Goal: Information Seeking & Learning: Check status

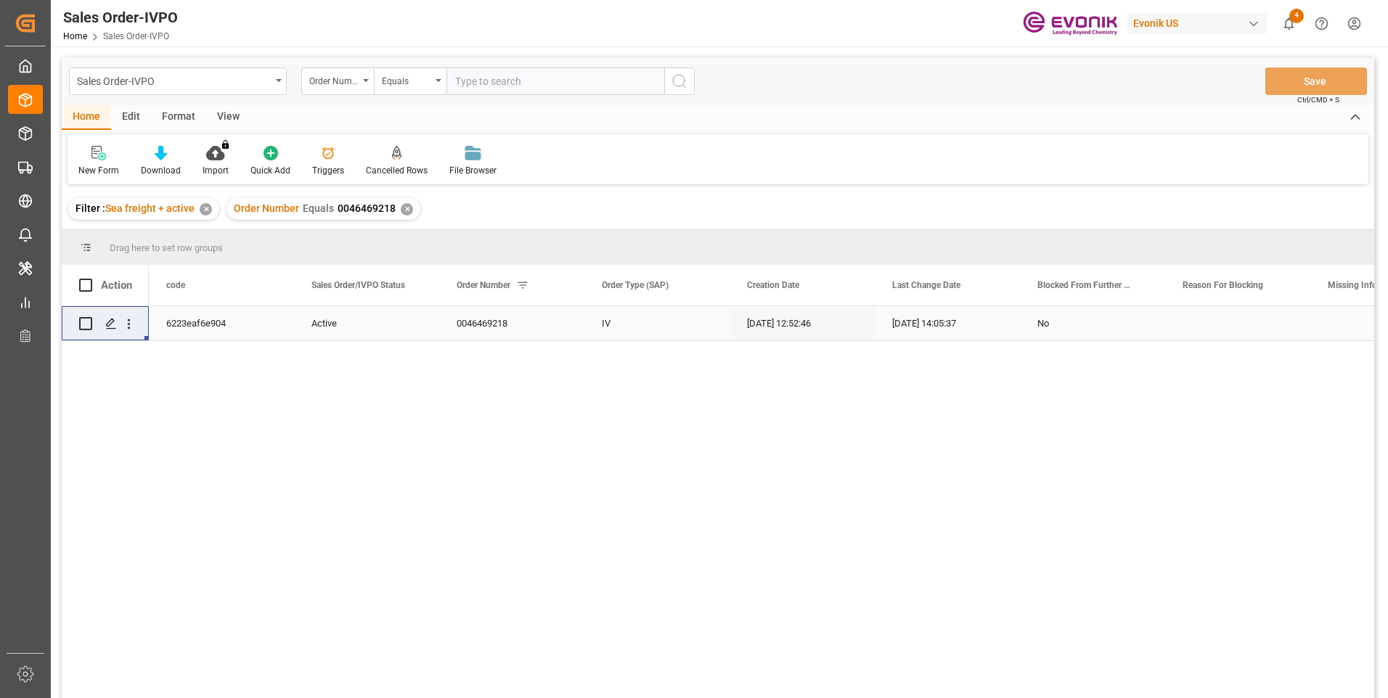
click at [527, 85] on input "text" at bounding box center [556, 82] width 218 height 28
paste input "2007120508"
type input "2007120508"
click at [674, 85] on icon "search button" at bounding box center [679, 81] width 17 height 17
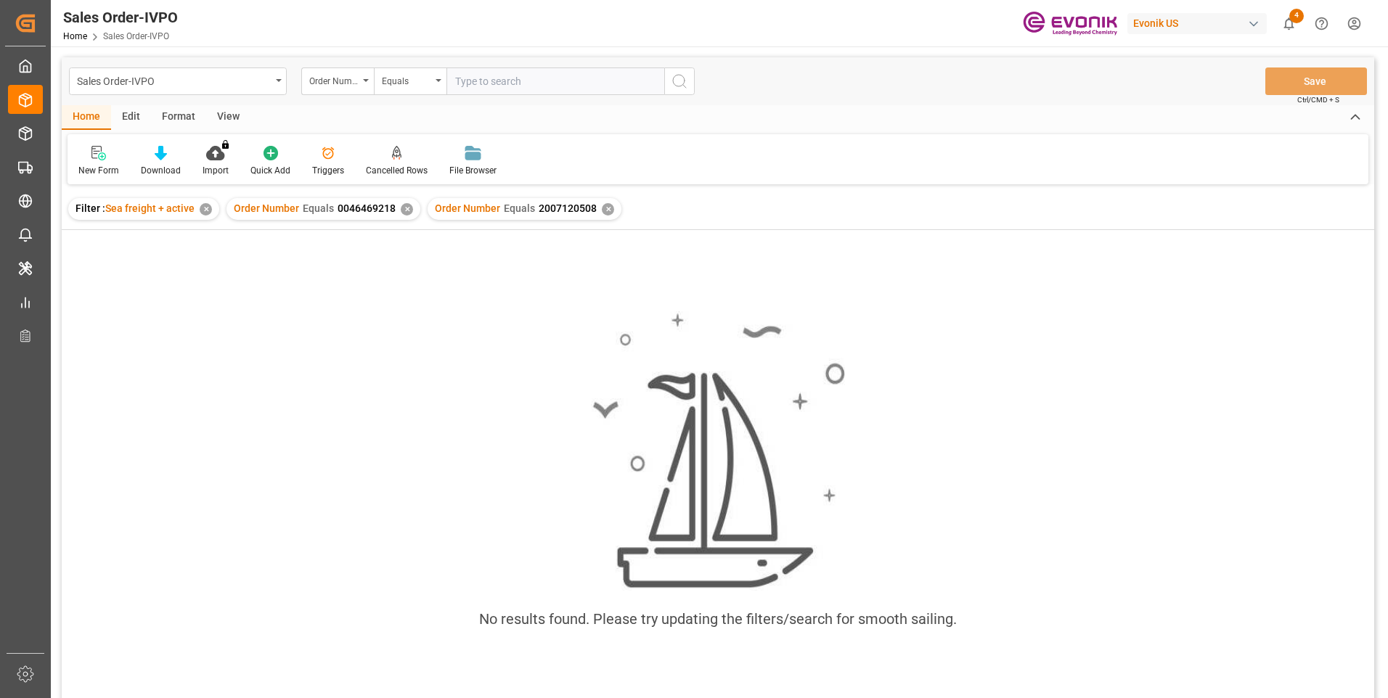
click at [407, 205] on div "✕" at bounding box center [407, 209] width 12 height 12
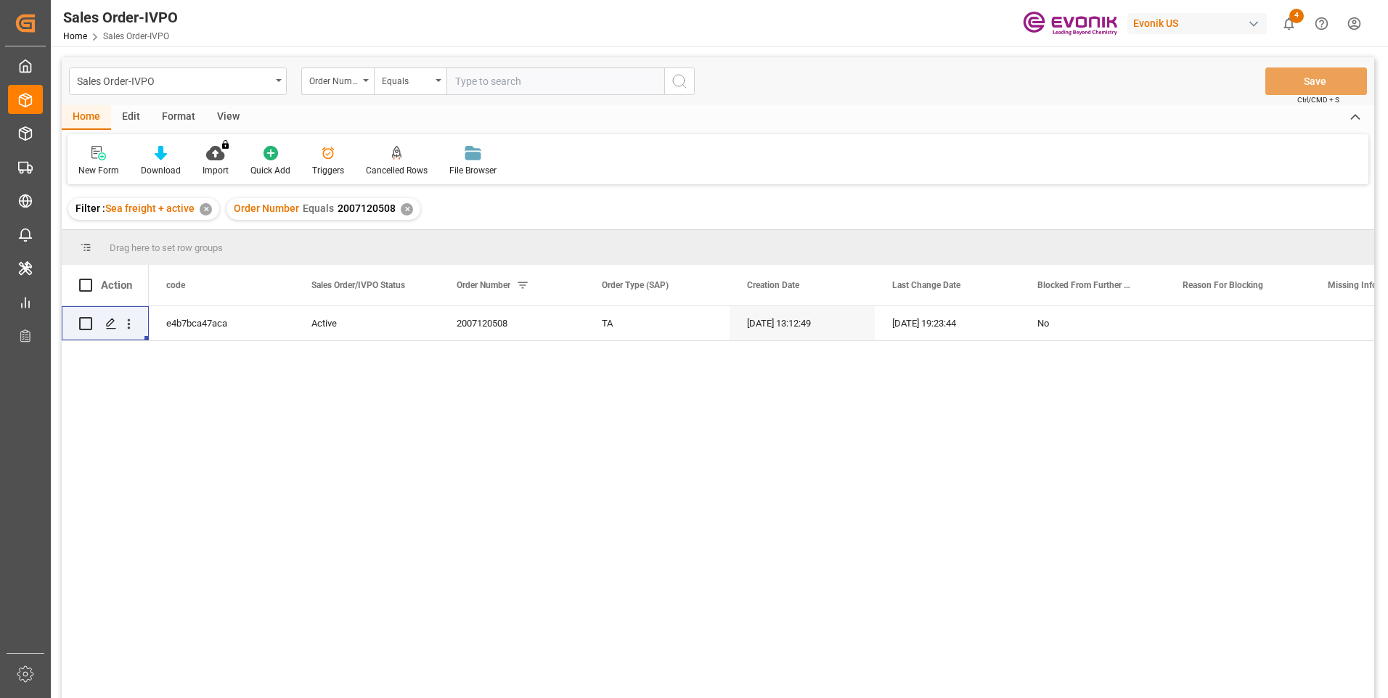
click at [497, 78] on input "text" at bounding box center [556, 82] width 218 height 28
paste input "0046471760"
type input "0046471760"
click at [676, 88] on icon "search button" at bounding box center [679, 81] width 17 height 17
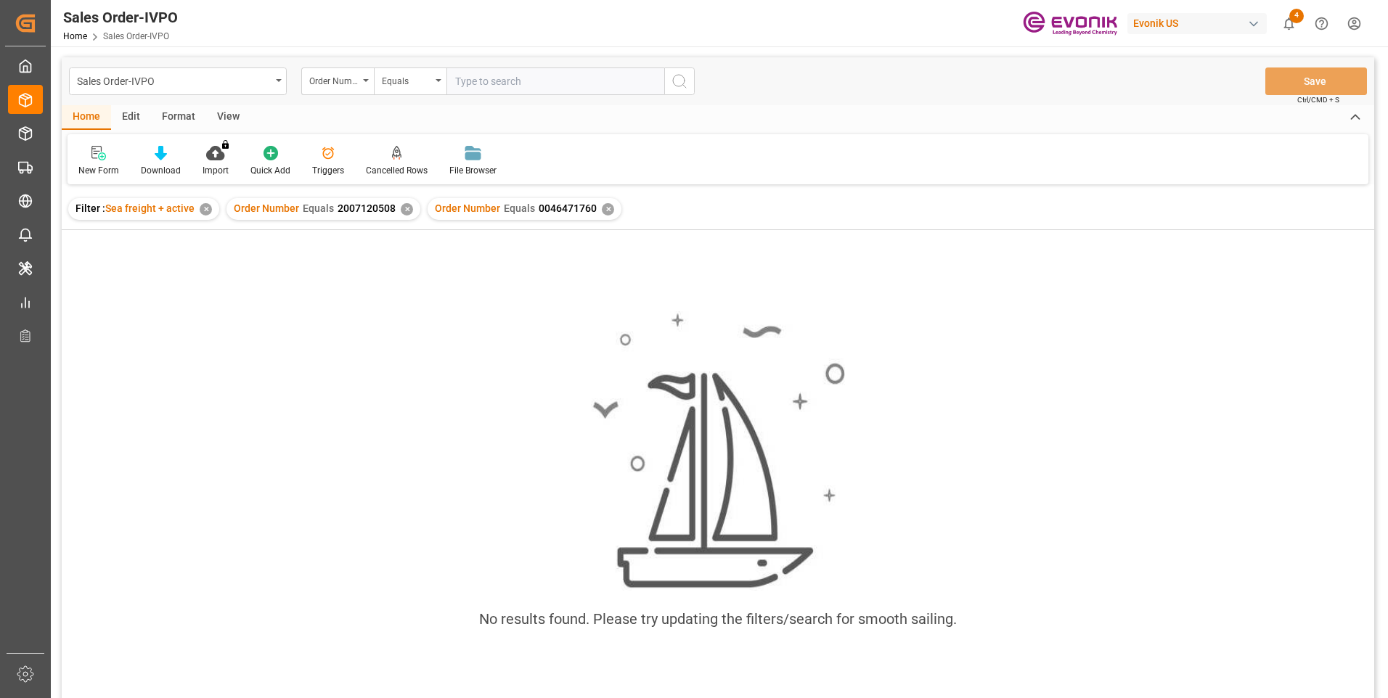
click at [402, 214] on div "✕" at bounding box center [407, 209] width 12 height 12
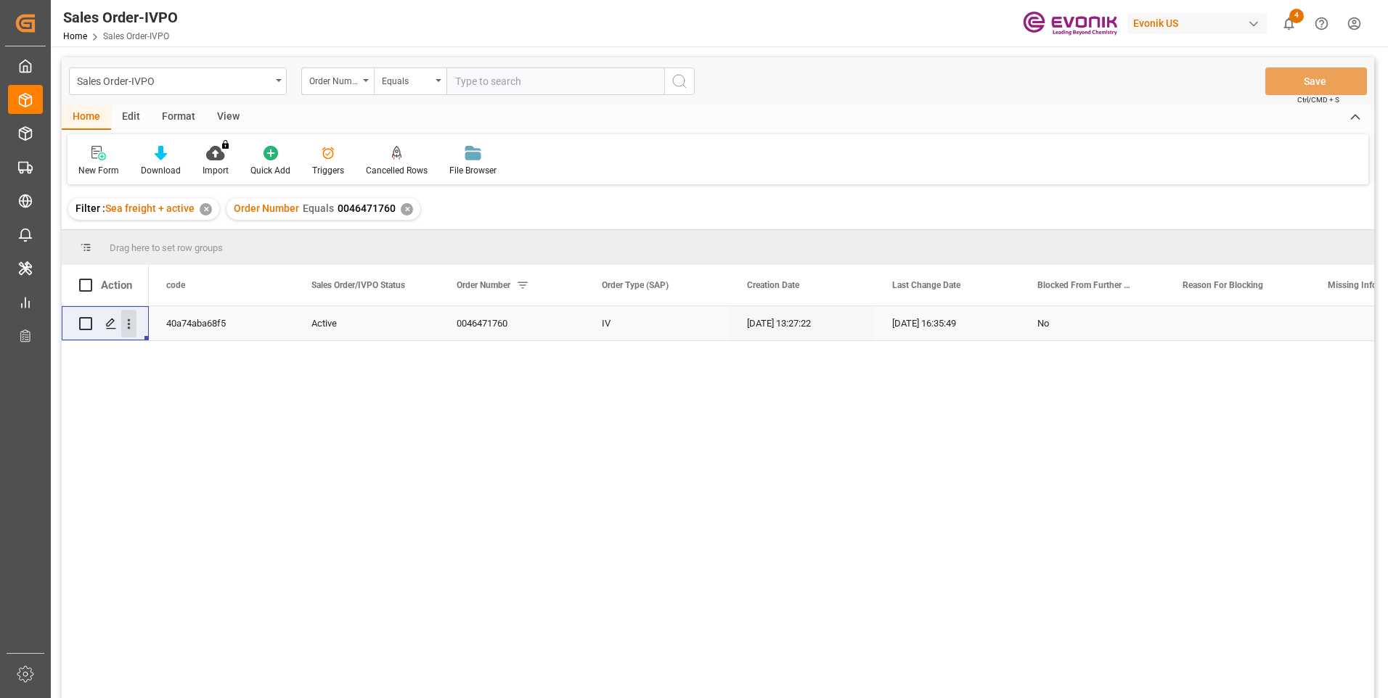
click at [135, 324] on icon "open menu" at bounding box center [128, 324] width 15 height 15
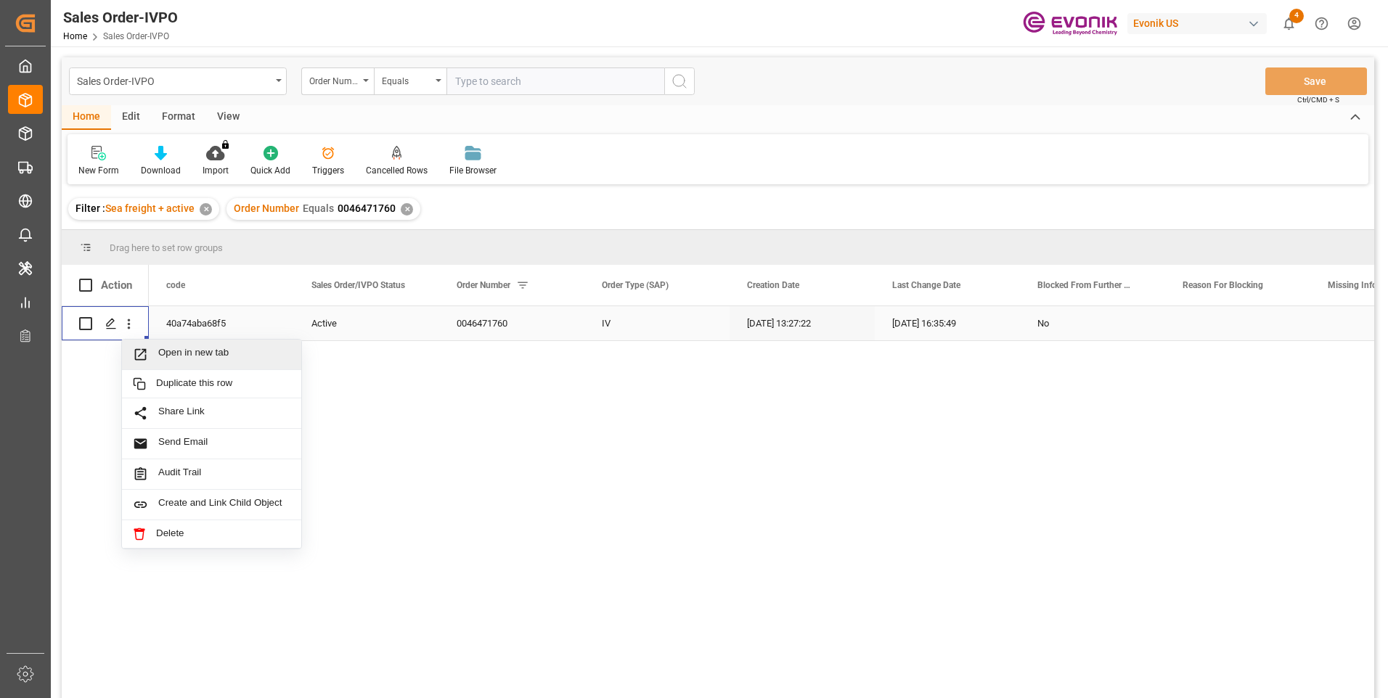
click at [163, 347] on span "Open in new tab" at bounding box center [224, 354] width 132 height 15
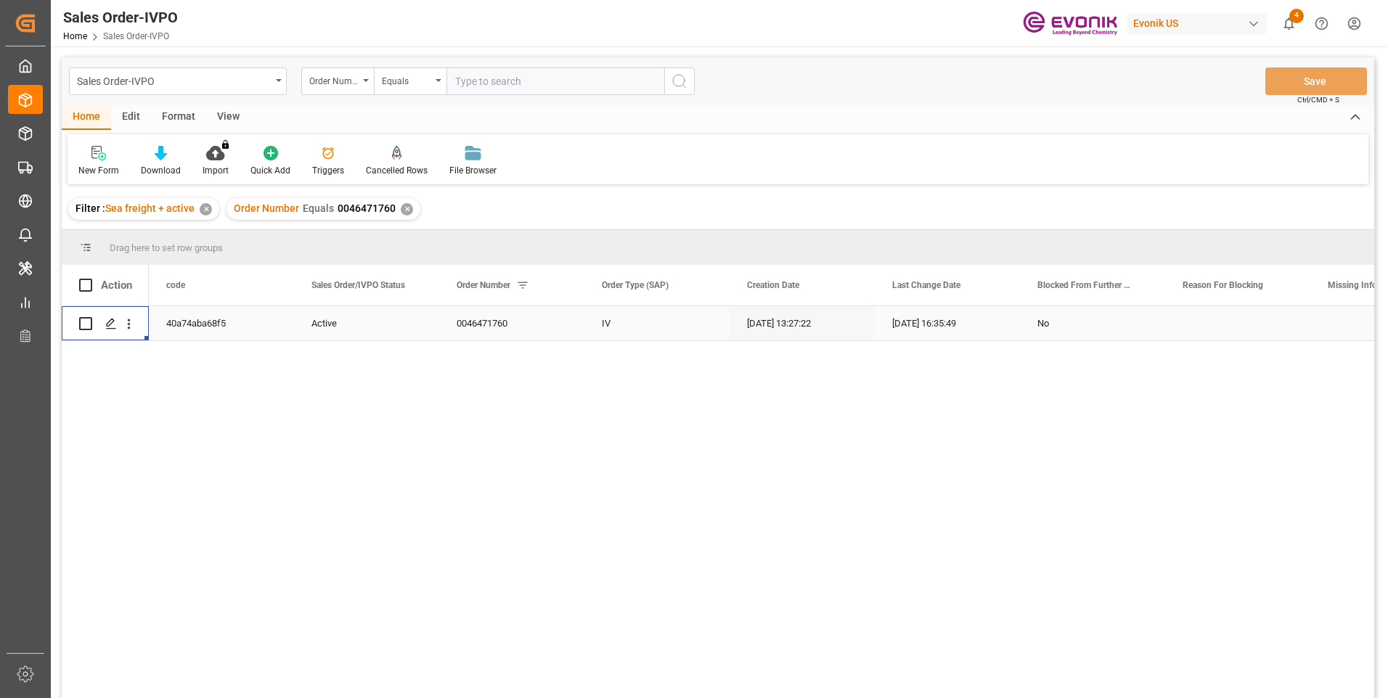
click at [500, 83] on input "text" at bounding box center [556, 82] width 218 height 28
paste input "2007155163"
type input "2007155163"
click at [675, 81] on icon "search button" at bounding box center [679, 81] width 17 height 17
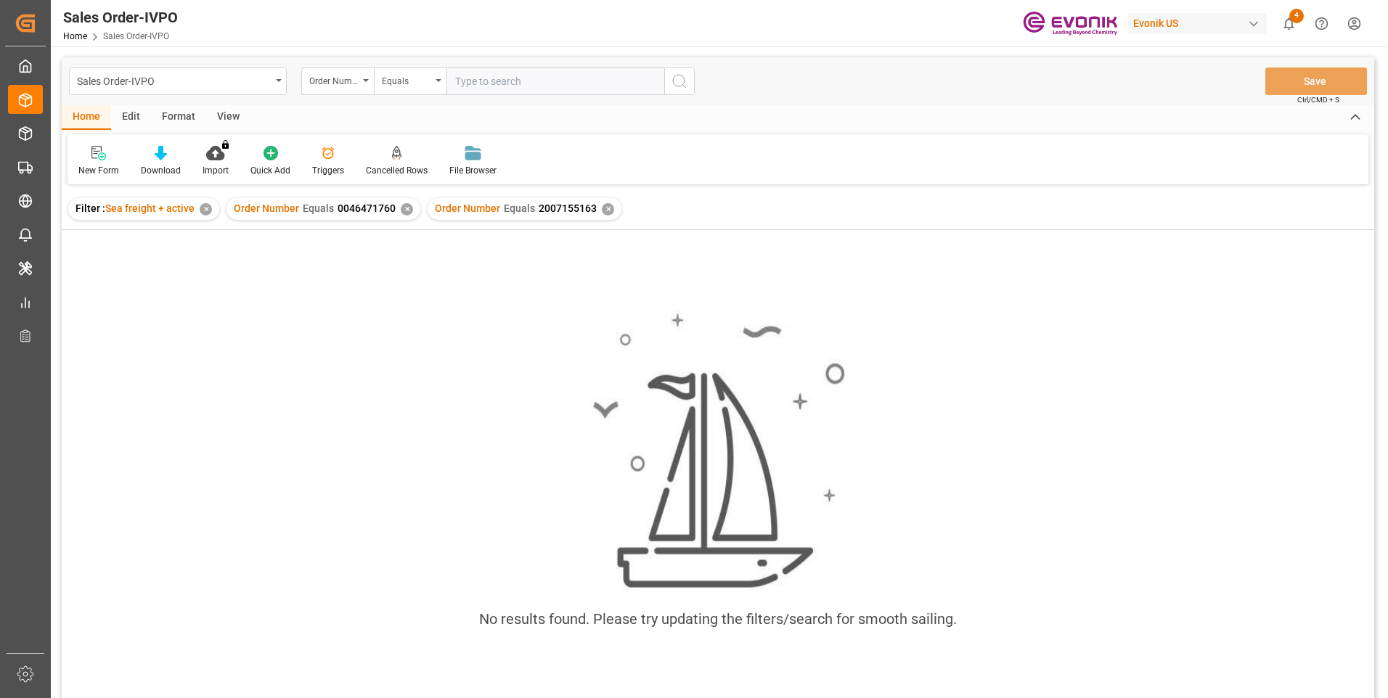
click at [405, 211] on div "✕" at bounding box center [407, 209] width 12 height 12
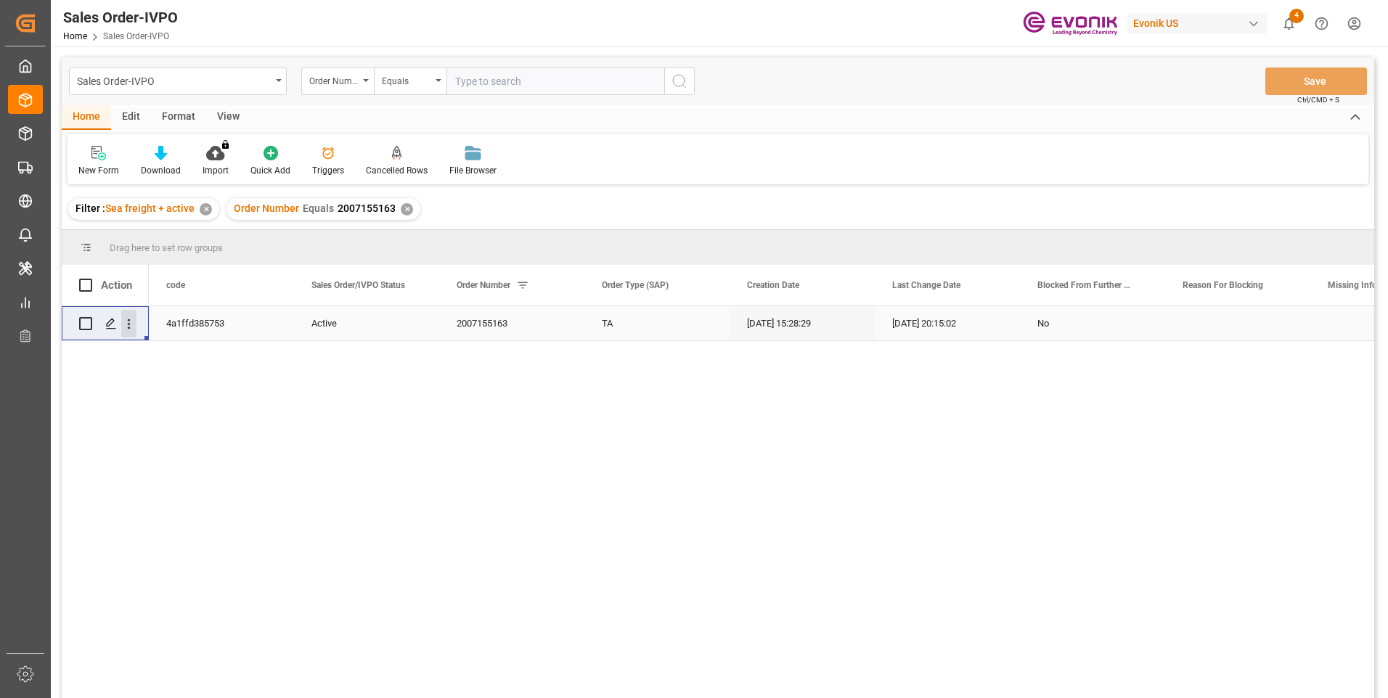
click at [134, 321] on icon "open menu" at bounding box center [128, 324] width 15 height 15
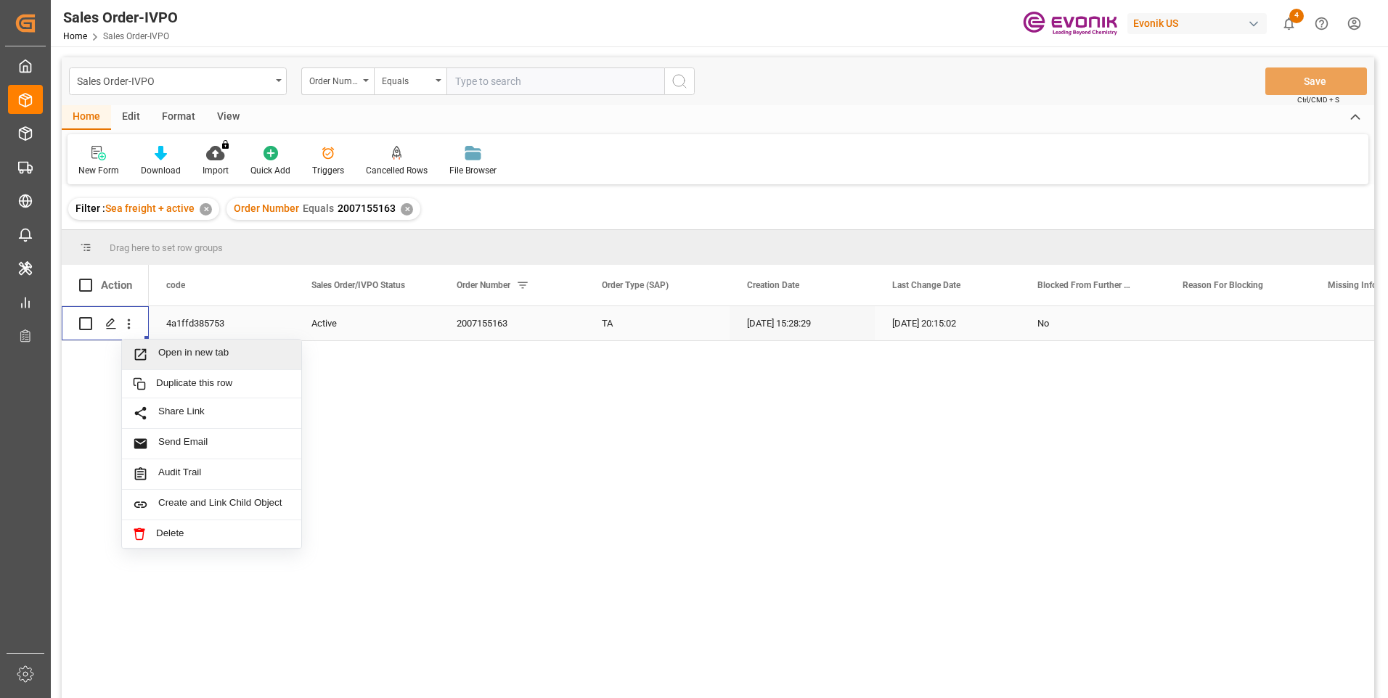
click at [180, 349] on span "Open in new tab" at bounding box center [224, 354] width 132 height 15
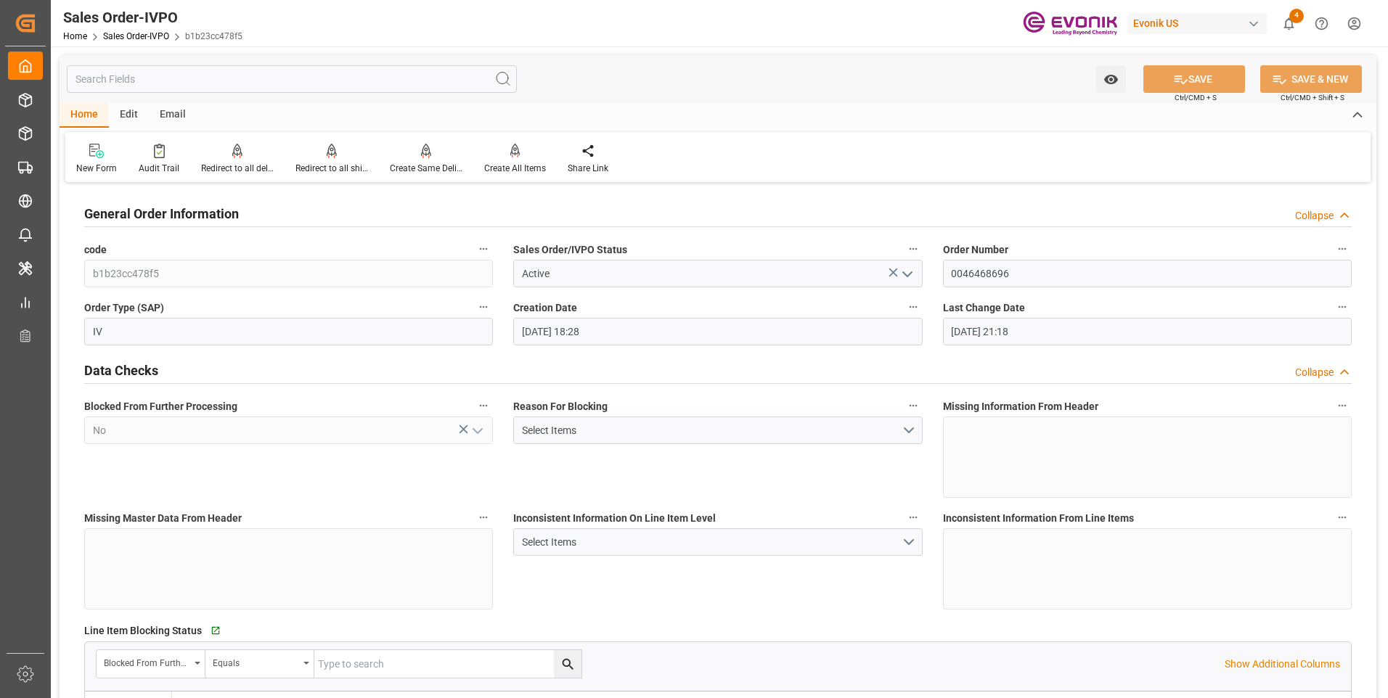
scroll to position [2251, 0]
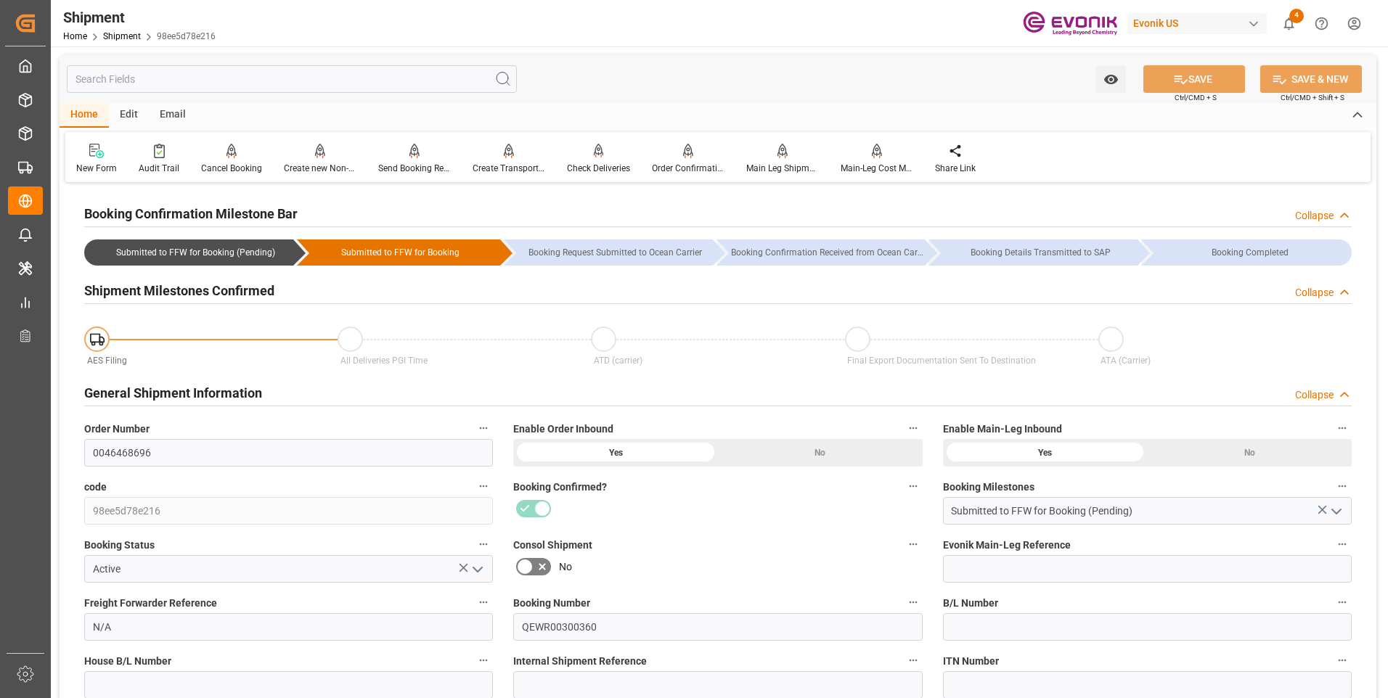
scroll to position [73, 0]
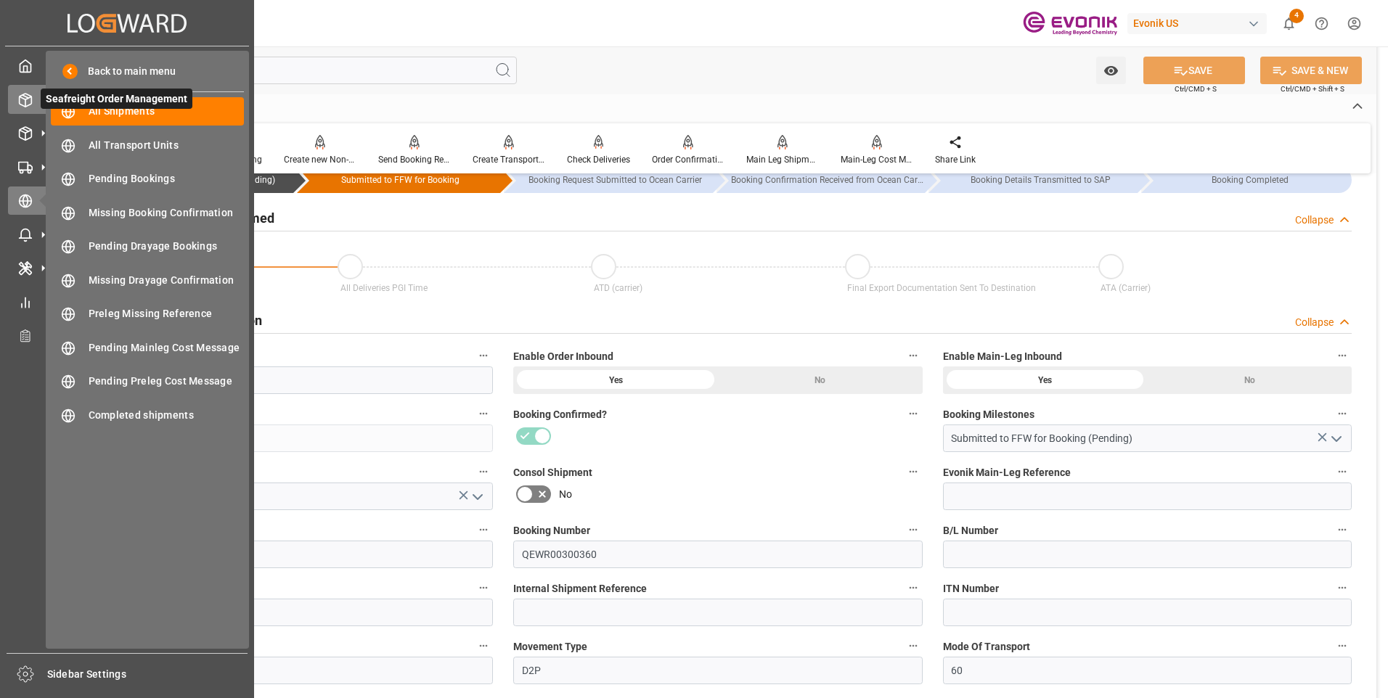
click at [23, 110] on div "Seafreight Order Management Seafreight Order Management" at bounding box center [127, 99] width 238 height 28
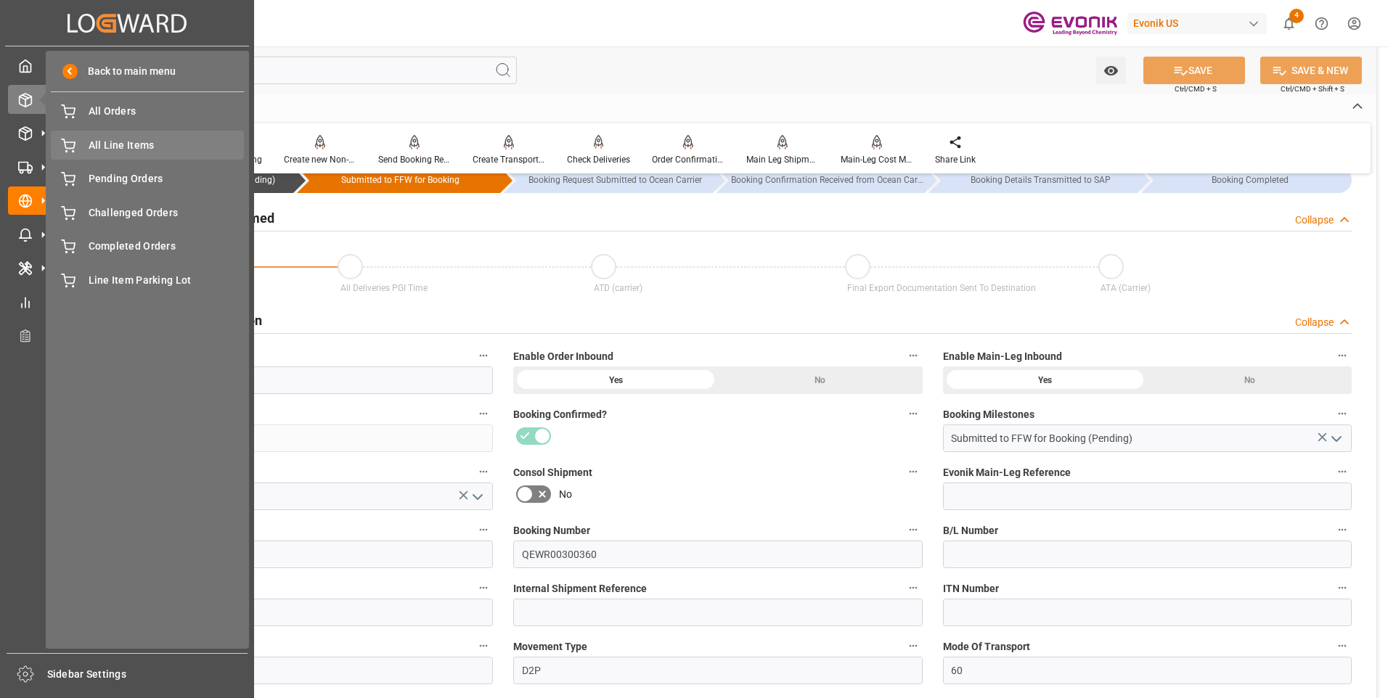
click at [98, 153] on div "All Line Items All Line Items" at bounding box center [147, 145] width 193 height 28
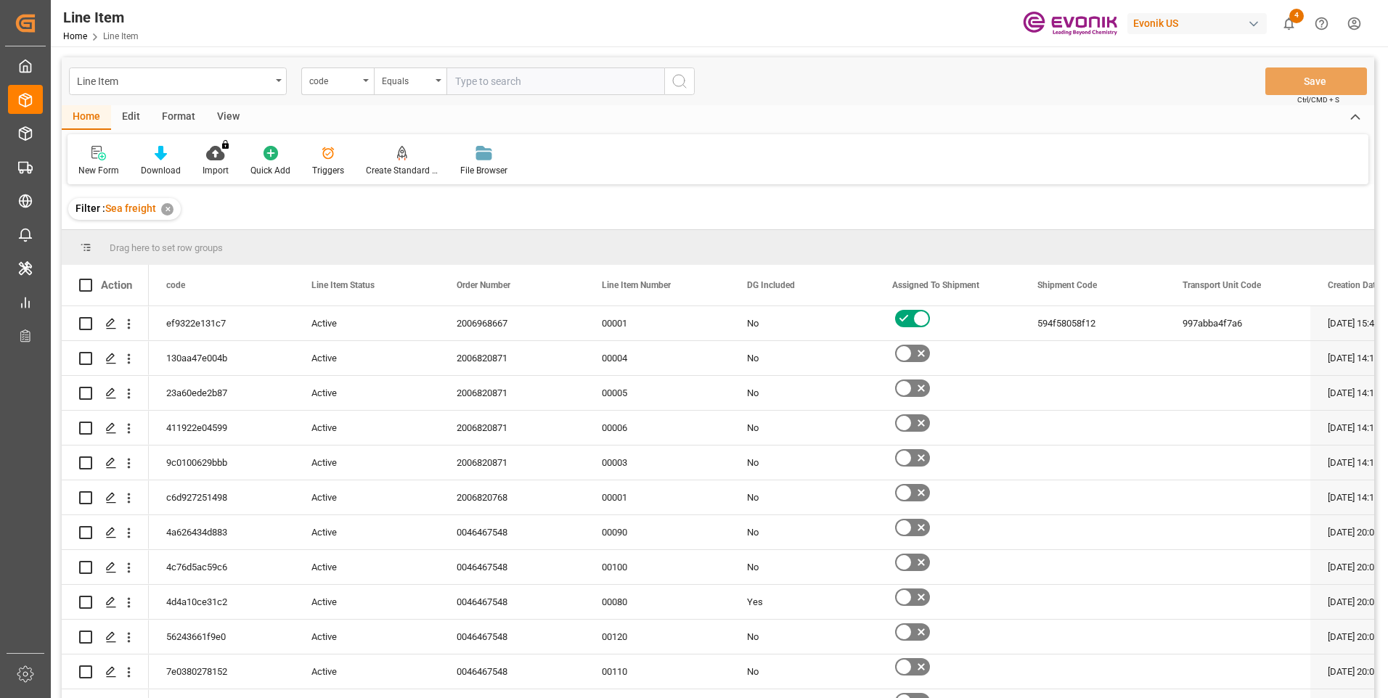
click at [329, 83] on div "code" at bounding box center [333, 79] width 49 height 17
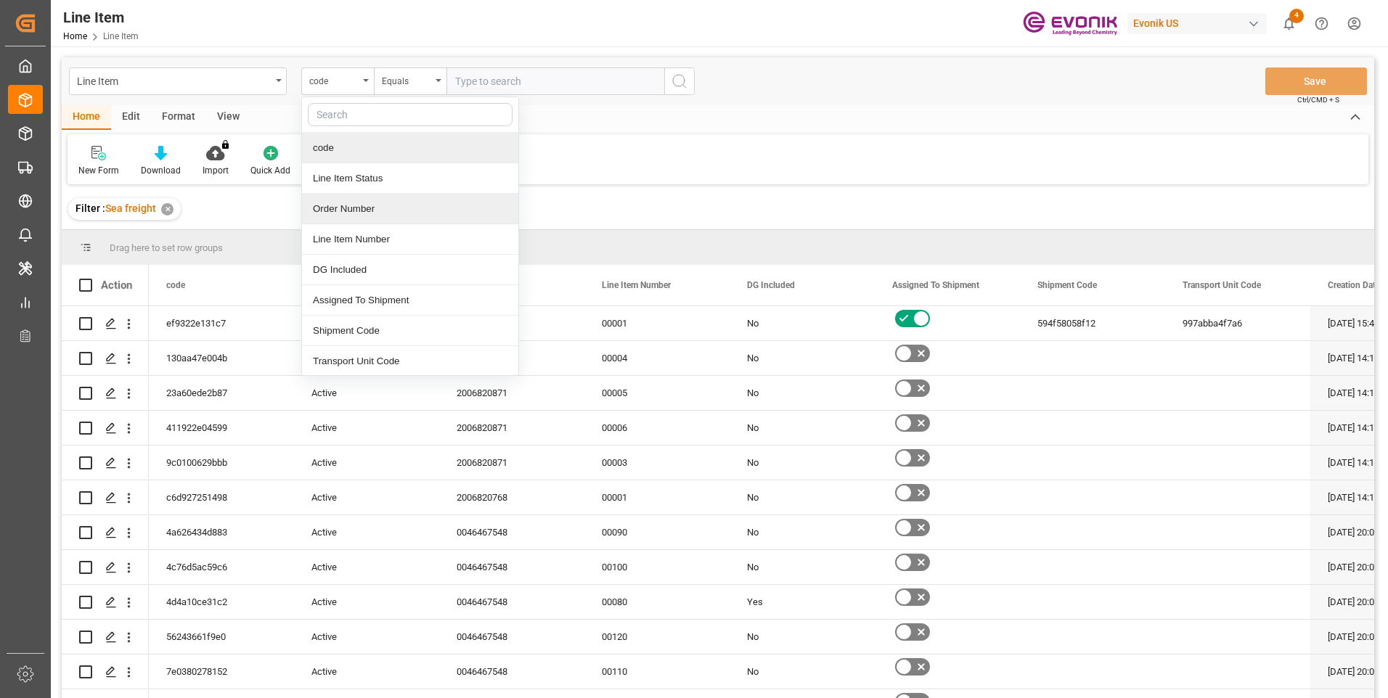
click at [338, 218] on div "Order Number" at bounding box center [410, 209] width 216 height 30
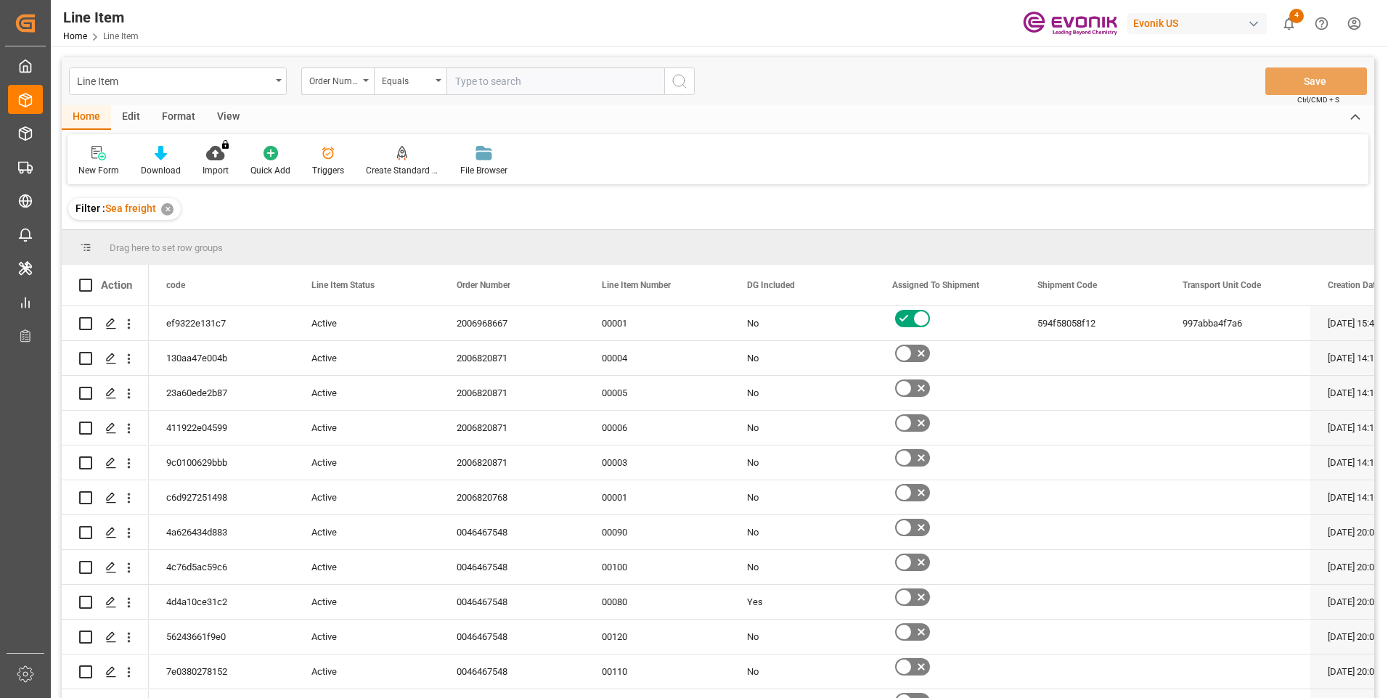
click at [492, 82] on input "text" at bounding box center [556, 82] width 218 height 28
paste input "2007120508"
type input "2007120508"
click at [684, 83] on circle "search button" at bounding box center [679, 81] width 12 height 12
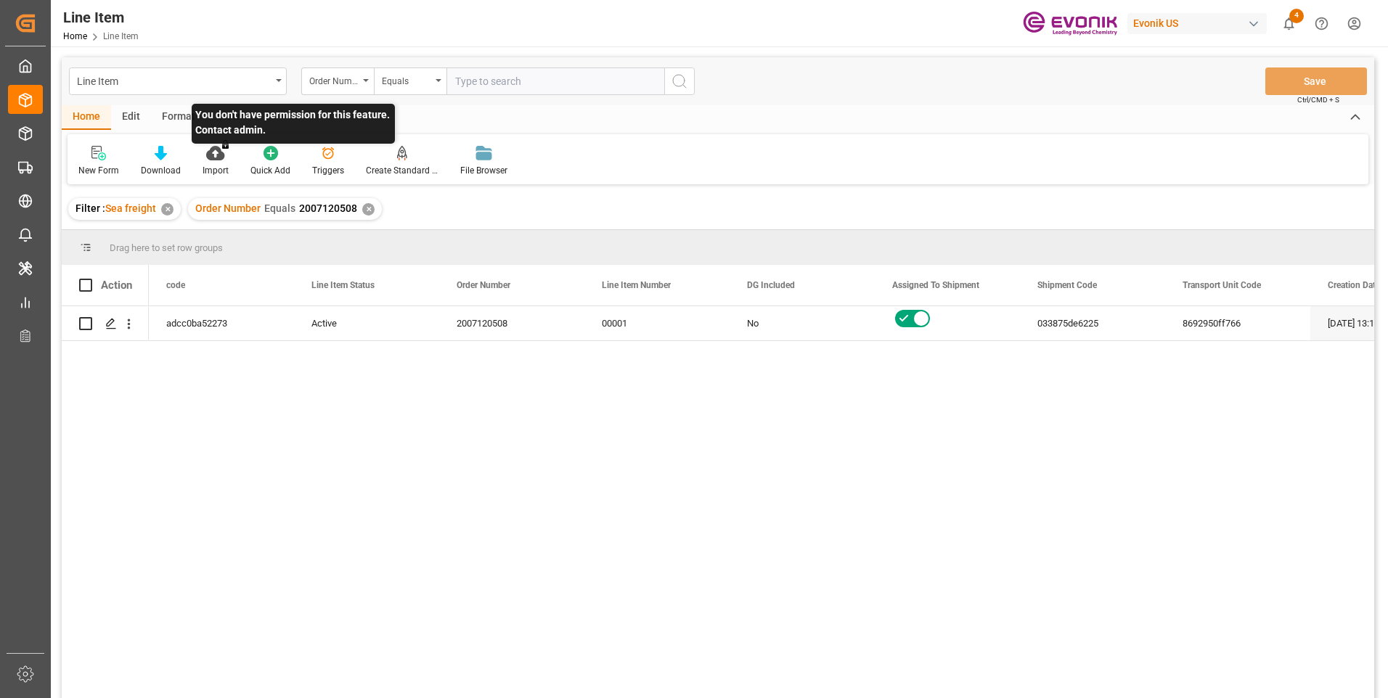
click at [232, 125] on p "You don't have permission for this feature. Contact admin." at bounding box center [293, 124] width 203 height 40
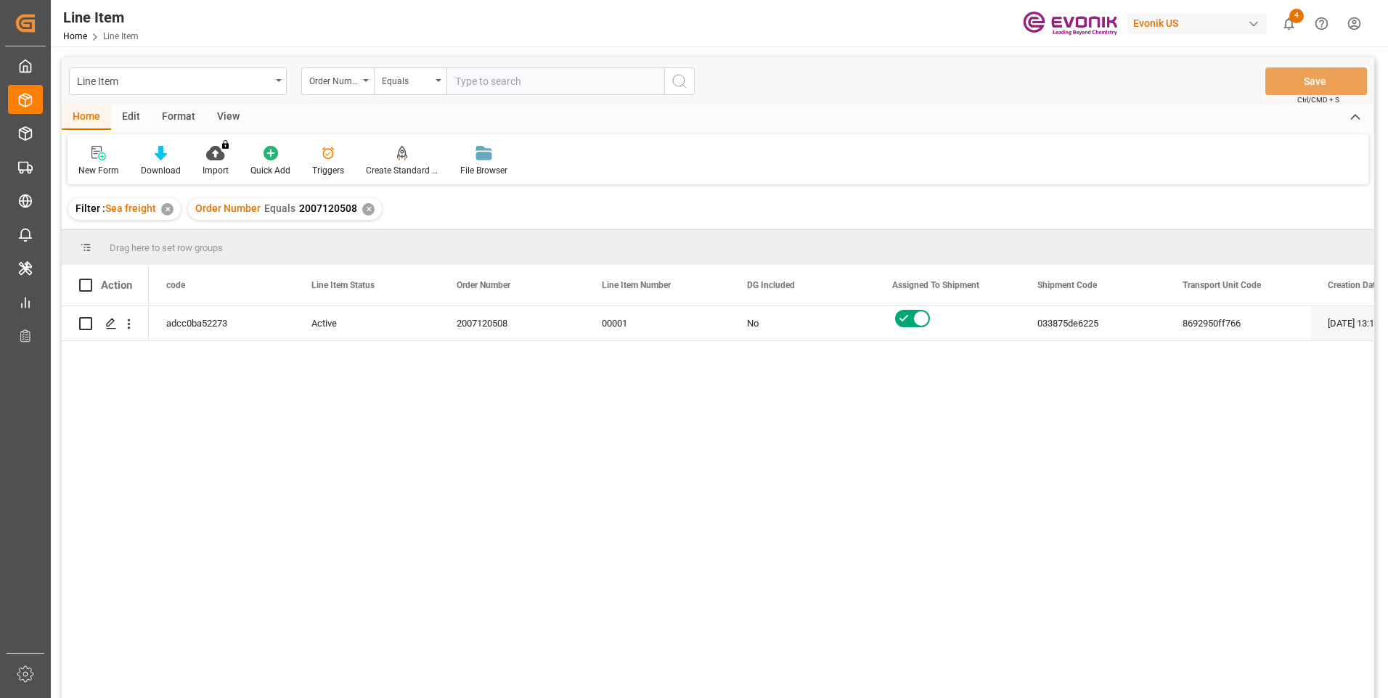
click at [220, 118] on div "View" at bounding box center [228, 117] width 44 height 25
click at [97, 174] on div "Default" at bounding box center [92, 170] width 28 height 13
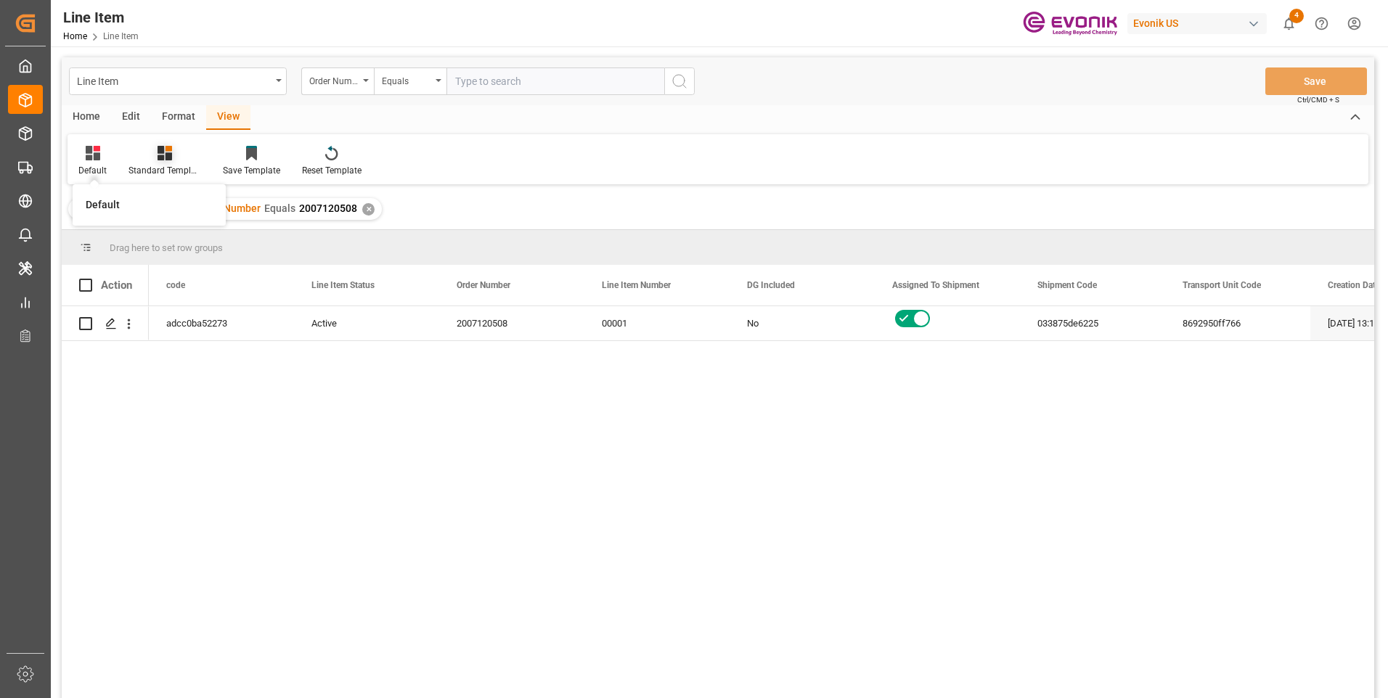
click at [139, 163] on div "Standard Templates" at bounding box center [165, 161] width 94 height 32
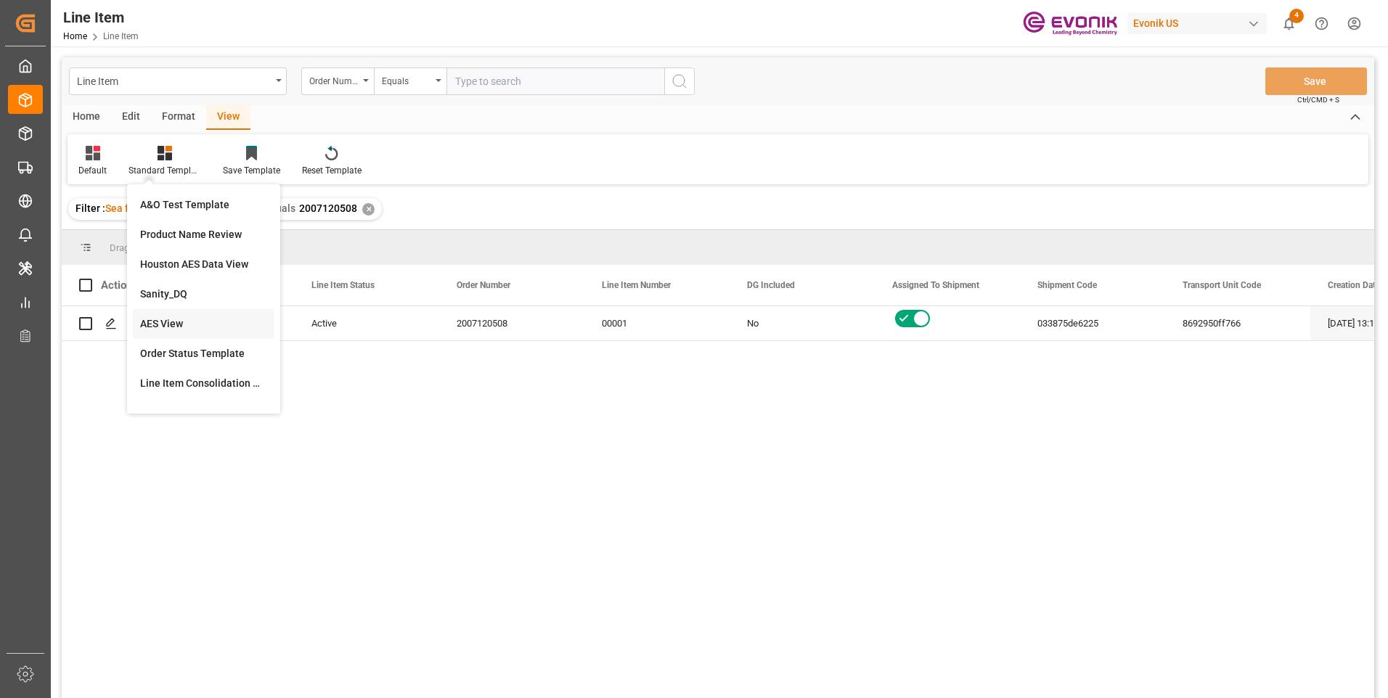
click at [158, 324] on div "AES View" at bounding box center [203, 324] width 127 height 15
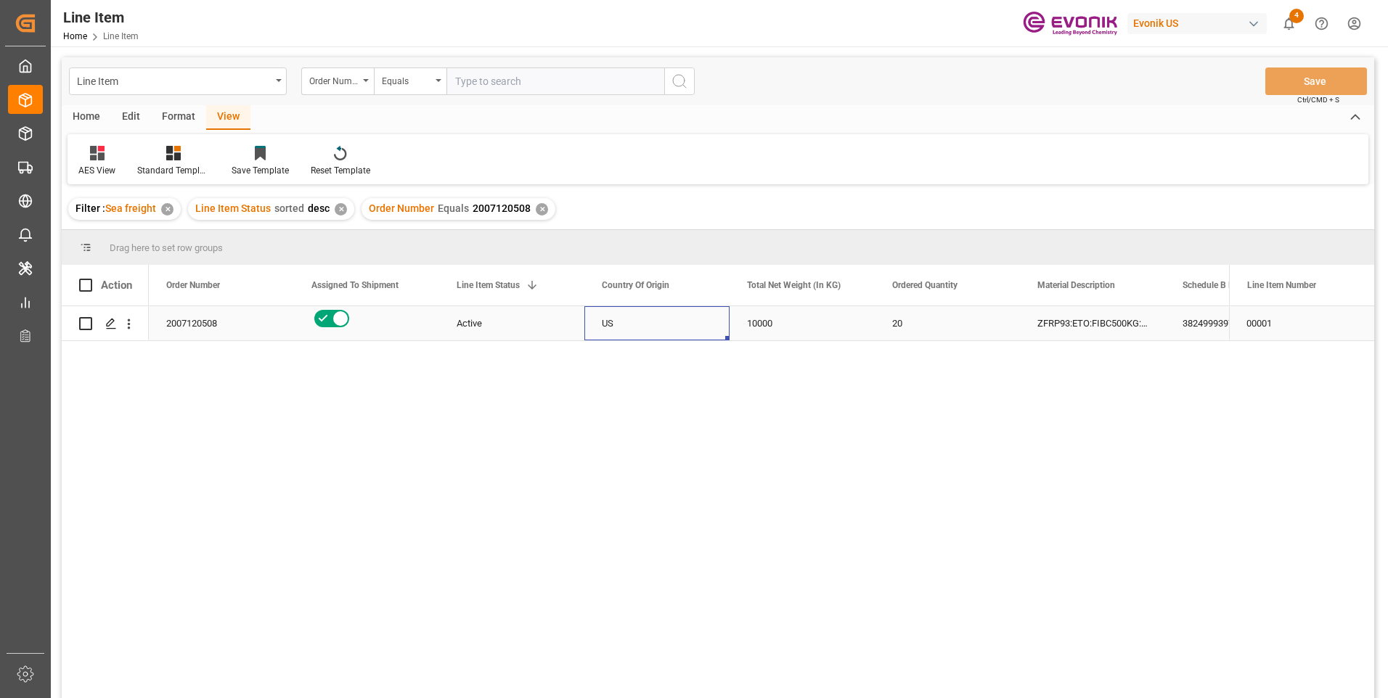
click at [604, 317] on div "US" at bounding box center [656, 323] width 145 height 34
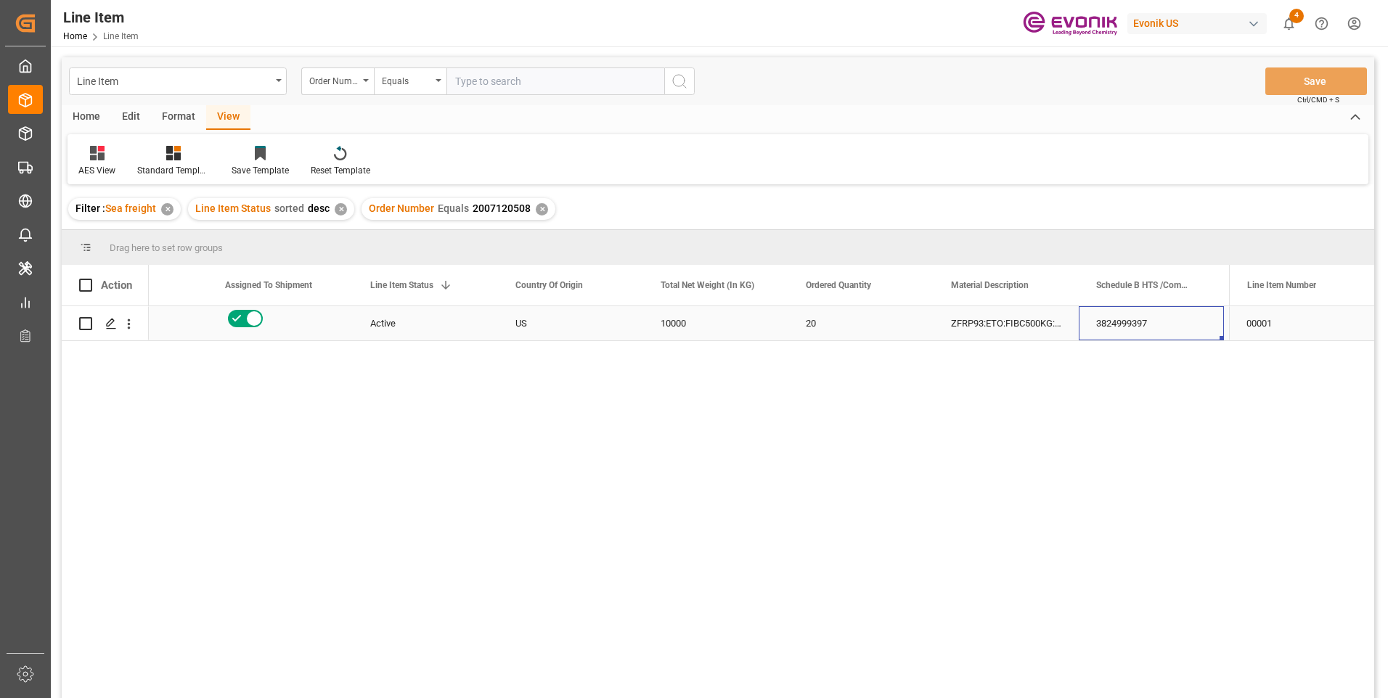
scroll to position [0, 232]
click at [995, 317] on div "3824999397" at bounding box center [1006, 323] width 145 height 34
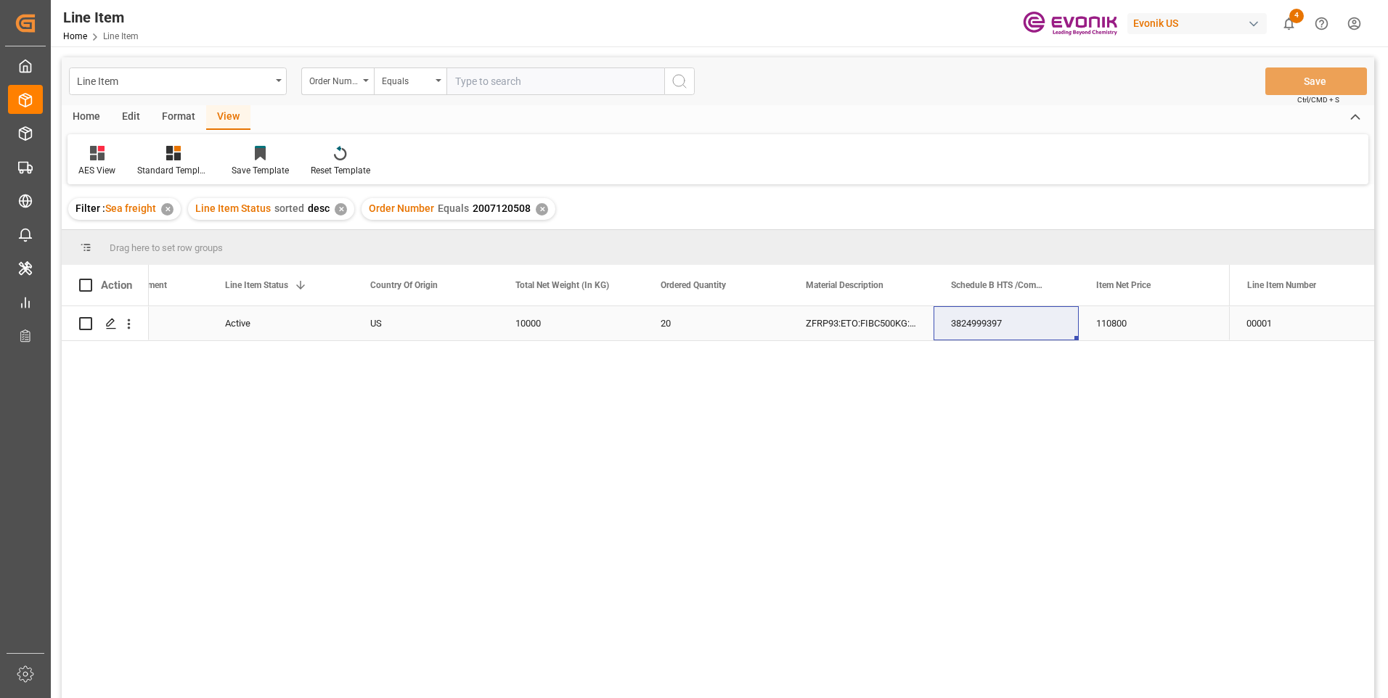
click at [248, 323] on div "Active" at bounding box center [280, 323] width 110 height 33
click at [526, 322] on div "10000" at bounding box center [570, 323] width 145 height 34
click at [1101, 332] on div "110800" at bounding box center [1151, 323] width 145 height 34
click at [852, 314] on div "ZFRP93:ETO:FIBC500KG:500PL:I2:P" at bounding box center [860, 323] width 145 height 34
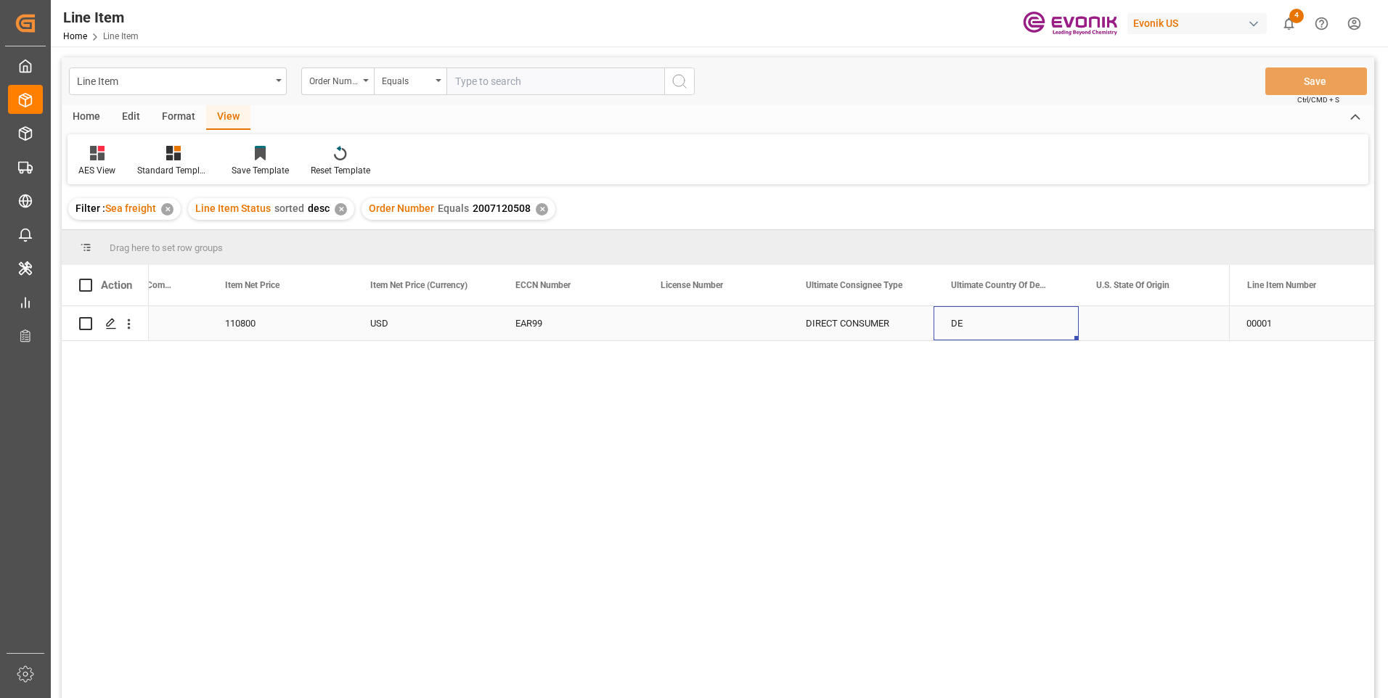
click at [1009, 322] on div "DE" at bounding box center [1006, 323] width 145 height 34
click at [873, 327] on div "DIRECT CONSUMER" at bounding box center [860, 323] width 145 height 34
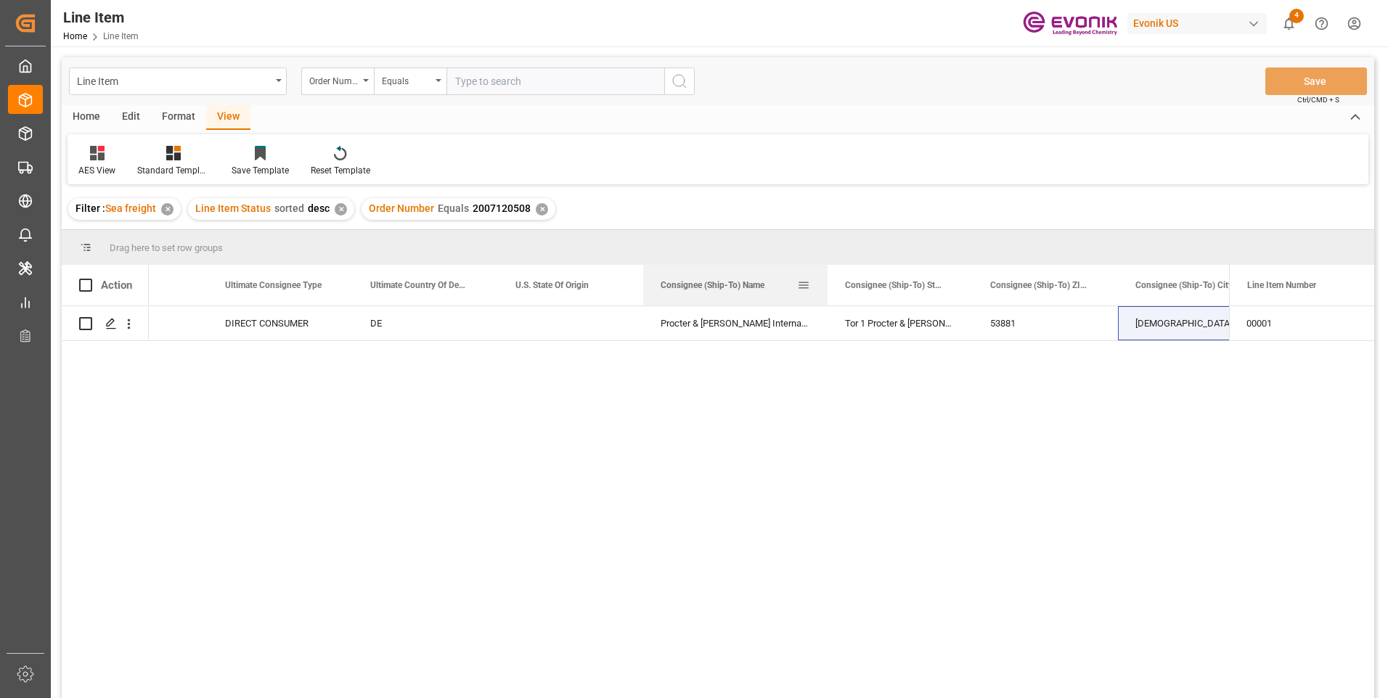
drag, startPoint x: 786, startPoint y: 281, endPoint x: 813, endPoint y: 293, distance: 29.6
click at [825, 293] on div at bounding box center [828, 285] width 6 height 41
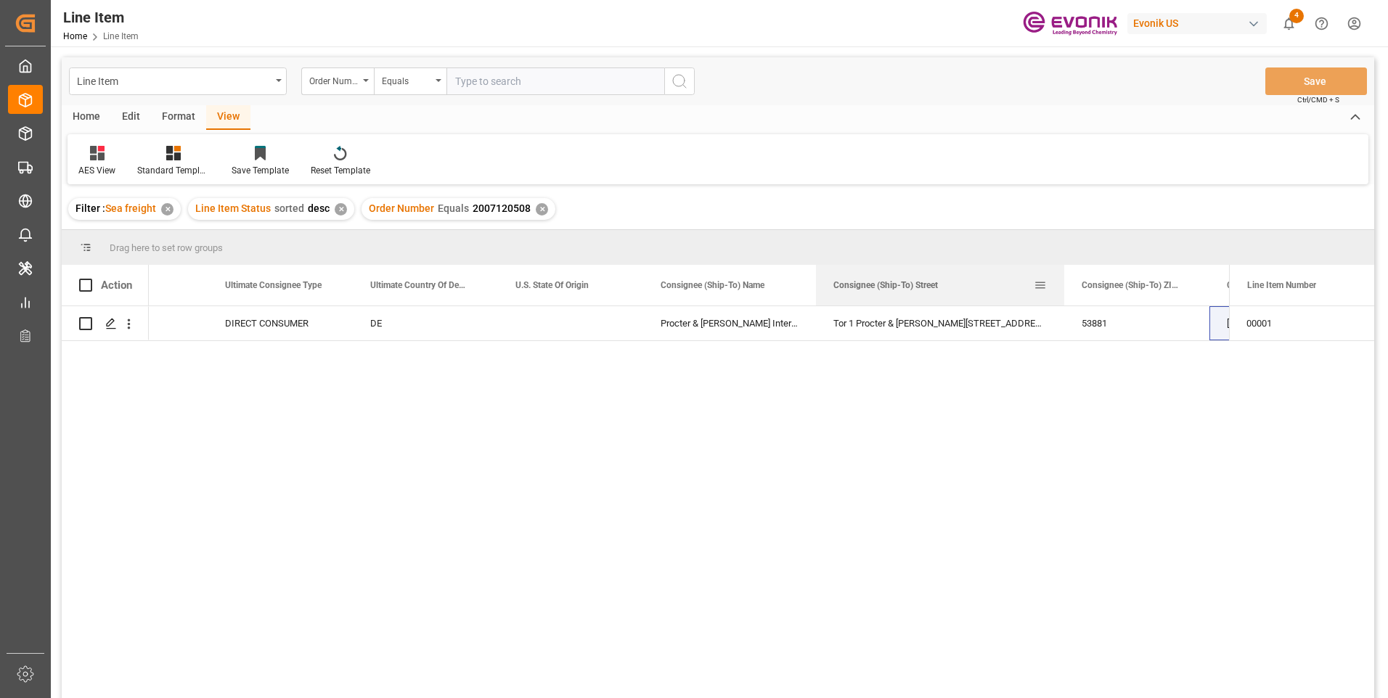
drag, startPoint x: 959, startPoint y: 282, endPoint x: 1062, endPoint y: 290, distance: 103.4
click at [1062, 290] on div at bounding box center [1064, 285] width 6 height 41
click at [478, 85] on input "text" at bounding box center [556, 82] width 218 height 28
paste input "46460123"
type input "0046460123"
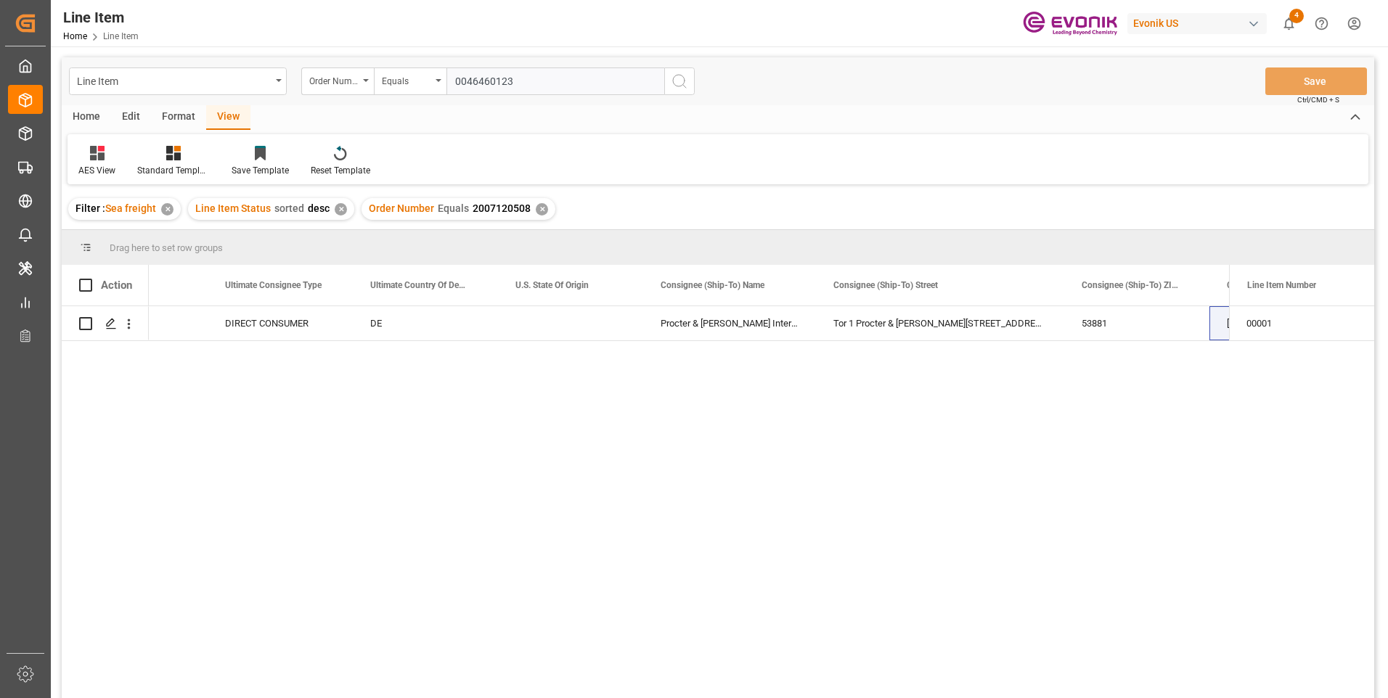
click at [676, 79] on icon "search button" at bounding box center [679, 81] width 17 height 17
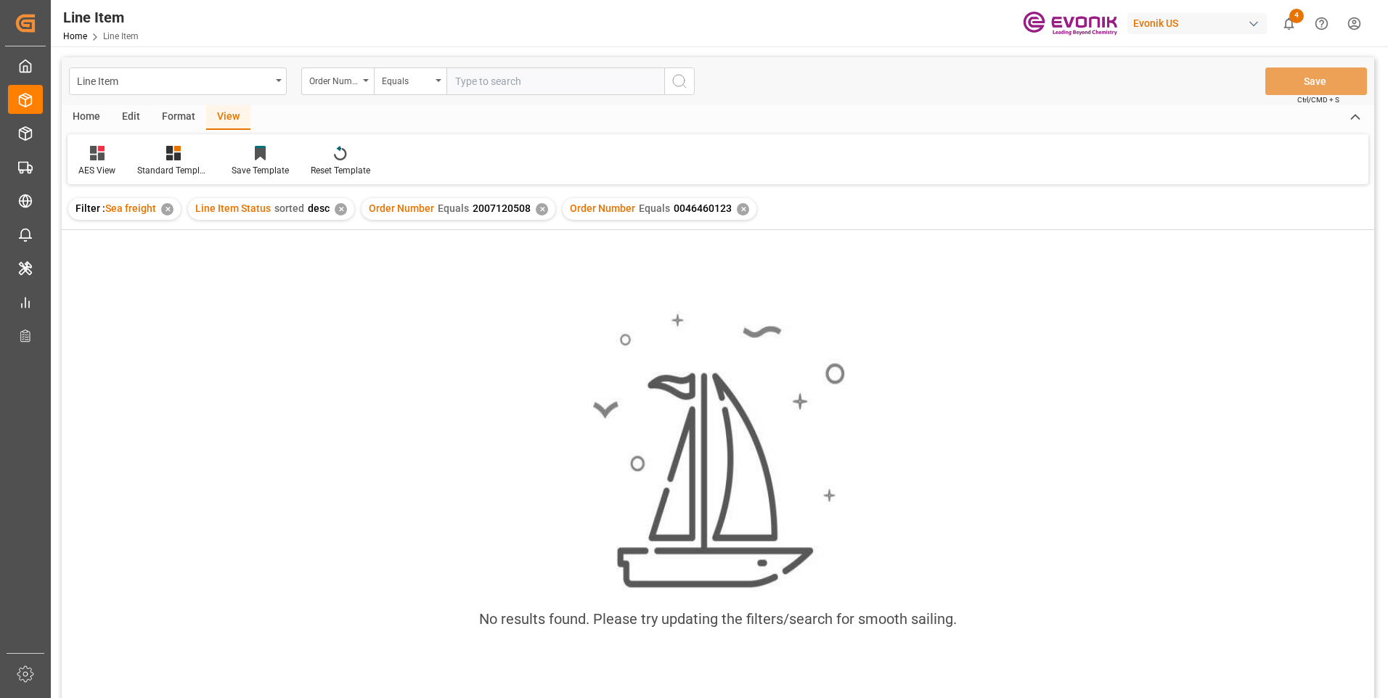
click at [539, 208] on div "✕" at bounding box center [542, 209] width 12 height 12
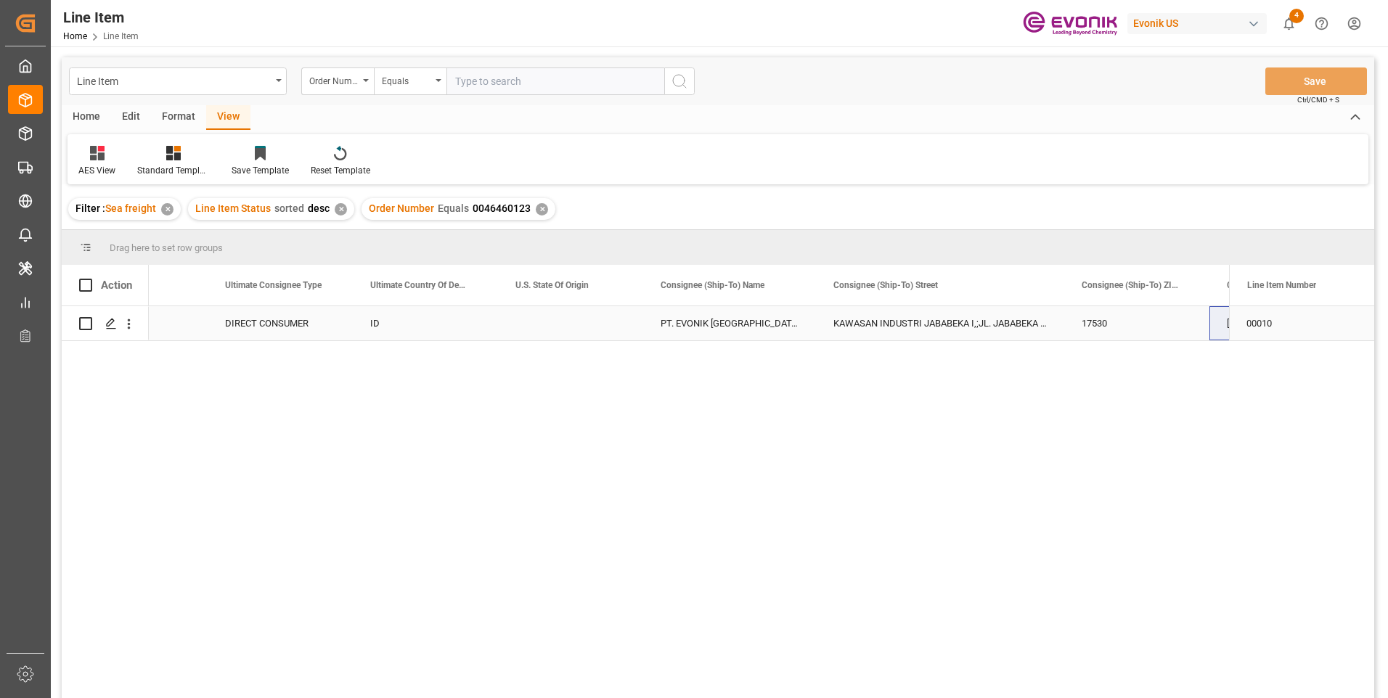
click at [250, 333] on div "DIRECT CONSUMER" at bounding box center [280, 323] width 145 height 34
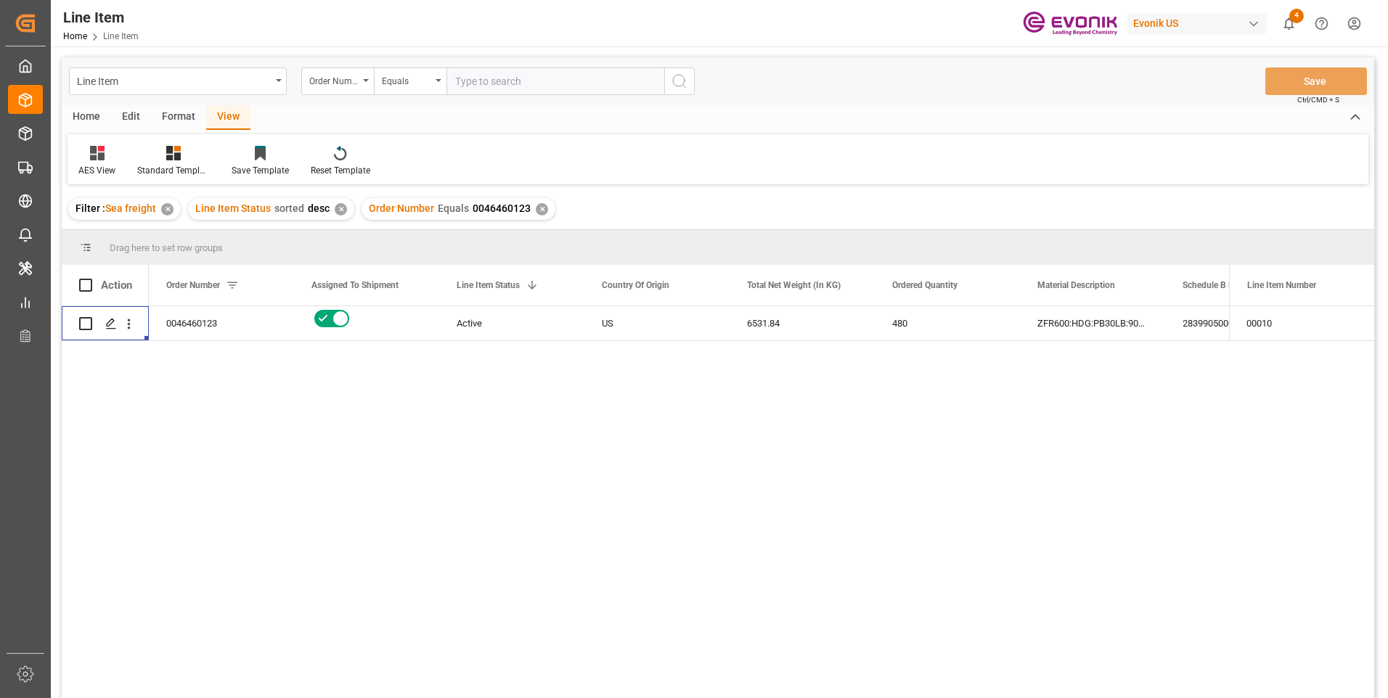
click at [522, 87] on input "text" at bounding box center [556, 82] width 218 height 28
paste input "46460122"
type input "0046460122"
click at [684, 83] on circle "search button" at bounding box center [679, 81] width 12 height 12
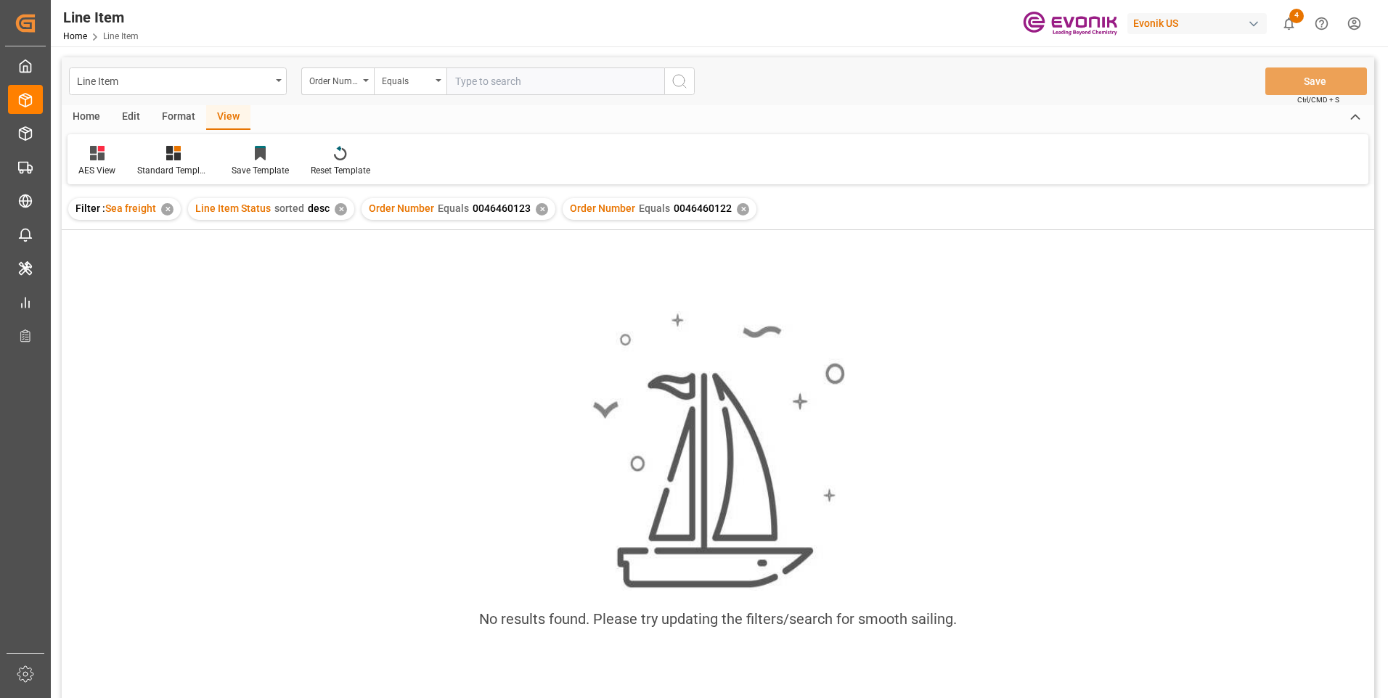
click at [538, 212] on div "✕" at bounding box center [542, 209] width 12 height 12
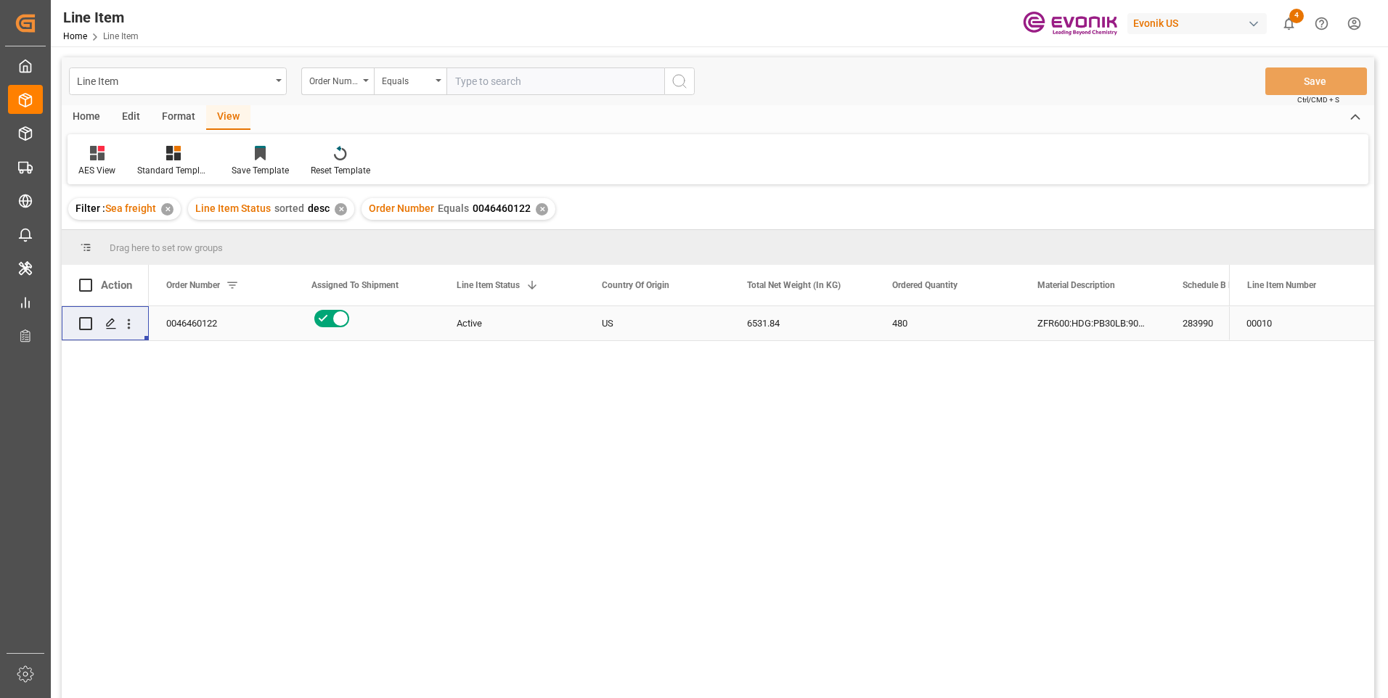
click at [1077, 327] on div "ZFR600:HDG:PB30LB:900SWP:I2:P:DUB.REG?:$" at bounding box center [1092, 323] width 145 height 34
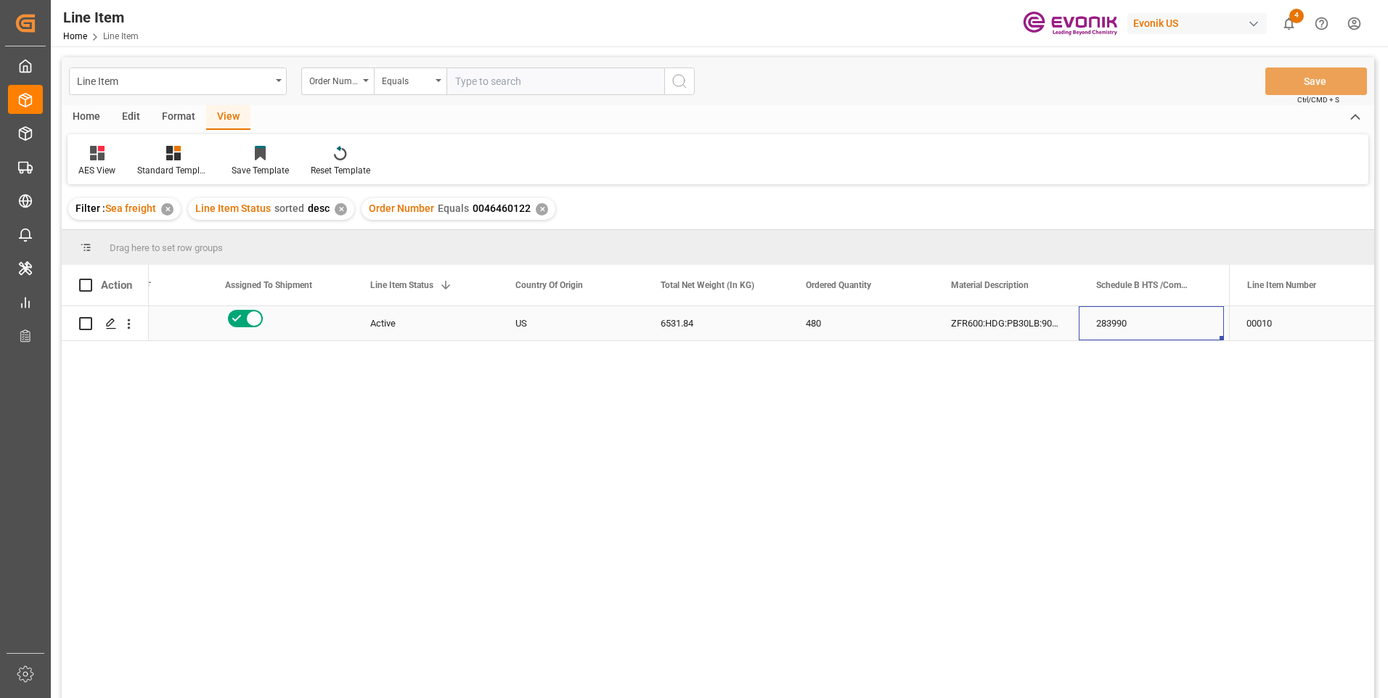
scroll to position [0, 377]
click at [836, 327] on div "283990" at bounding box center [860, 323] width 145 height 34
click at [378, 319] on div "6531.84" at bounding box center [425, 323] width 145 height 34
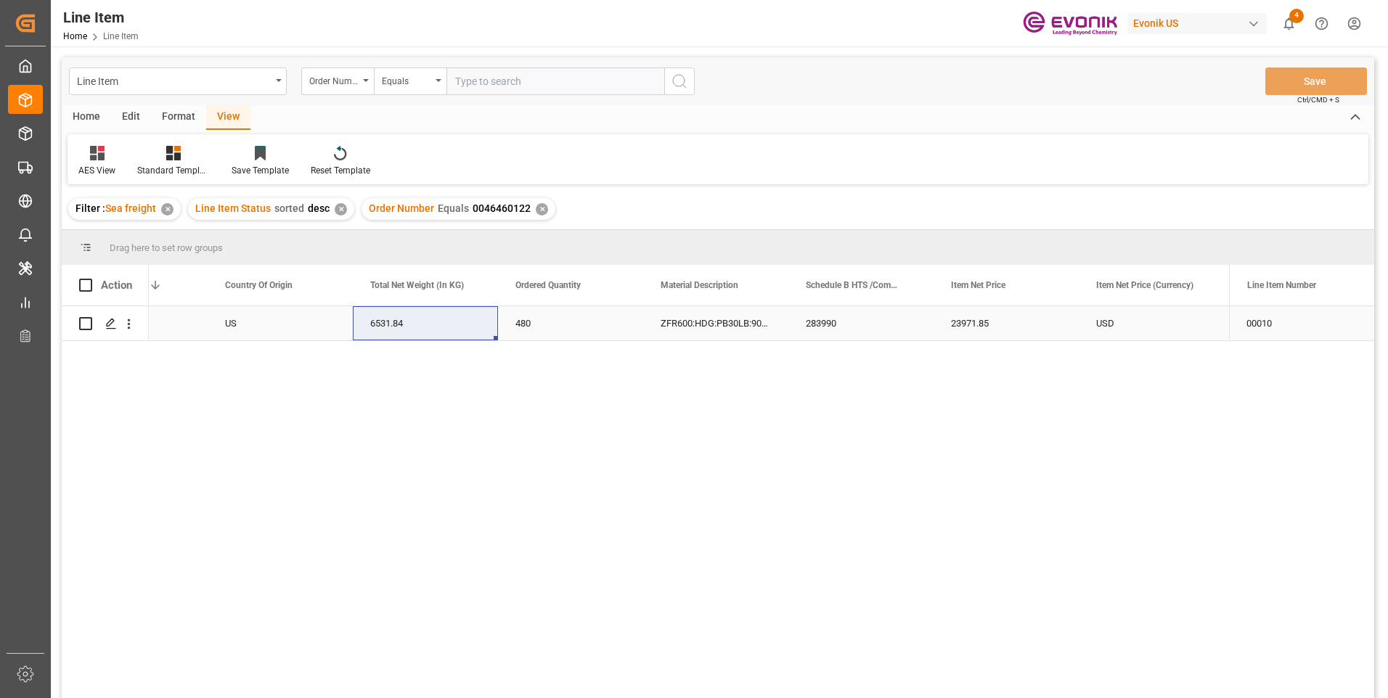
click at [974, 313] on div "23971.85" at bounding box center [1006, 323] width 145 height 34
click at [1099, 331] on div "USD" at bounding box center [1151, 323] width 145 height 34
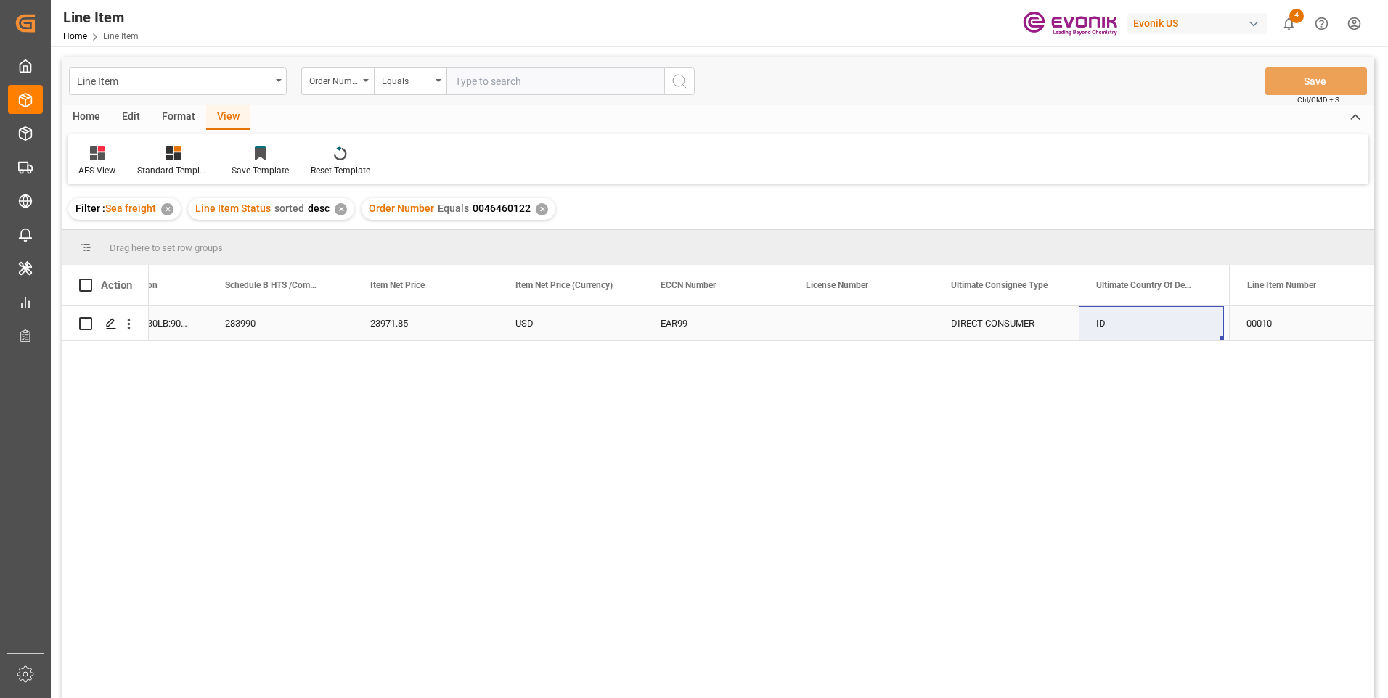
click at [1114, 322] on div "ID" at bounding box center [1151, 323] width 145 height 34
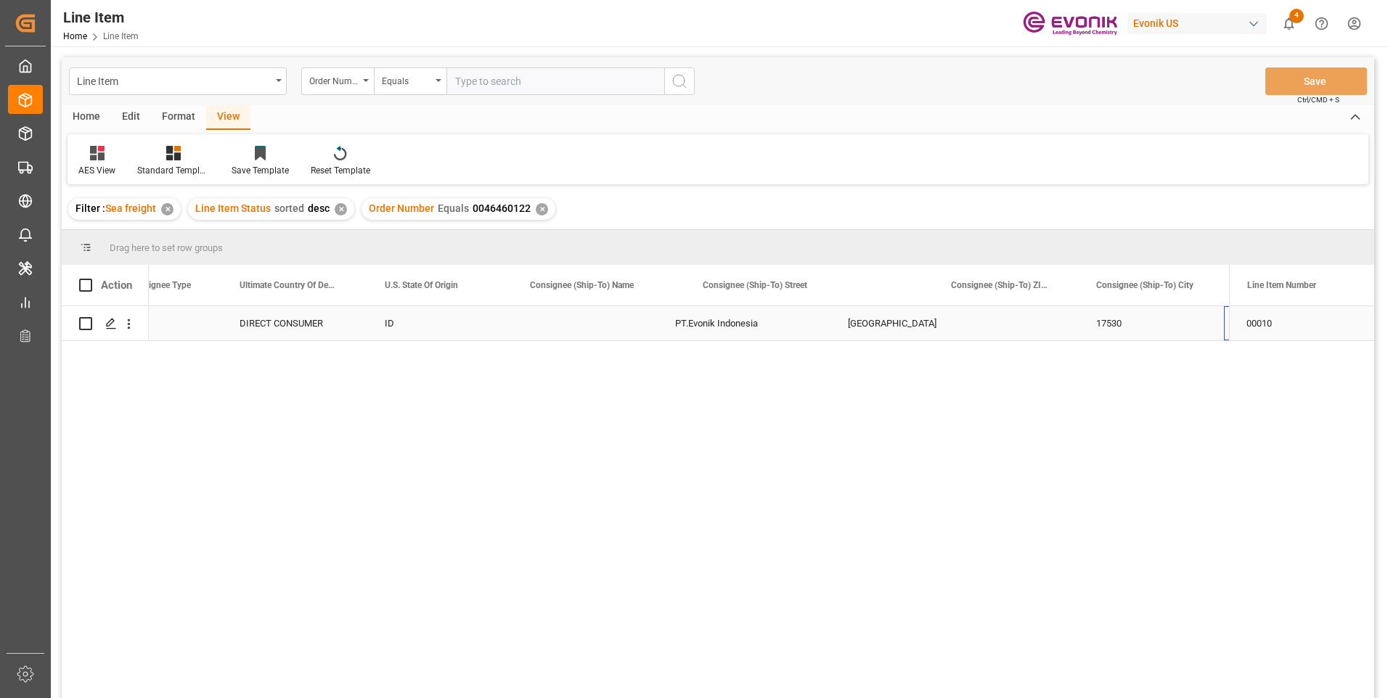
scroll to position [0, 1955]
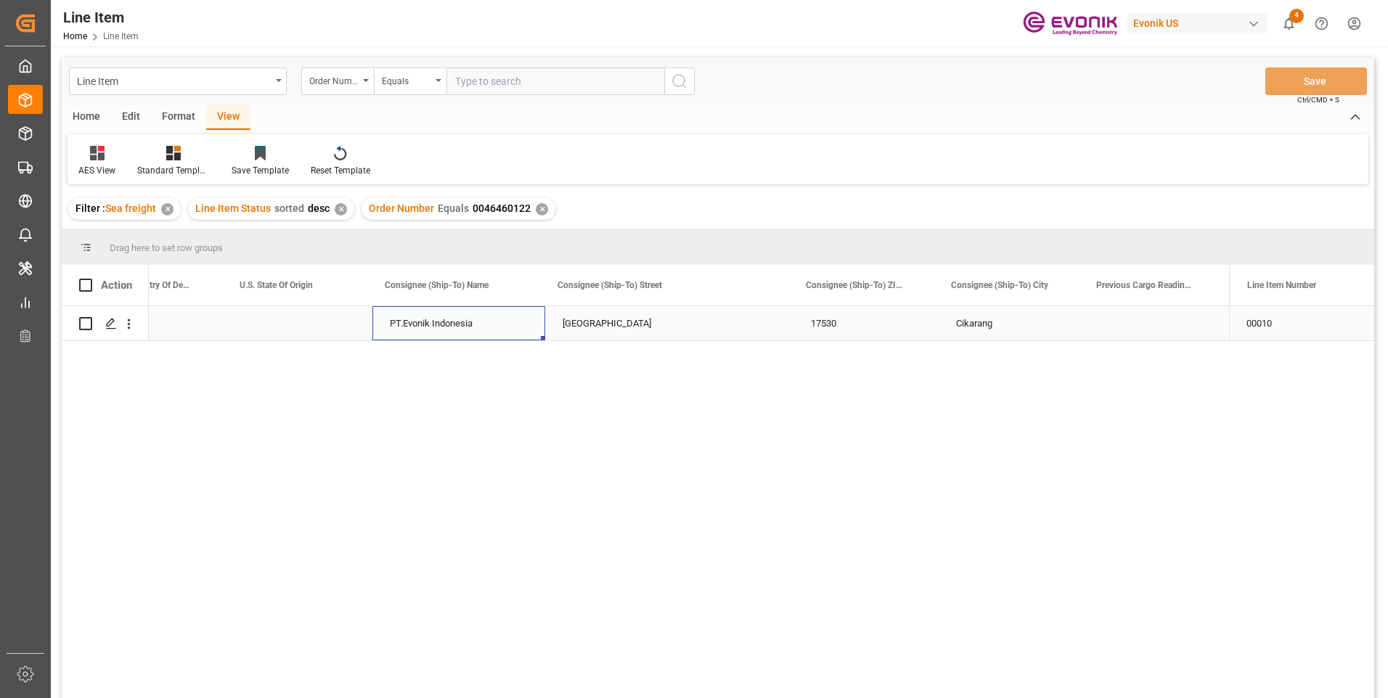
click at [465, 315] on div "PT.Evonik Indonesia" at bounding box center [458, 323] width 173 height 34
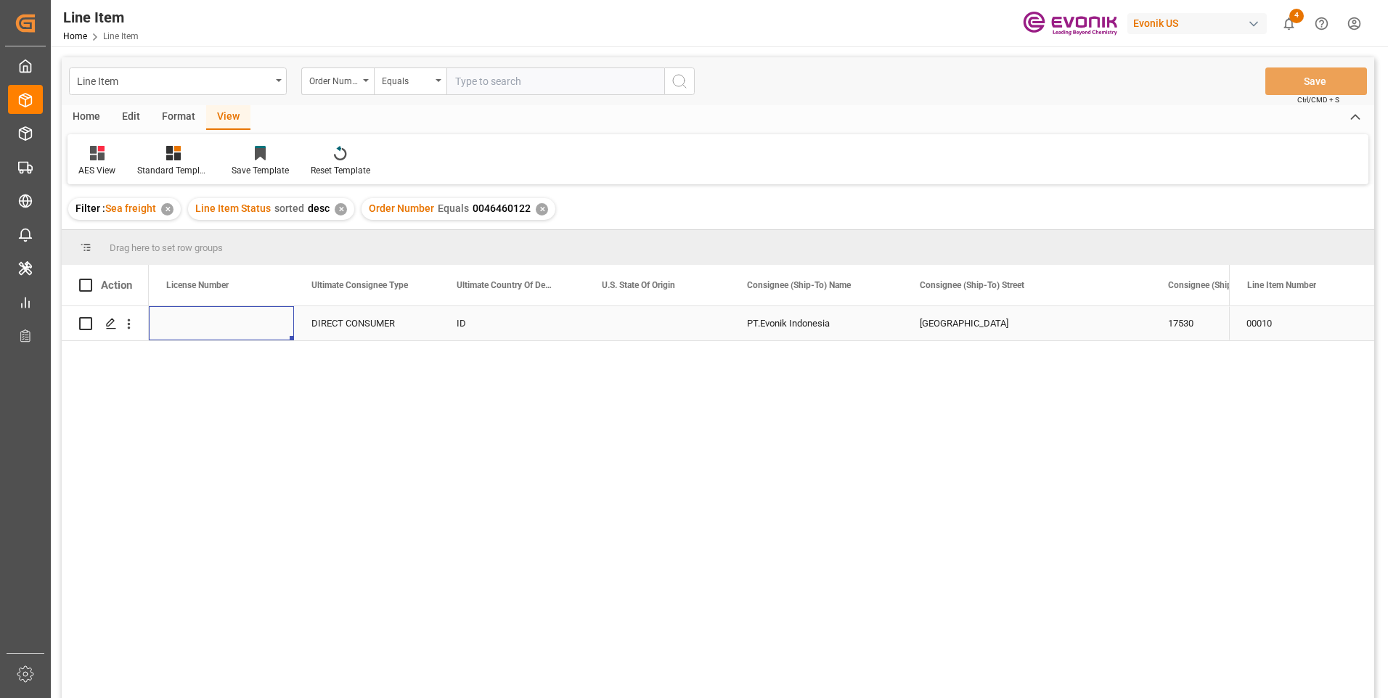
scroll to position [0, 1452]
click at [518, 87] on input "text" at bounding box center [556, 82] width 218 height 28
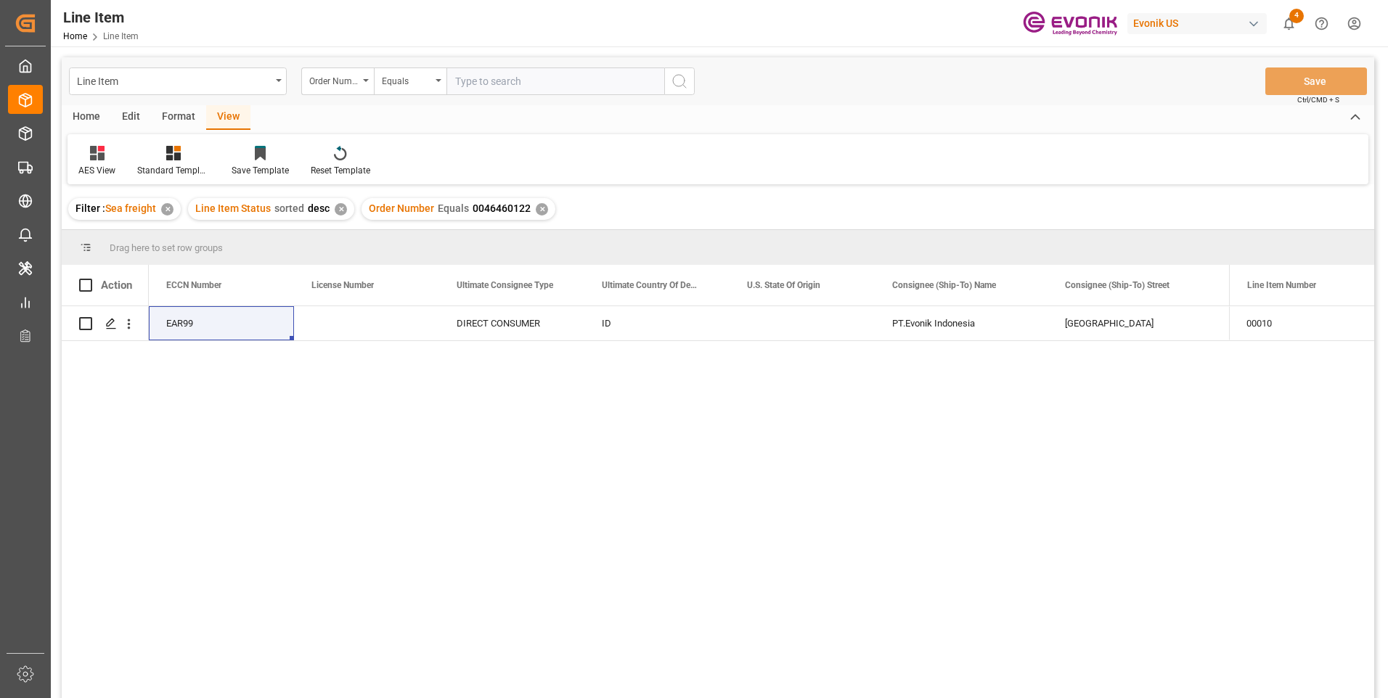
paste input "46471760"
type input "0046471760"
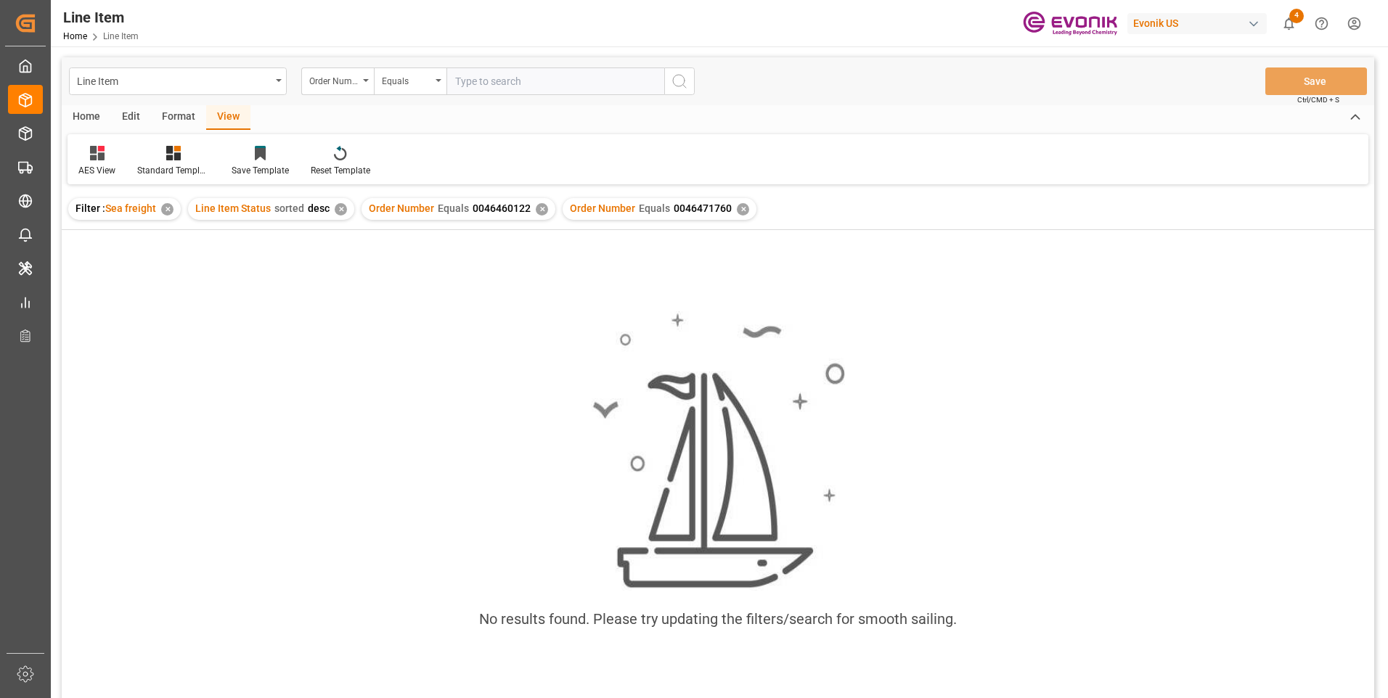
click at [540, 211] on div "✕" at bounding box center [542, 209] width 12 height 12
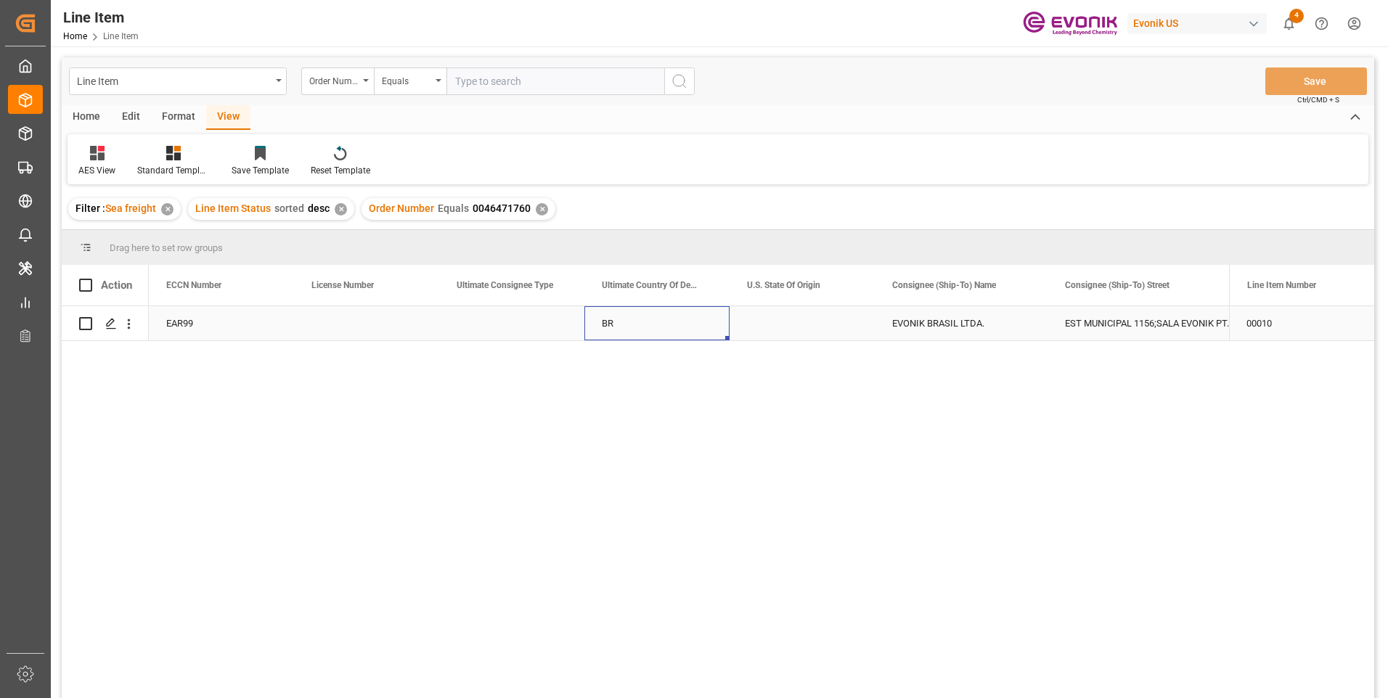
click at [624, 319] on div "BR" at bounding box center [656, 323] width 145 height 34
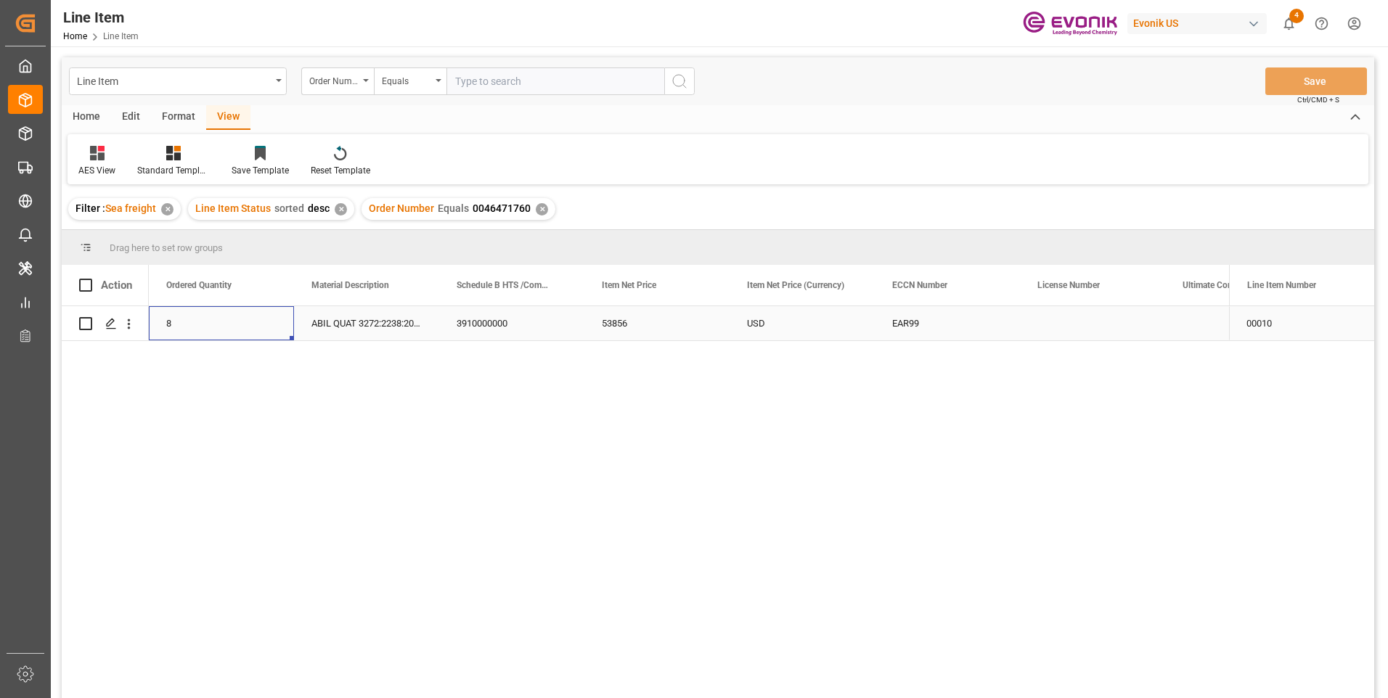
scroll to position [0, 436]
click at [769, 320] on div "3910000000" at bounding box center [802, 323] width 145 height 34
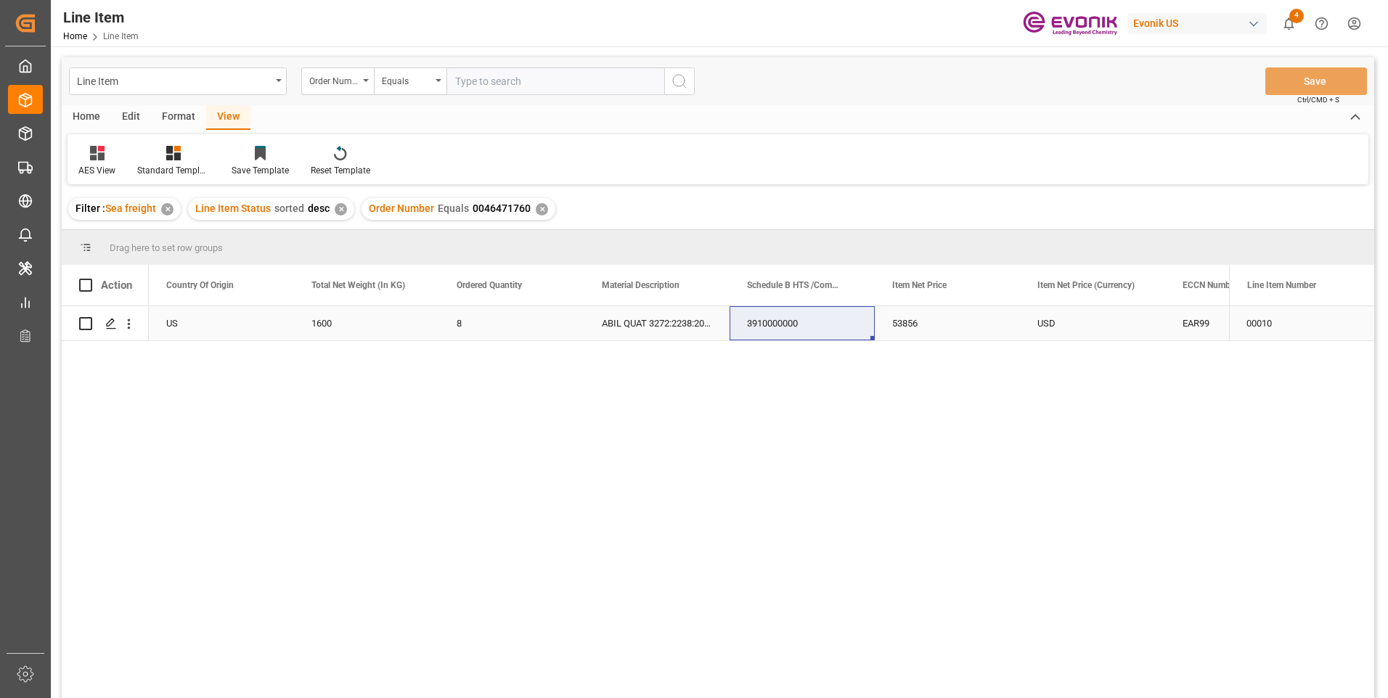
click at [353, 330] on div "1600" at bounding box center [366, 323] width 145 height 34
click at [898, 327] on div "53856" at bounding box center [947, 323] width 145 height 34
click at [806, 317] on div "3910000000" at bounding box center [802, 323] width 145 height 34
click at [915, 317] on div "53856" at bounding box center [947, 323] width 145 height 34
click at [1087, 326] on div "USD" at bounding box center [1092, 323] width 145 height 34
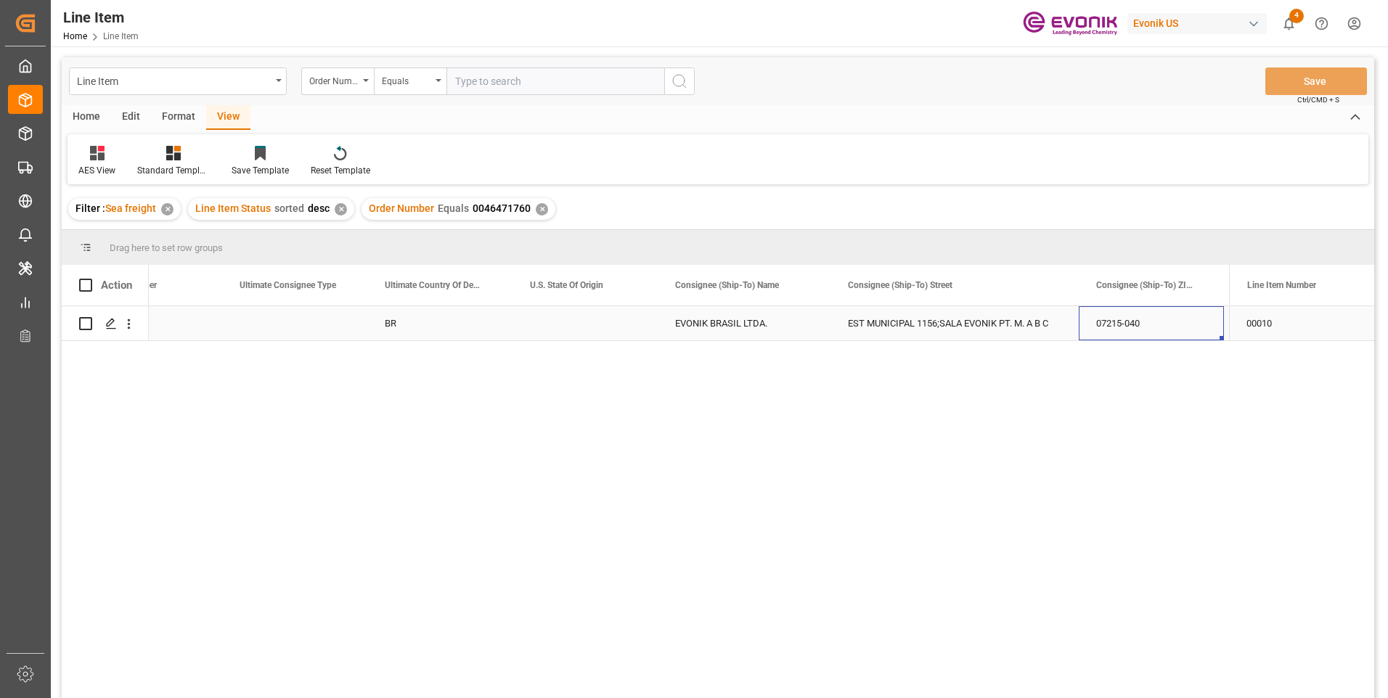
scroll to position [0, 1814]
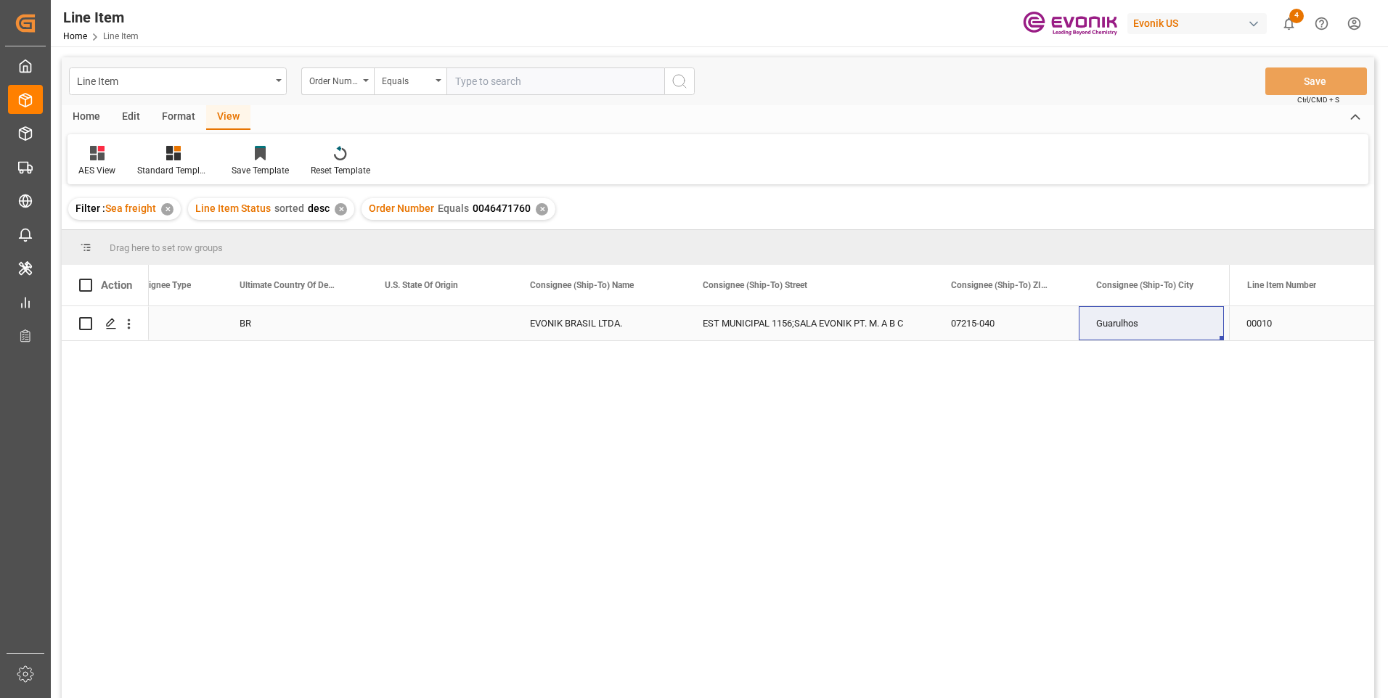
click at [618, 329] on div "EVONIK BRASIL LTDA." at bounding box center [599, 323] width 173 height 34
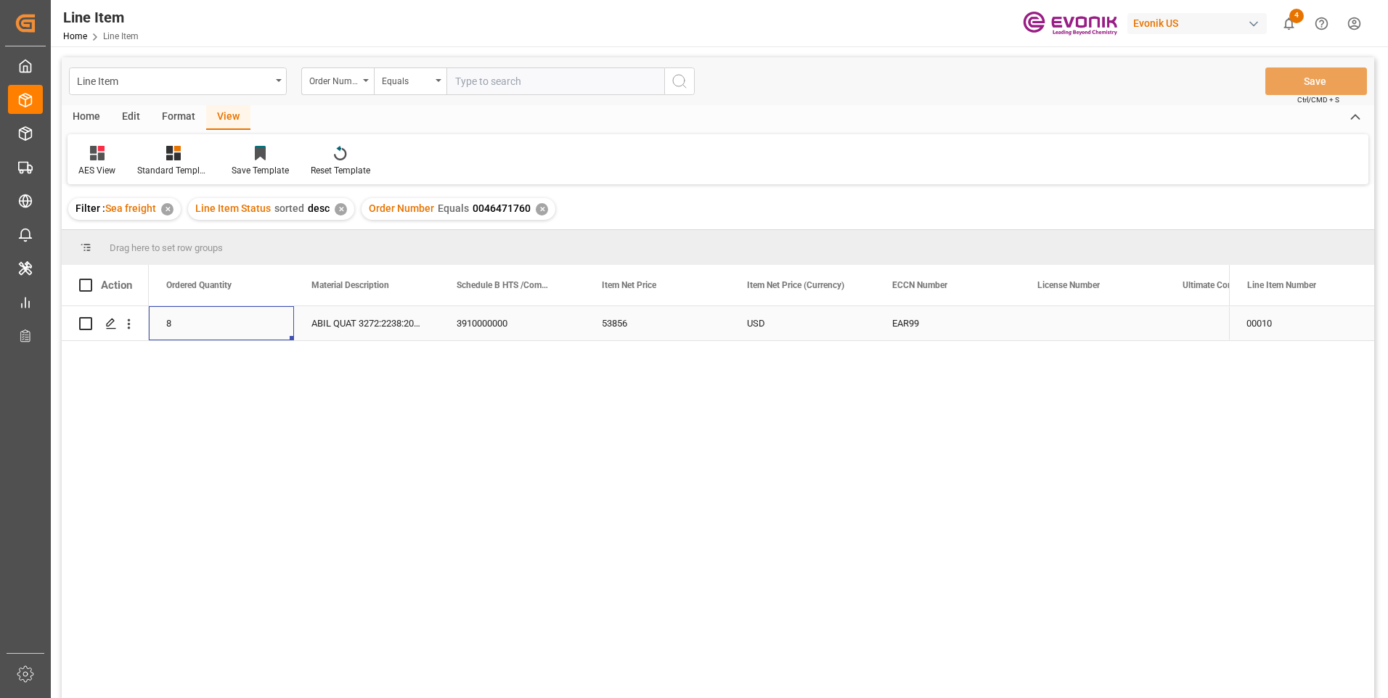
scroll to position [0, 581]
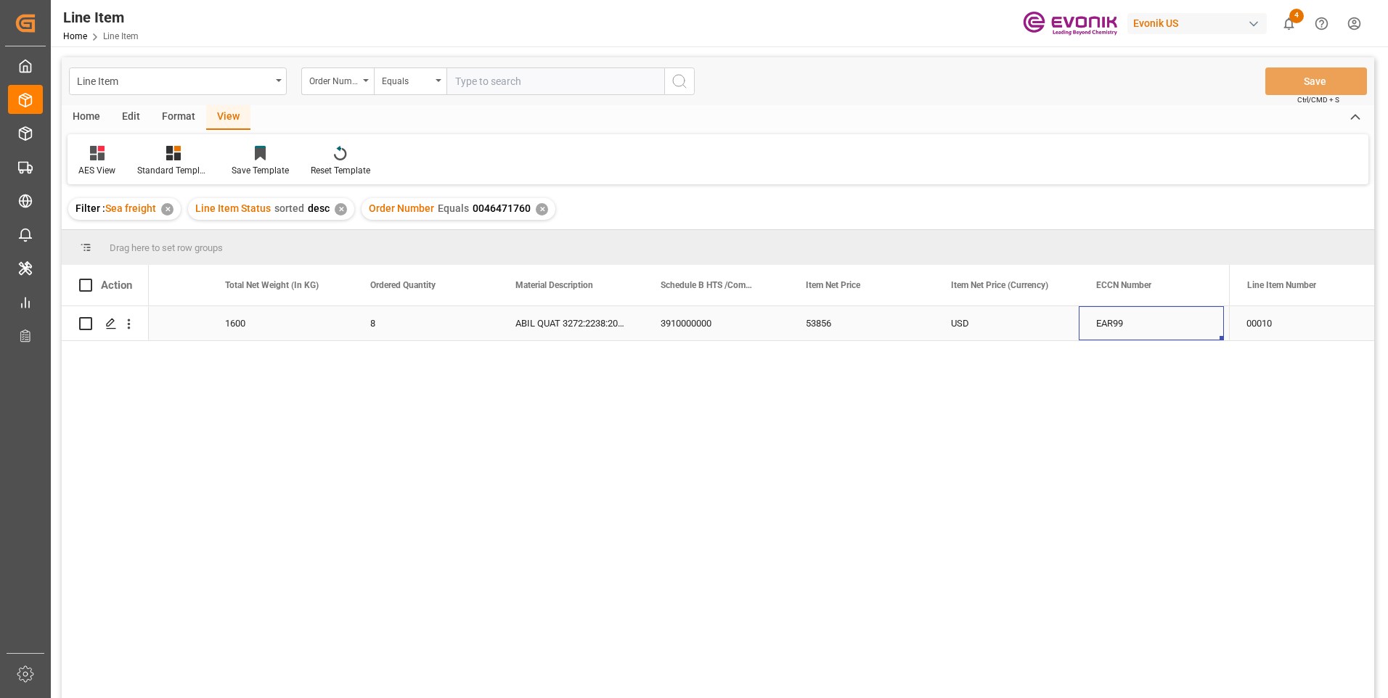
click at [249, 324] on div "1600" at bounding box center [280, 323] width 145 height 34
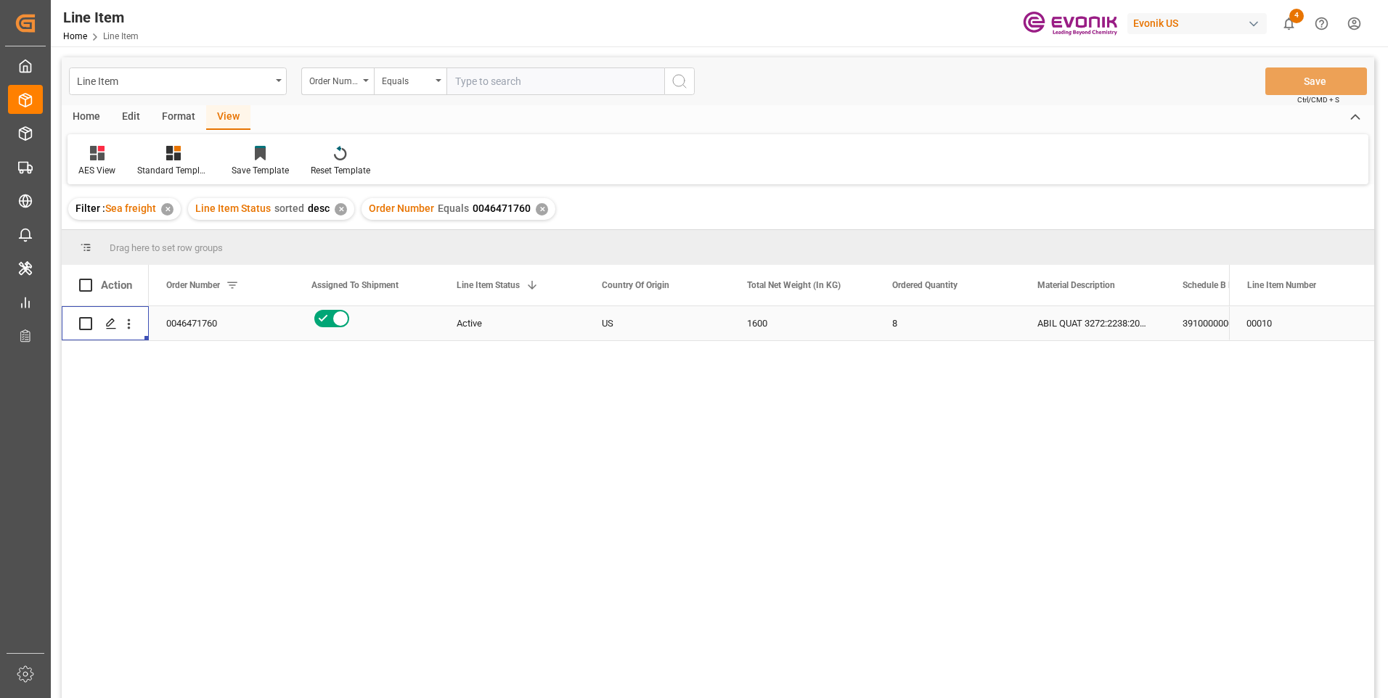
click at [205, 323] on div "0046471760" at bounding box center [221, 323] width 145 height 34
click at [1051, 316] on div "ABIL QUAT 3272:2238:200:PP:P" at bounding box center [1092, 323] width 145 height 34
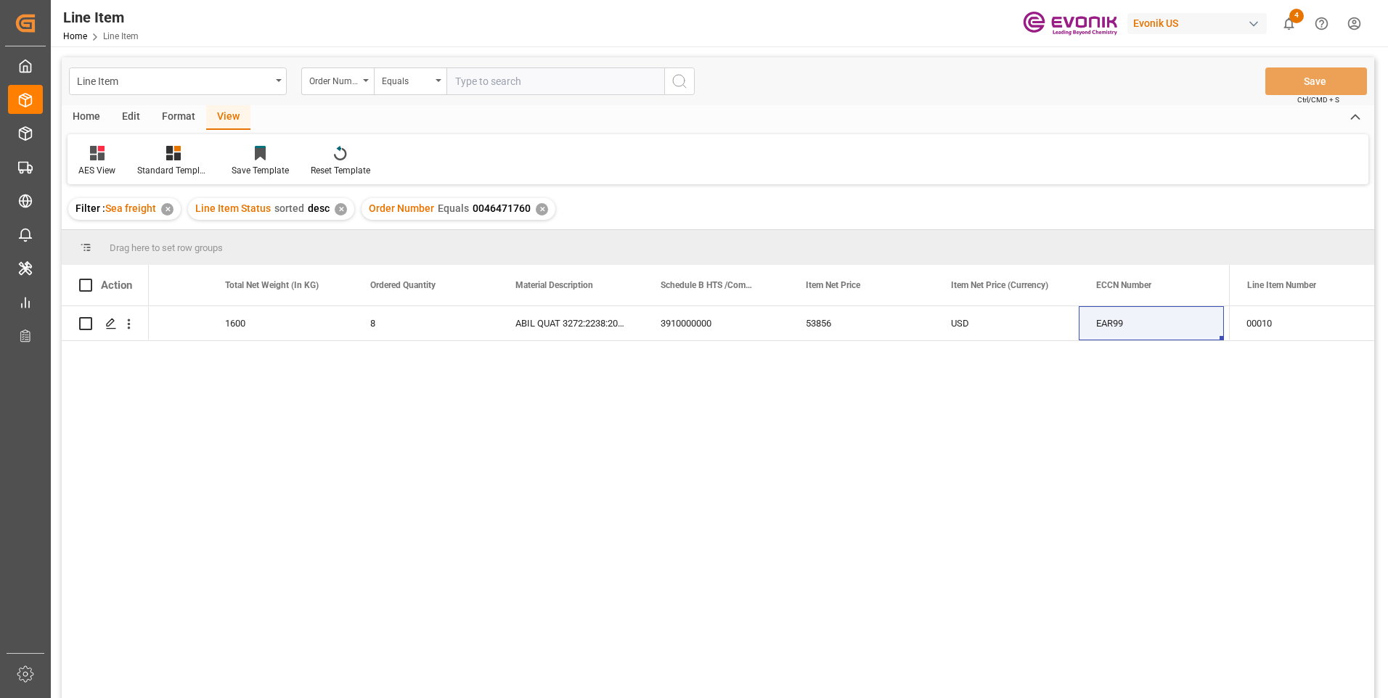
click at [484, 87] on input "text" at bounding box center [556, 82] width 218 height 28
paste input "2007155163"
type input "2007155163"
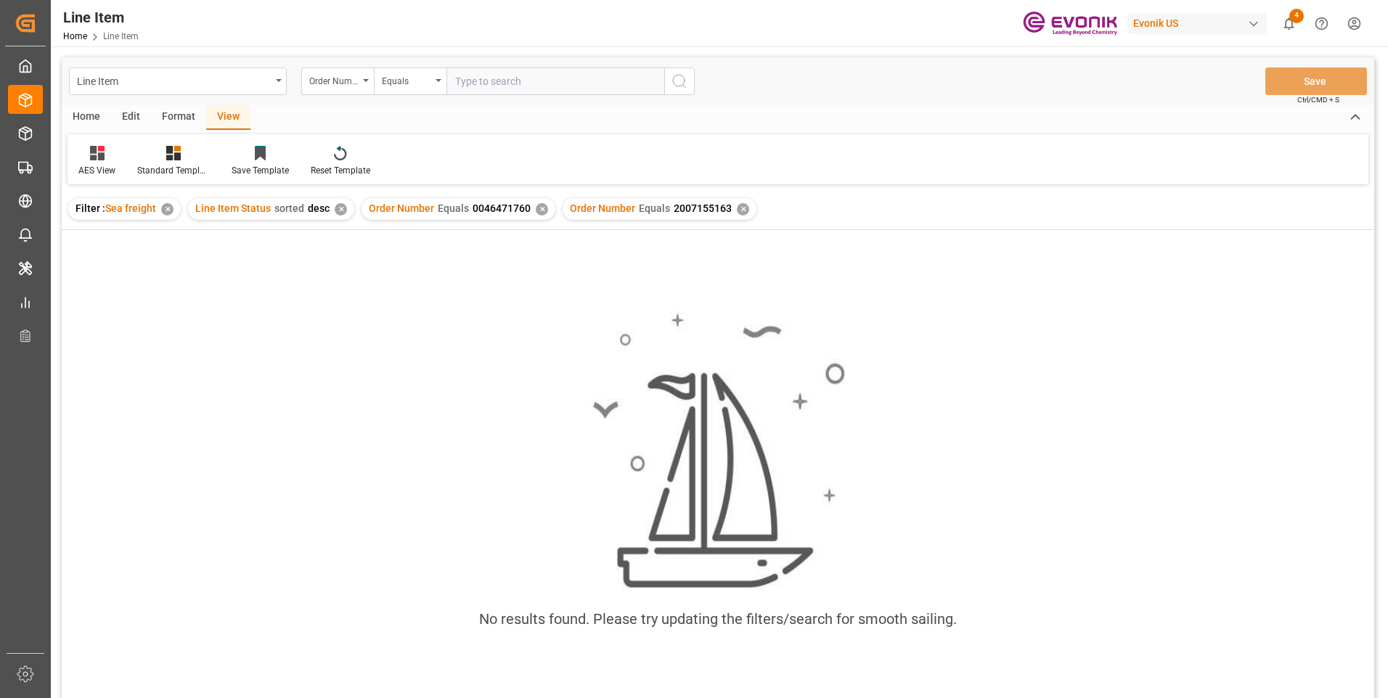
click at [537, 211] on div "✕" at bounding box center [542, 209] width 12 height 12
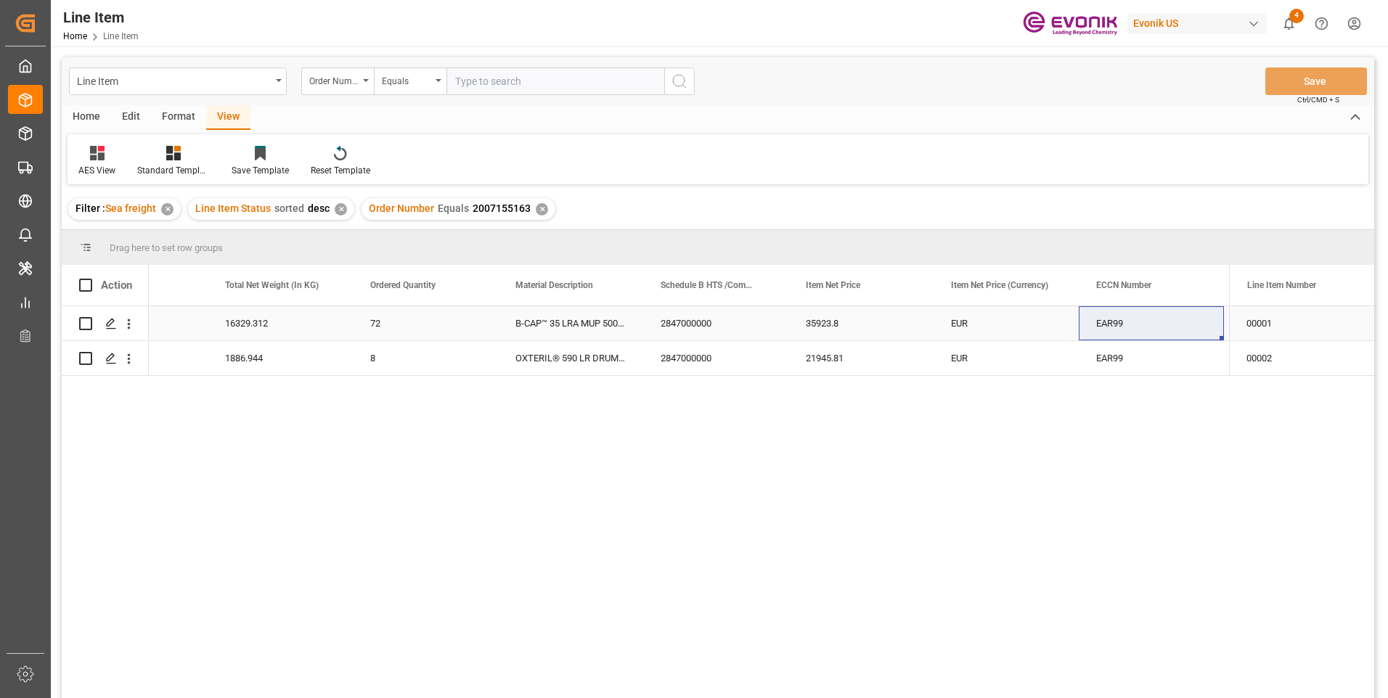
click at [694, 327] on div "2847000000" at bounding box center [715, 323] width 145 height 34
click at [232, 314] on div "16329.312" at bounding box center [280, 323] width 145 height 34
click at [860, 313] on div "35923.8" at bounding box center [860, 323] width 145 height 34
click at [670, 359] on div "2847000000" at bounding box center [715, 358] width 145 height 34
click at [225, 354] on div "1886.944" at bounding box center [280, 358] width 145 height 34
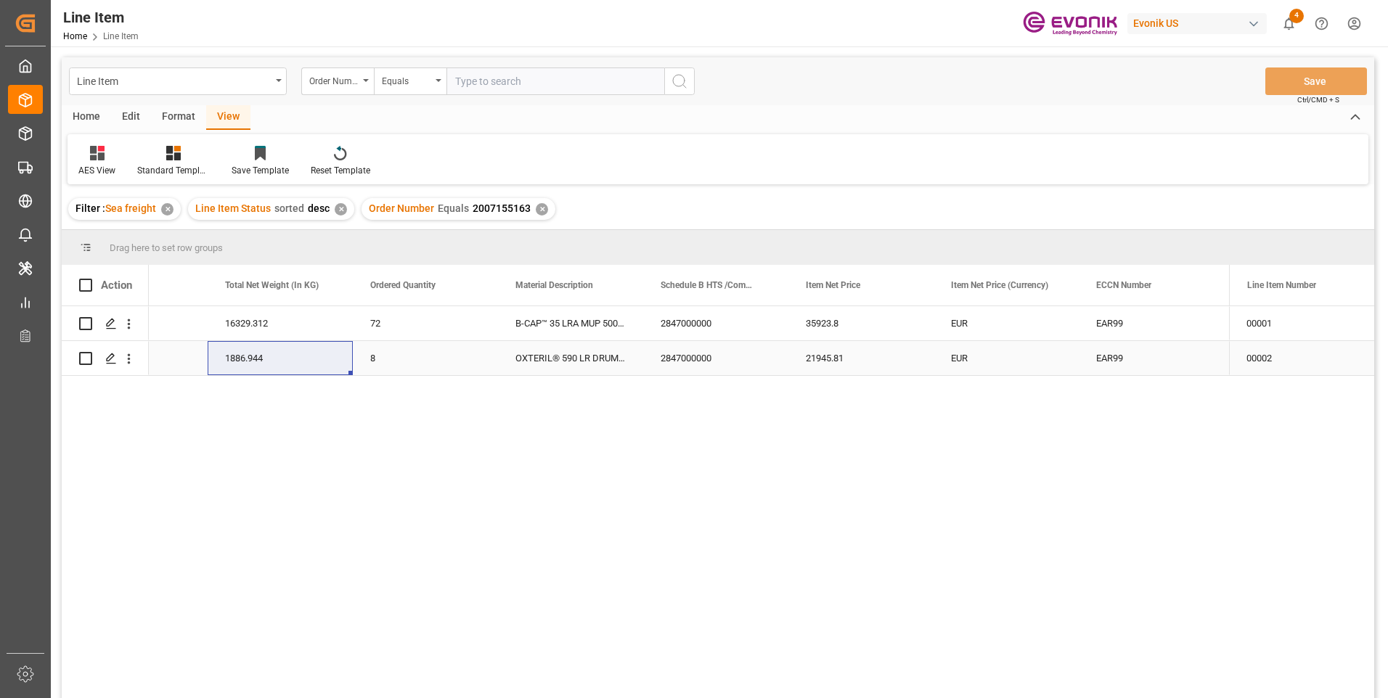
click at [826, 362] on div "21945.81" at bounding box center [860, 358] width 145 height 34
click at [846, 318] on div "35923.8" at bounding box center [860, 323] width 145 height 34
click at [854, 354] on div "21945.81" at bounding box center [860, 358] width 145 height 34
click at [553, 363] on div "OXTERIL® 590 LR DRUM 520LB" at bounding box center [570, 358] width 145 height 34
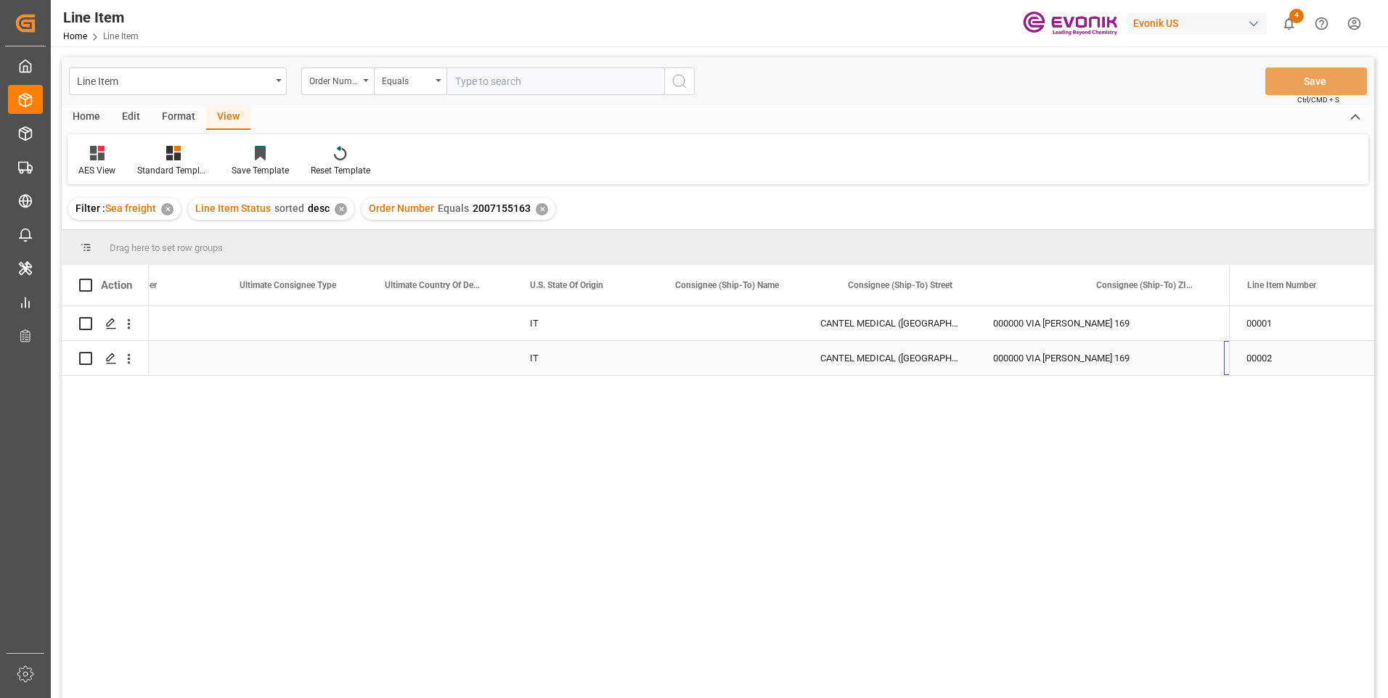
scroll to position [0, 1669]
click at [306, 358] on div "Press SPACE to select this row." at bounding box center [294, 358] width 145 height 34
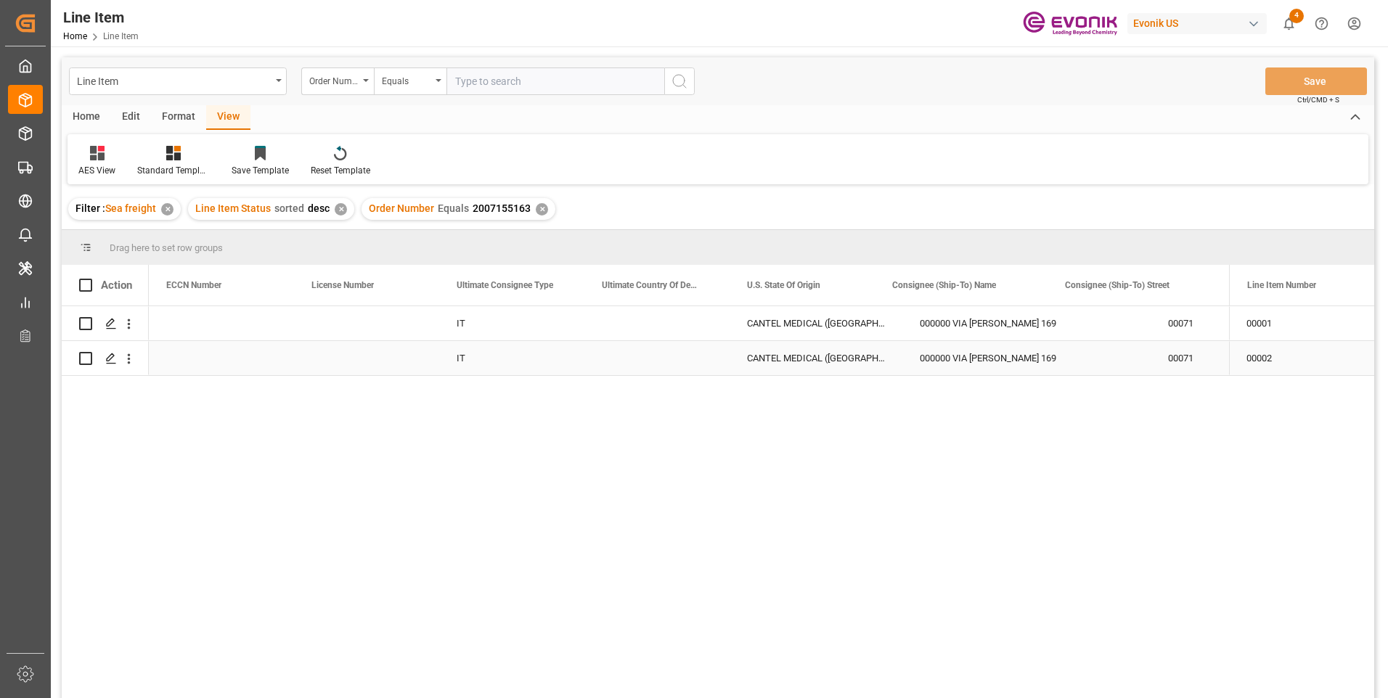
scroll to position [0, 1452]
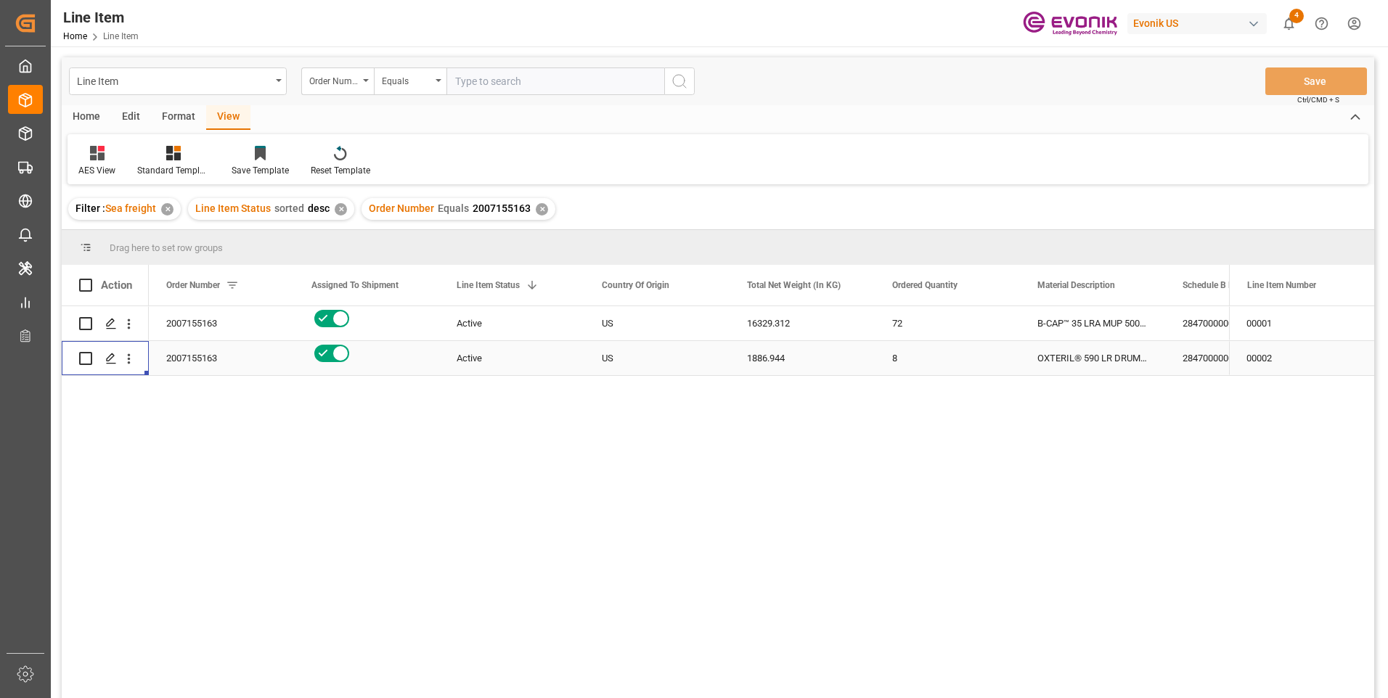
click at [213, 352] on div "2007155163" at bounding box center [221, 358] width 145 height 34
click at [499, 83] on input "text" at bounding box center [556, 82] width 218 height 28
paste input "0046473976"
type input "0046473976"
click at [676, 79] on icon "search button" at bounding box center [679, 81] width 17 height 17
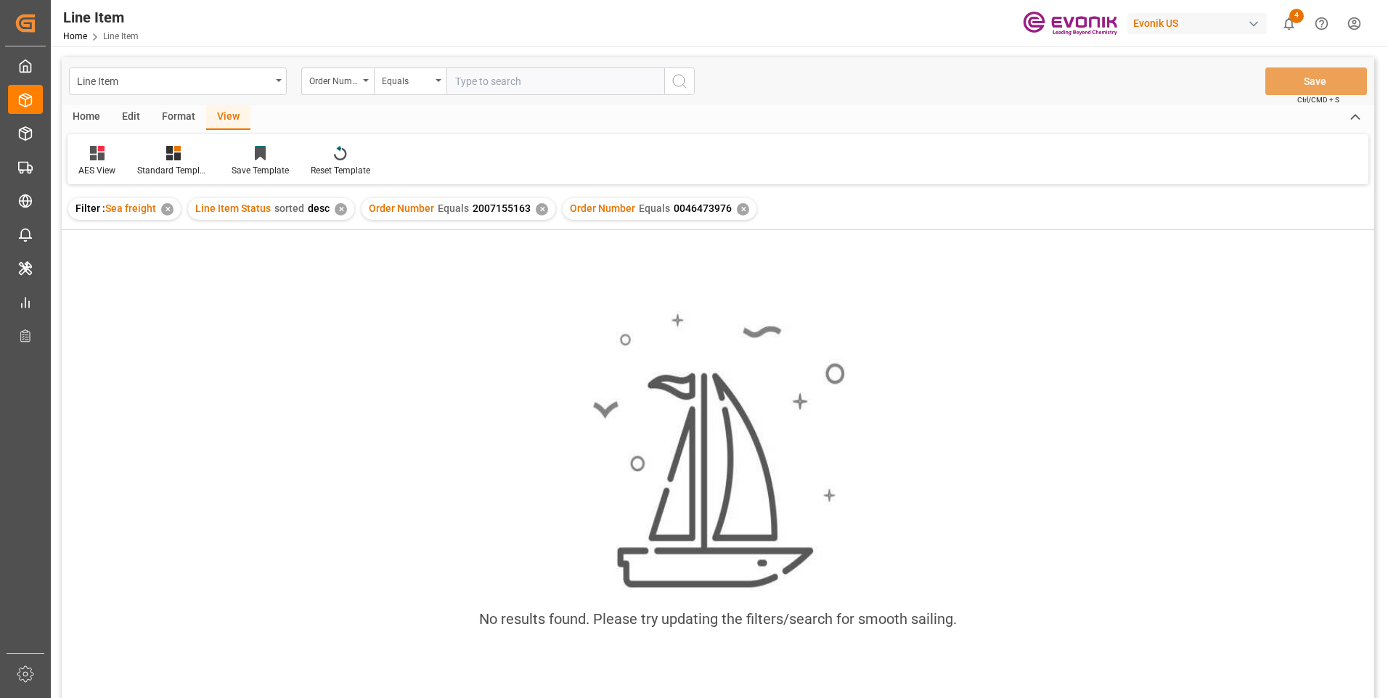
click at [541, 208] on div "✕" at bounding box center [542, 209] width 12 height 12
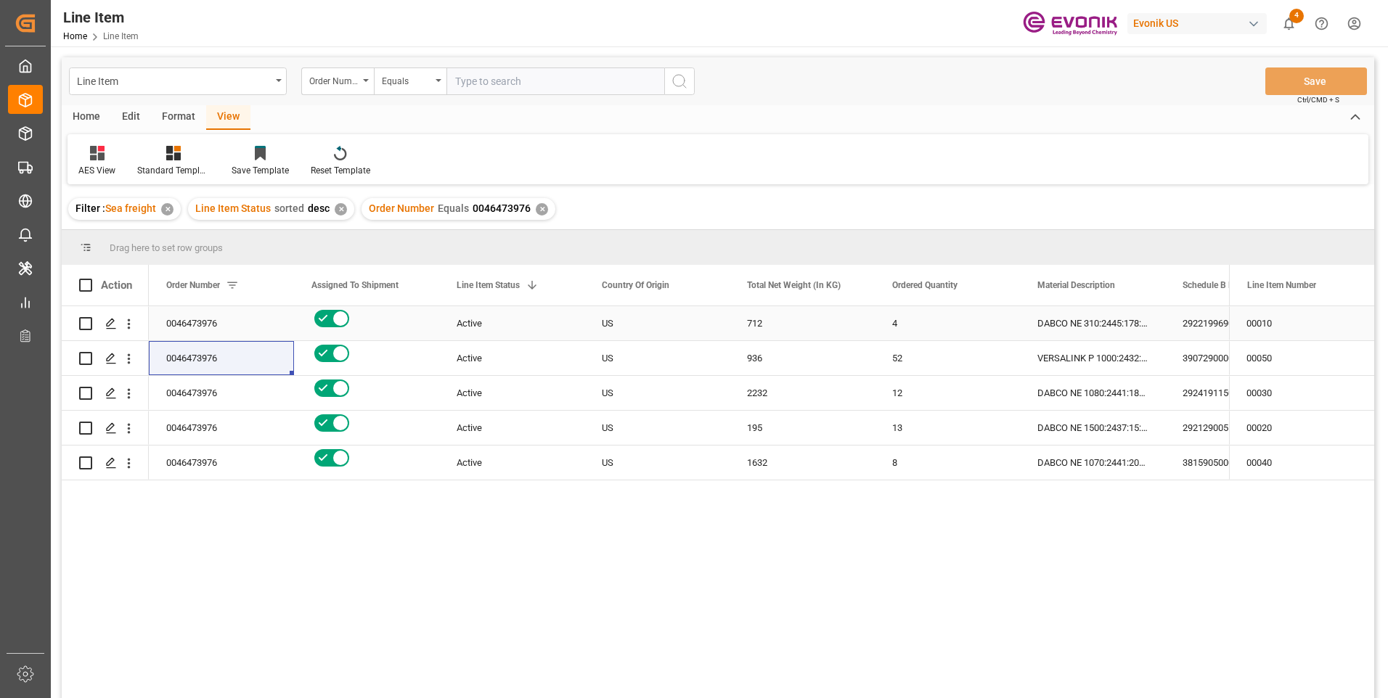
click at [187, 326] on div "0046473976" at bounding box center [221, 323] width 145 height 34
click at [1075, 432] on div "DABCO NE 1500:2437:15:OU:P" at bounding box center [1092, 428] width 145 height 34
click at [1190, 428] on div "2921290055" at bounding box center [1237, 428] width 145 height 34
click at [1125, 433] on div "DABCO NE 1500:2437:15:OU:P" at bounding box center [1092, 428] width 145 height 34
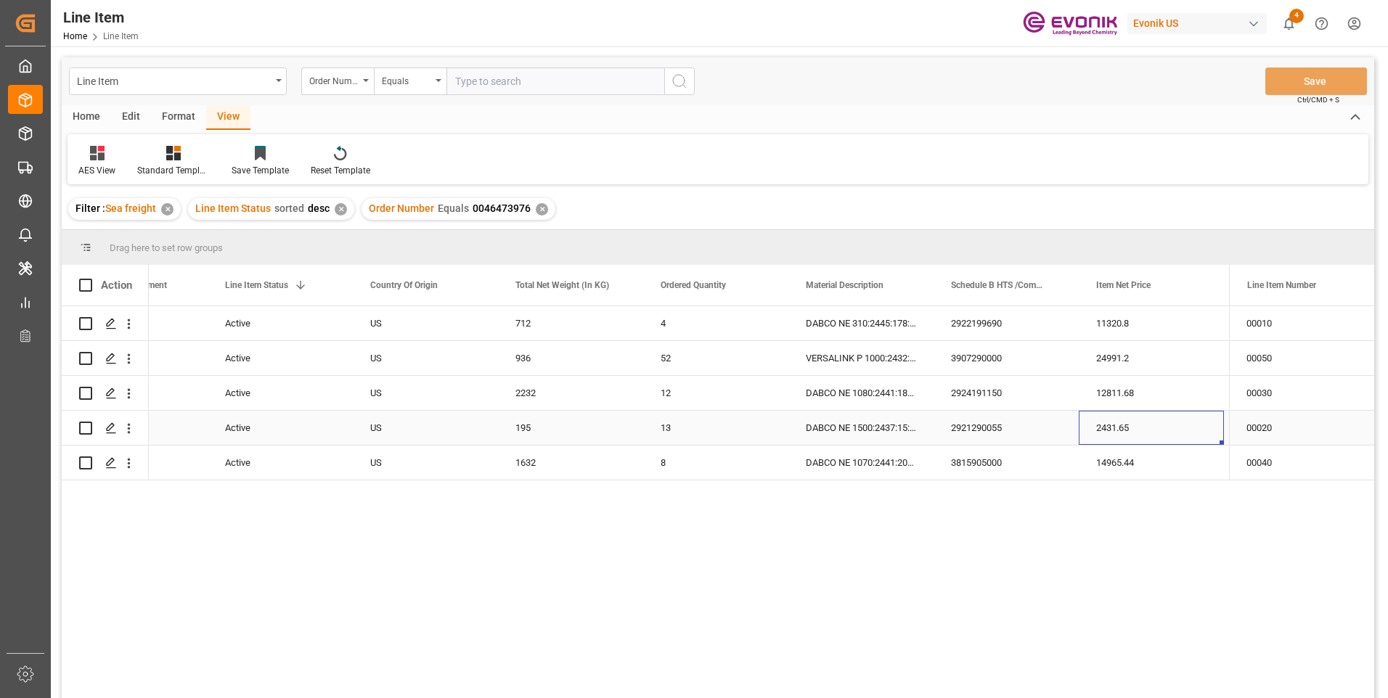
scroll to position [0, 377]
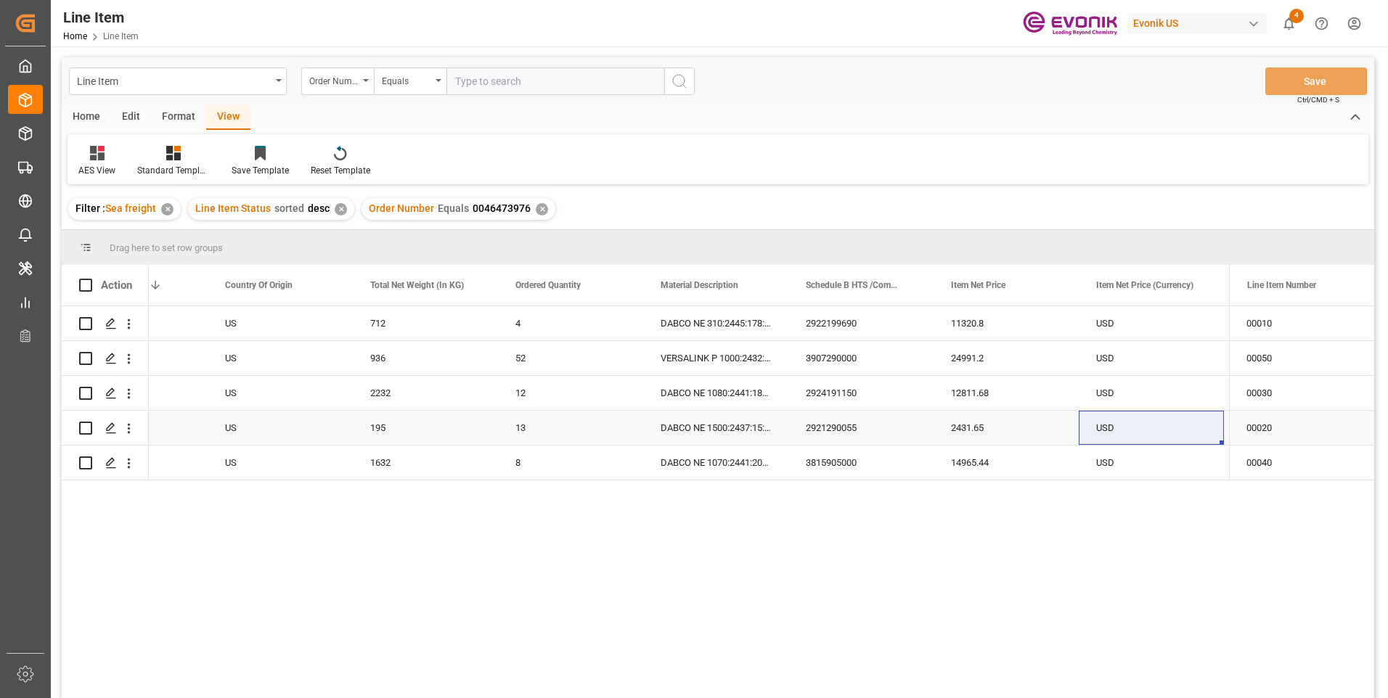
click at [358, 430] on div "195" at bounding box center [425, 428] width 145 height 34
click at [977, 428] on div "2431.65" at bounding box center [1006, 428] width 145 height 34
click at [963, 320] on div "11320.8" at bounding box center [1006, 323] width 145 height 34
click at [828, 319] on div "2922199690" at bounding box center [860, 323] width 145 height 34
click at [394, 328] on div "712" at bounding box center [425, 323] width 145 height 34
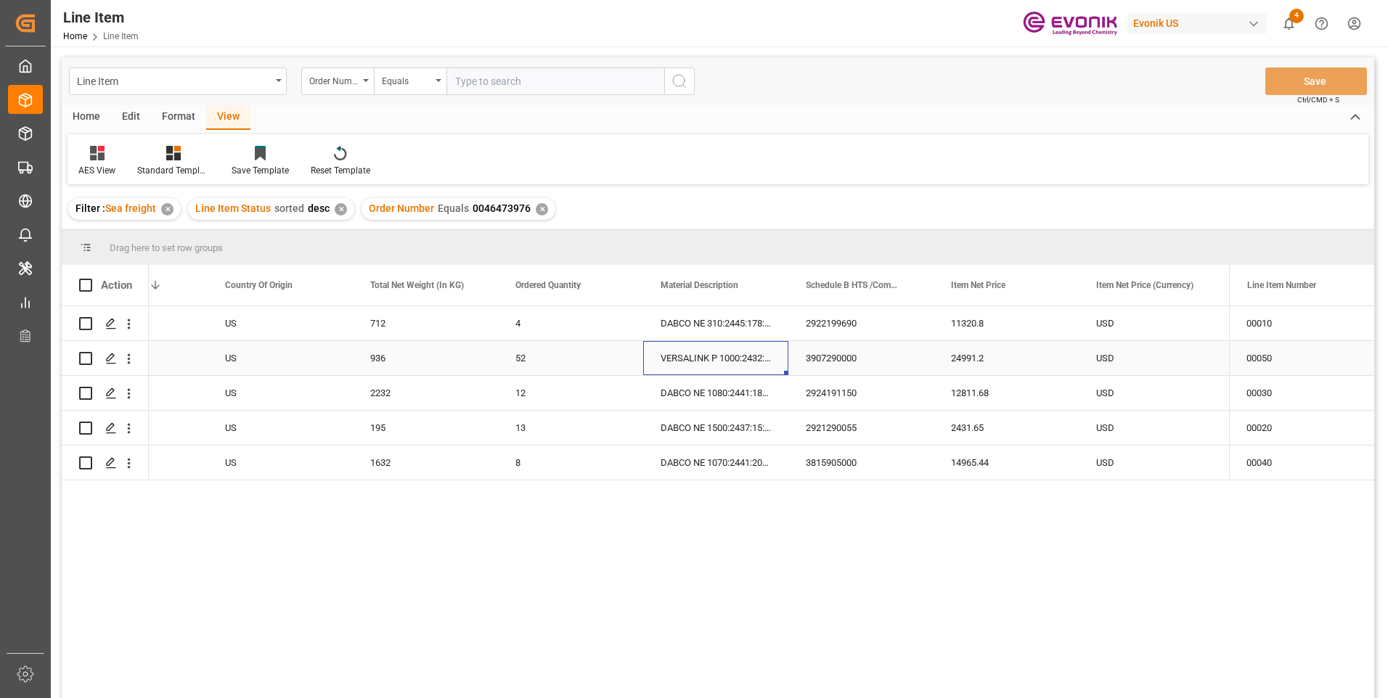
click at [698, 363] on div "VERSALINK P 1000:2432:18:OU:P" at bounding box center [715, 358] width 145 height 34
click at [817, 351] on div "3907290000" at bounding box center [860, 358] width 145 height 34
click at [418, 356] on div "936" at bounding box center [425, 358] width 145 height 34
click at [977, 359] on div "24991.2" at bounding box center [1006, 358] width 145 height 34
click at [839, 401] on div "2924191150" at bounding box center [860, 393] width 145 height 34
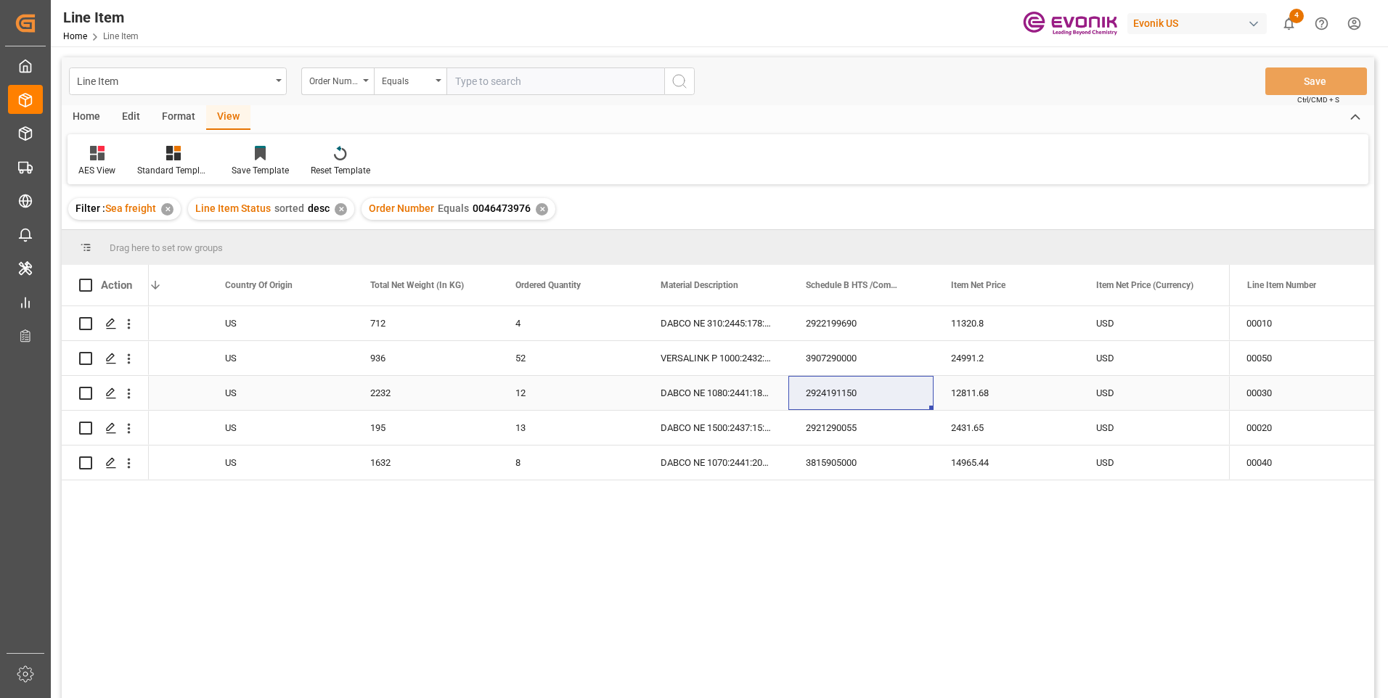
click at [408, 384] on div "2232" at bounding box center [425, 393] width 145 height 34
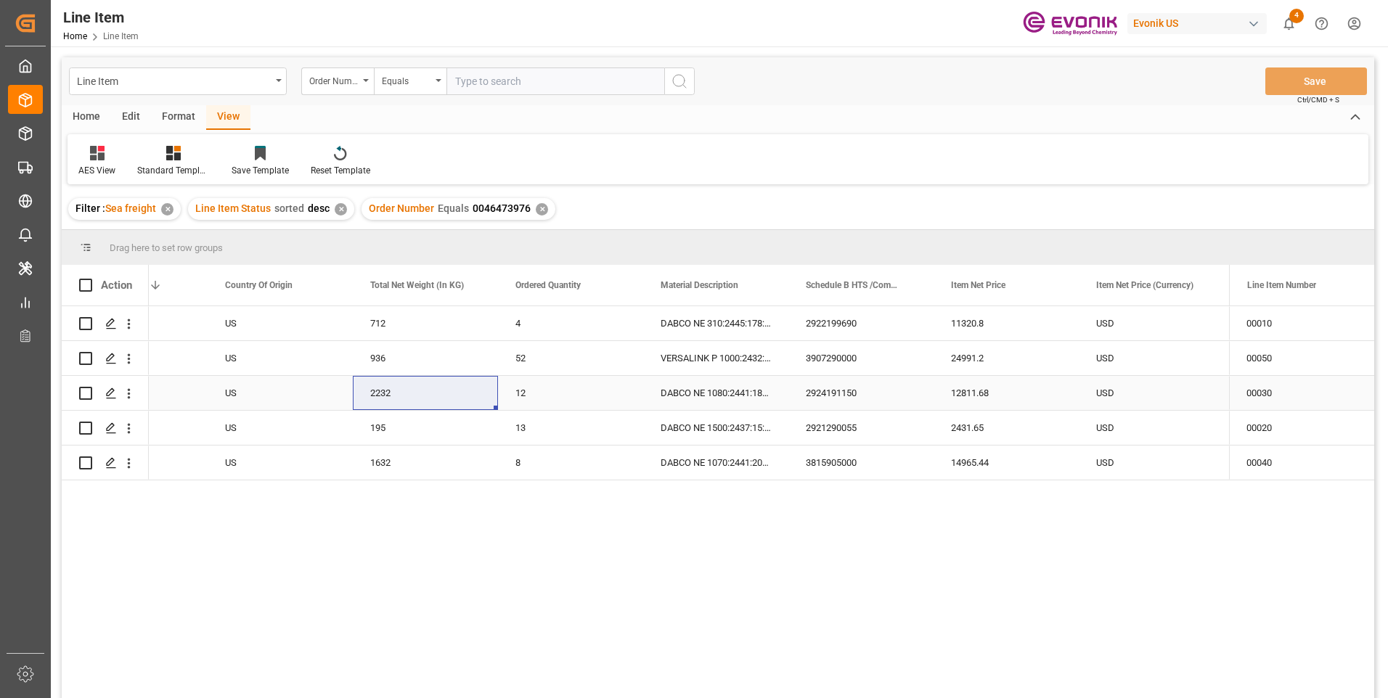
click at [961, 387] on div "12811.68" at bounding box center [1006, 393] width 145 height 34
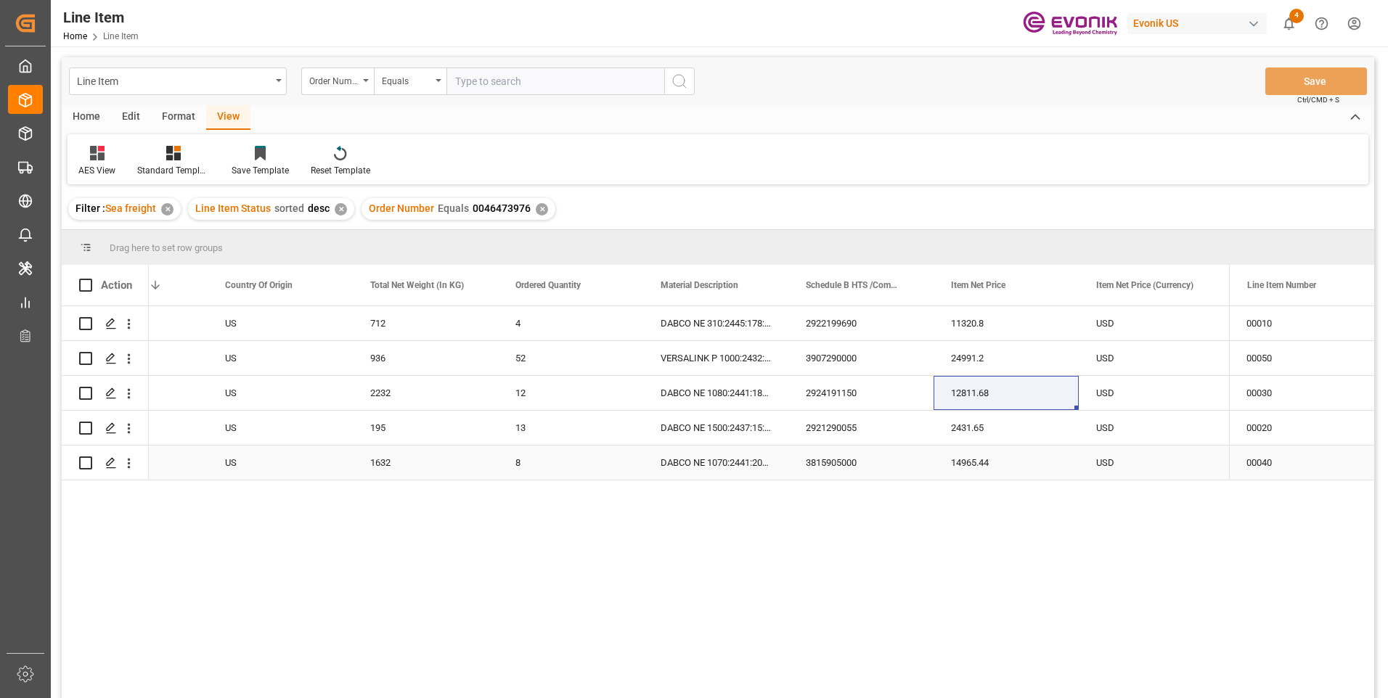
click at [972, 461] on div "14965.44" at bounding box center [1006, 463] width 145 height 34
click at [852, 458] on div "3815905000" at bounding box center [860, 463] width 145 height 34
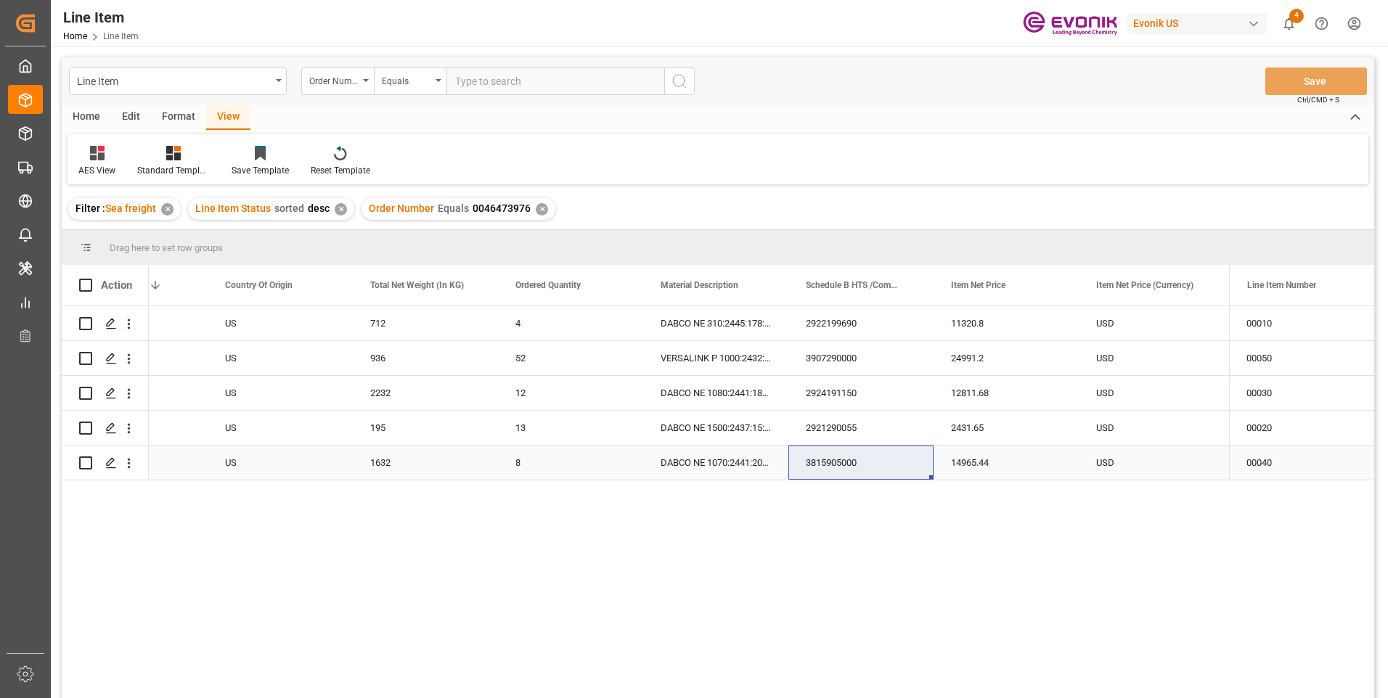
click at [408, 460] on div "1632" at bounding box center [425, 463] width 145 height 34
click at [959, 457] on div "14965.44" at bounding box center [1006, 463] width 145 height 34
click at [1050, 468] on div "14965.44" at bounding box center [1006, 463] width 145 height 34
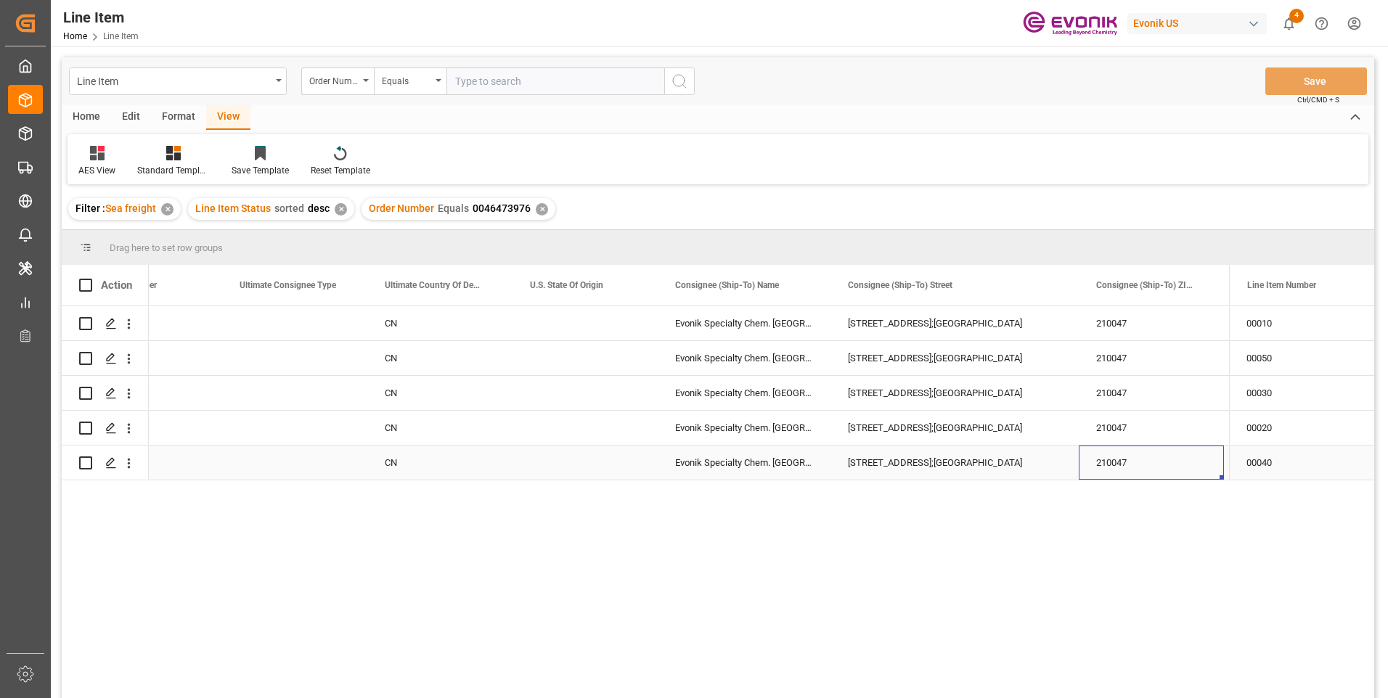
scroll to position [0, 1814]
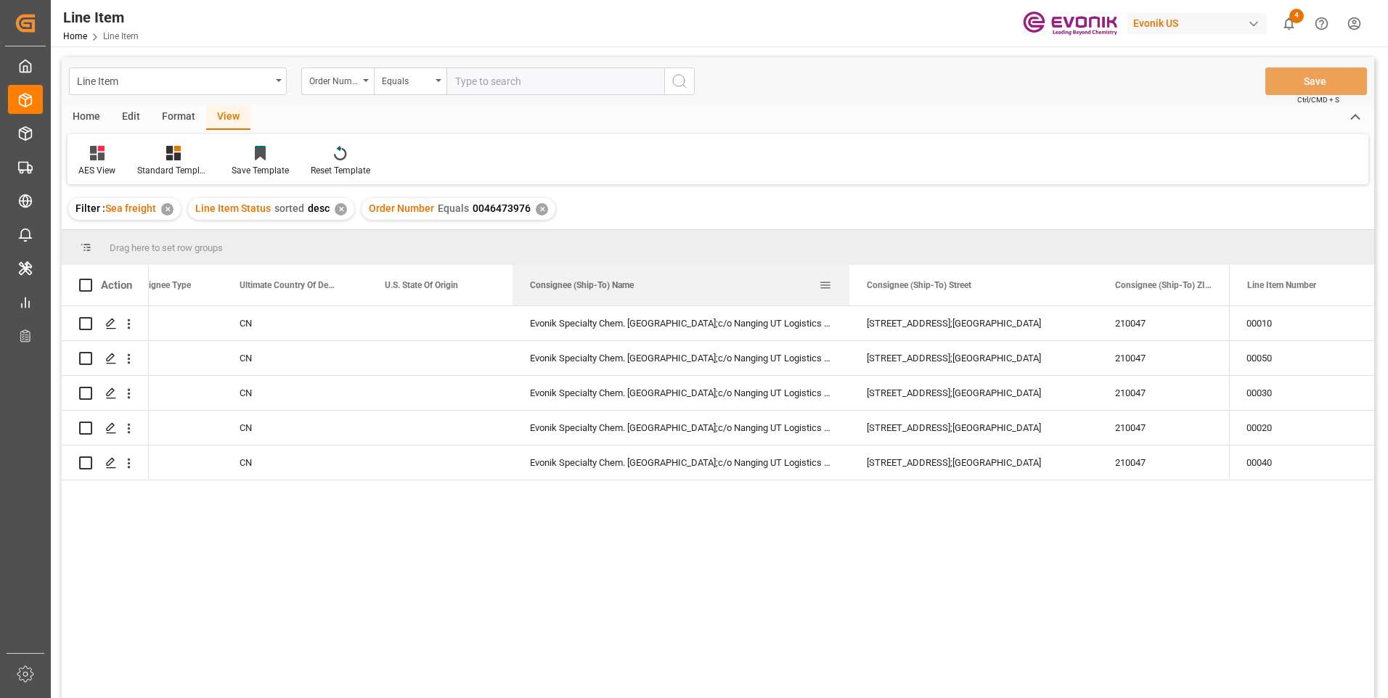
drag, startPoint x: 684, startPoint y: 282, endPoint x: 848, endPoint y: 303, distance: 165.4
click at [848, 303] on div at bounding box center [850, 285] width 6 height 41
click at [1085, 453] on div "168 South Tankfarm Road, Liuhe district;Nanjing chemical industry Park" at bounding box center [973, 463] width 248 height 34
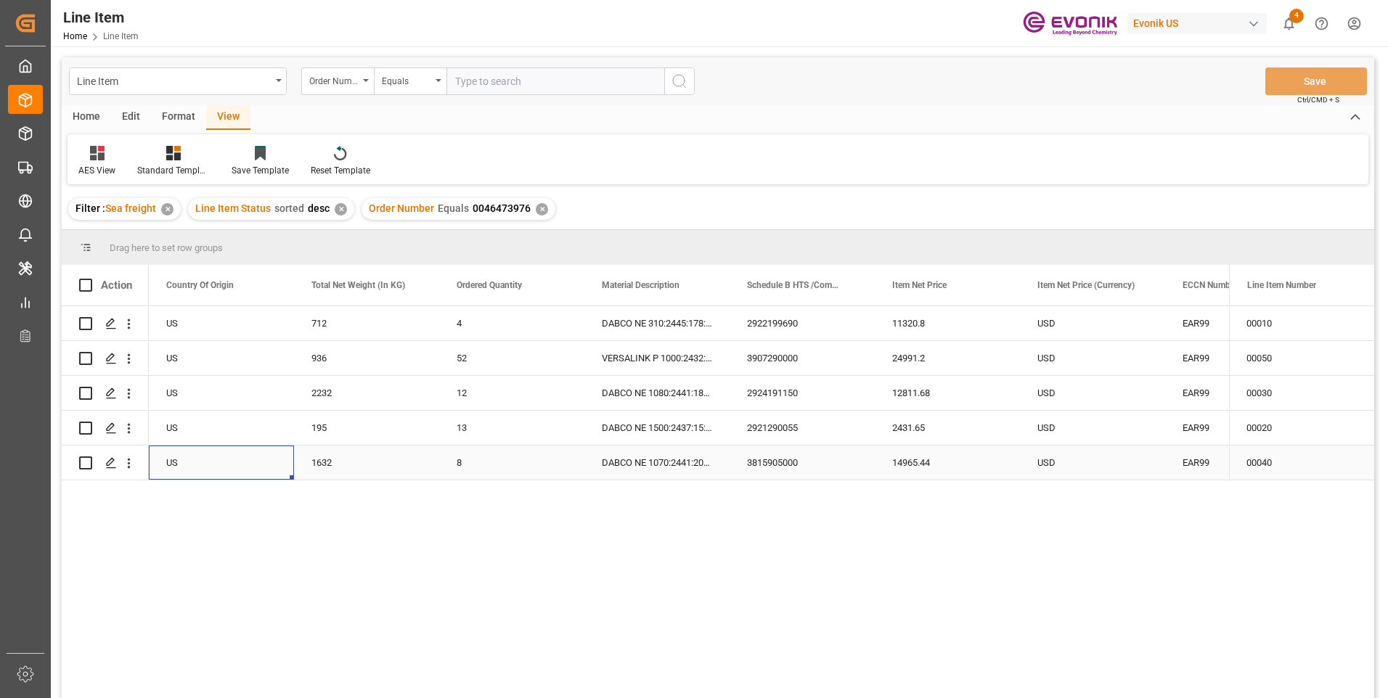
scroll to position [0, 290]
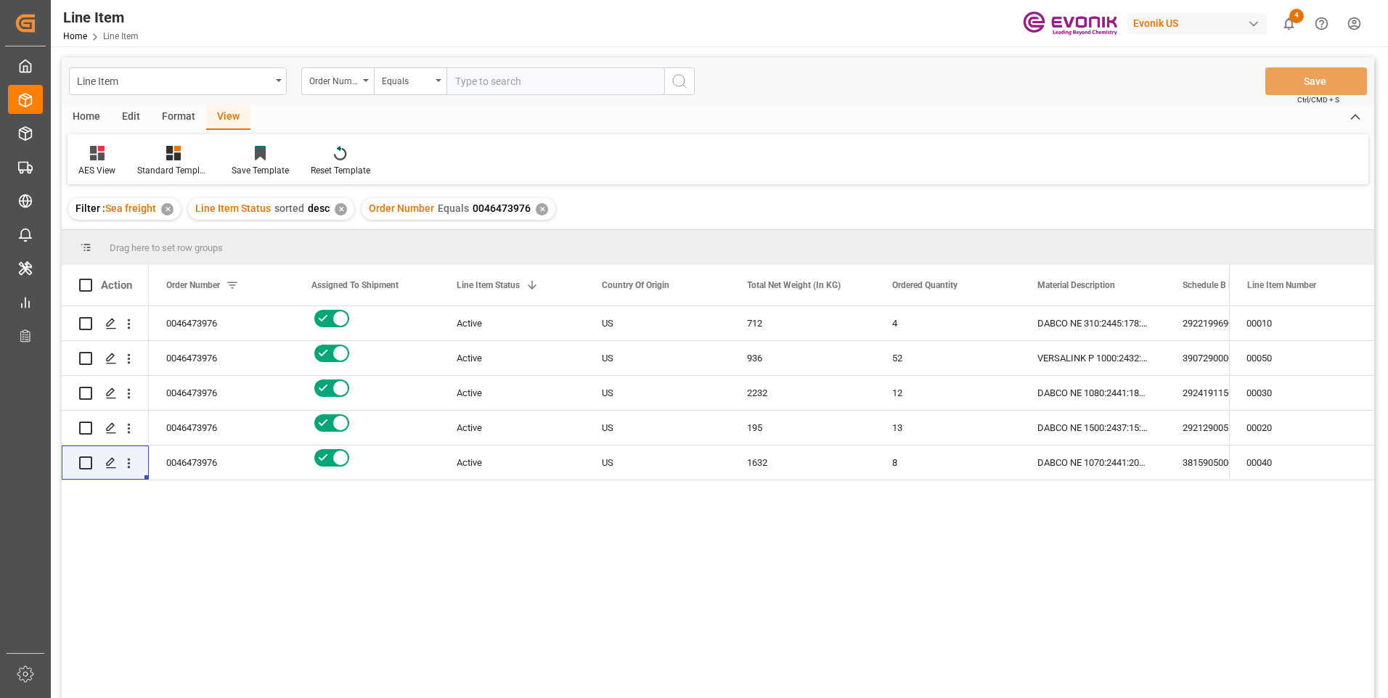
click at [507, 85] on input "text" at bounding box center [556, 82] width 218 height 28
paste input "0046474676"
type input "0046474676"
click at [688, 83] on button "search button" at bounding box center [679, 82] width 30 height 28
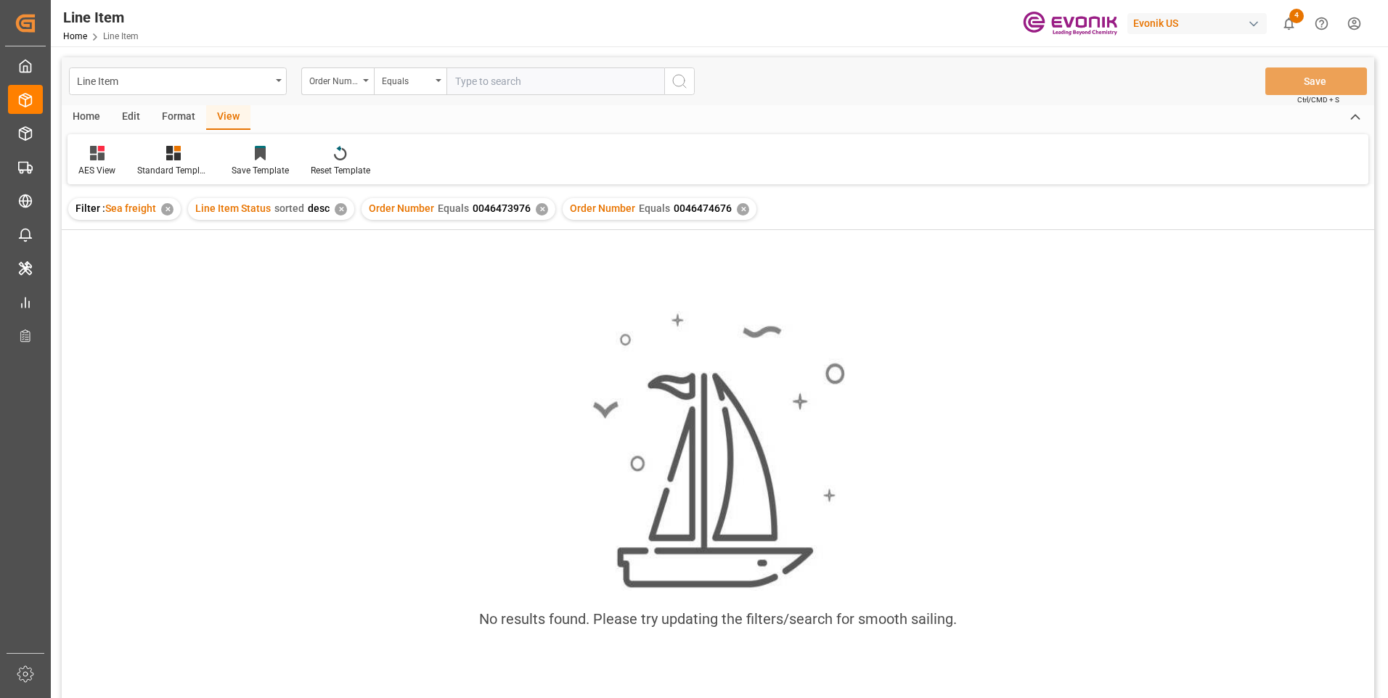
click at [537, 209] on div "✕" at bounding box center [542, 209] width 12 height 12
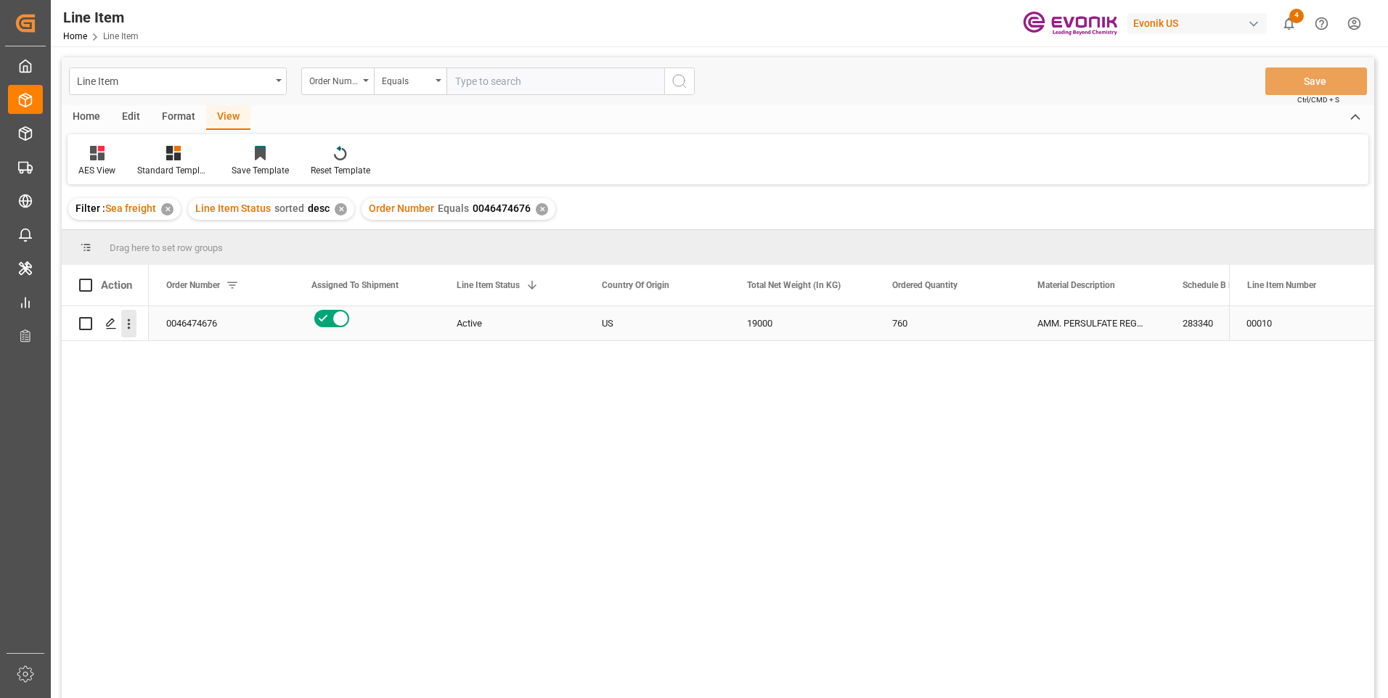
click at [129, 324] on icon "open menu" at bounding box center [129, 324] width 3 height 10
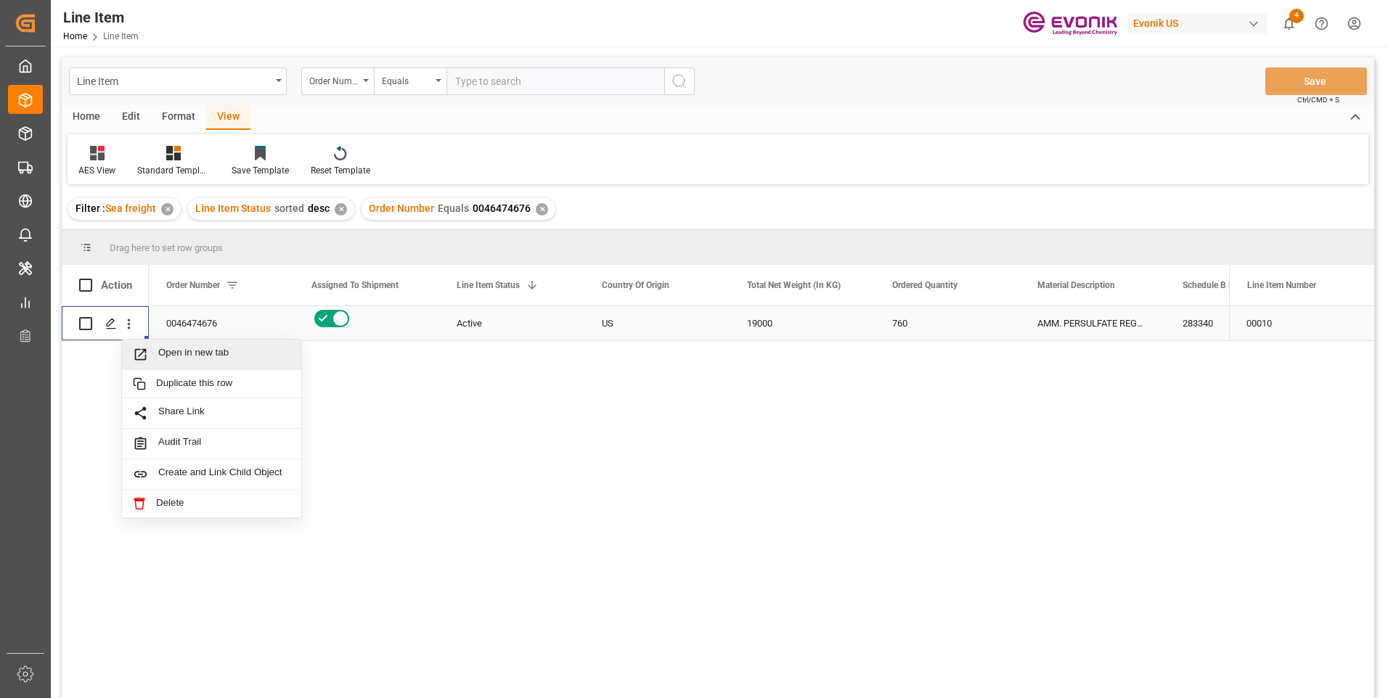
click at [190, 350] on span "Open in new tab" at bounding box center [224, 354] width 132 height 15
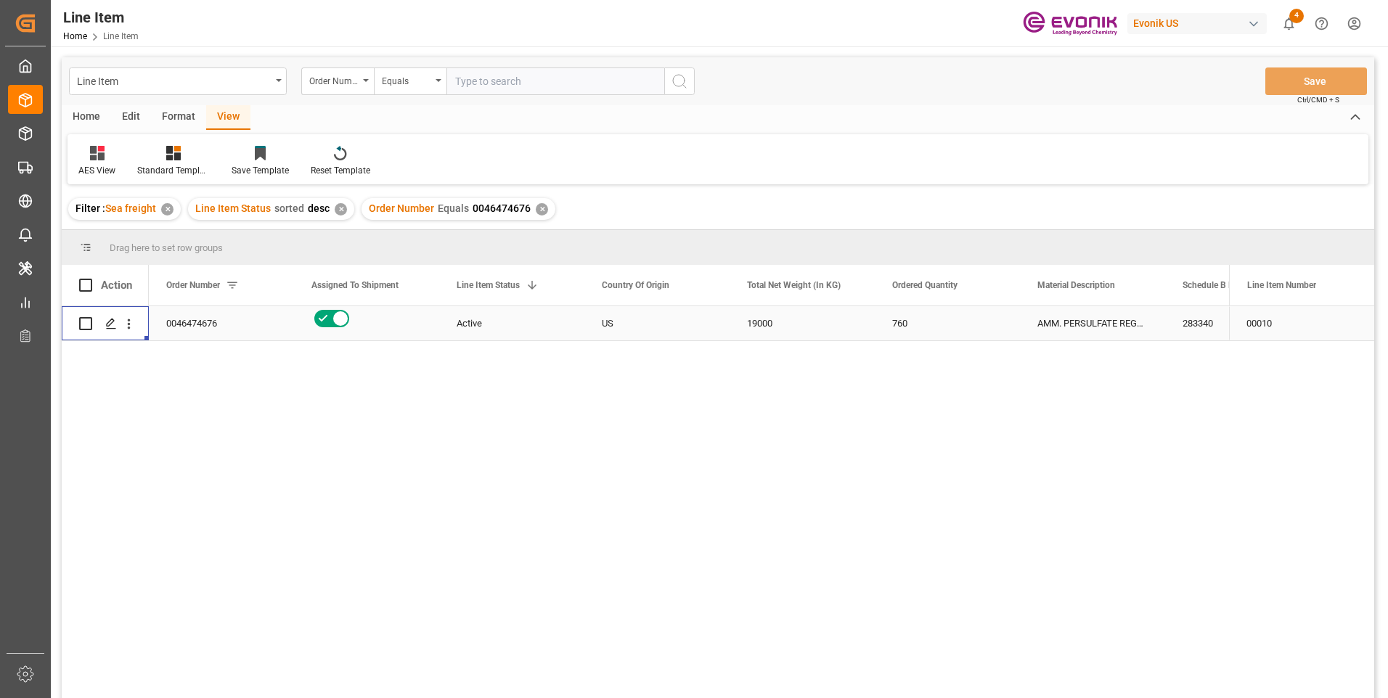
click at [764, 317] on div "19000" at bounding box center [802, 323] width 145 height 34
click at [1097, 322] on div "AMM. PERSULFATE REGULAR 55.1 LB BG" at bounding box center [1092, 323] width 145 height 34
click at [1176, 320] on div "283340" at bounding box center [1237, 323] width 145 height 34
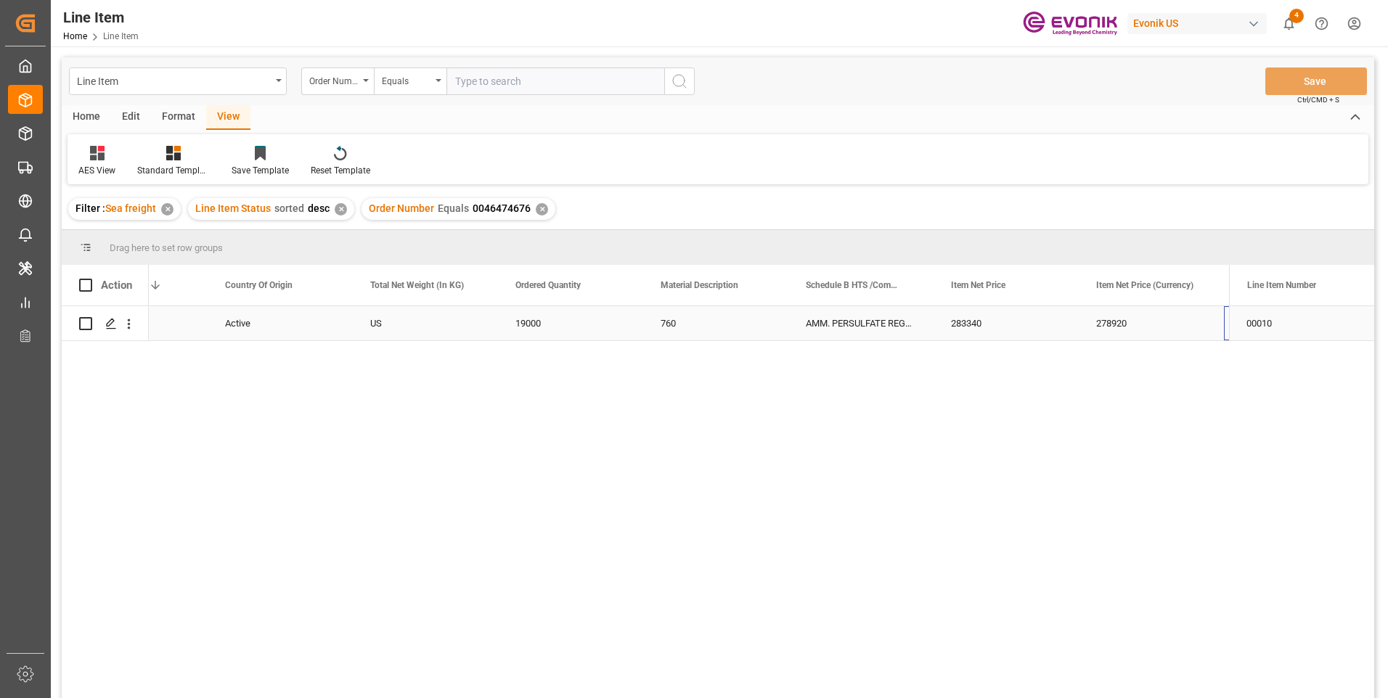
scroll to position [0, 522]
click at [838, 307] on div "278920" at bounding box center [860, 323] width 145 height 34
click at [270, 317] on div "19000" at bounding box center [280, 323] width 145 height 34
click at [1144, 318] on div "EAR99" at bounding box center [1151, 323] width 110 height 33
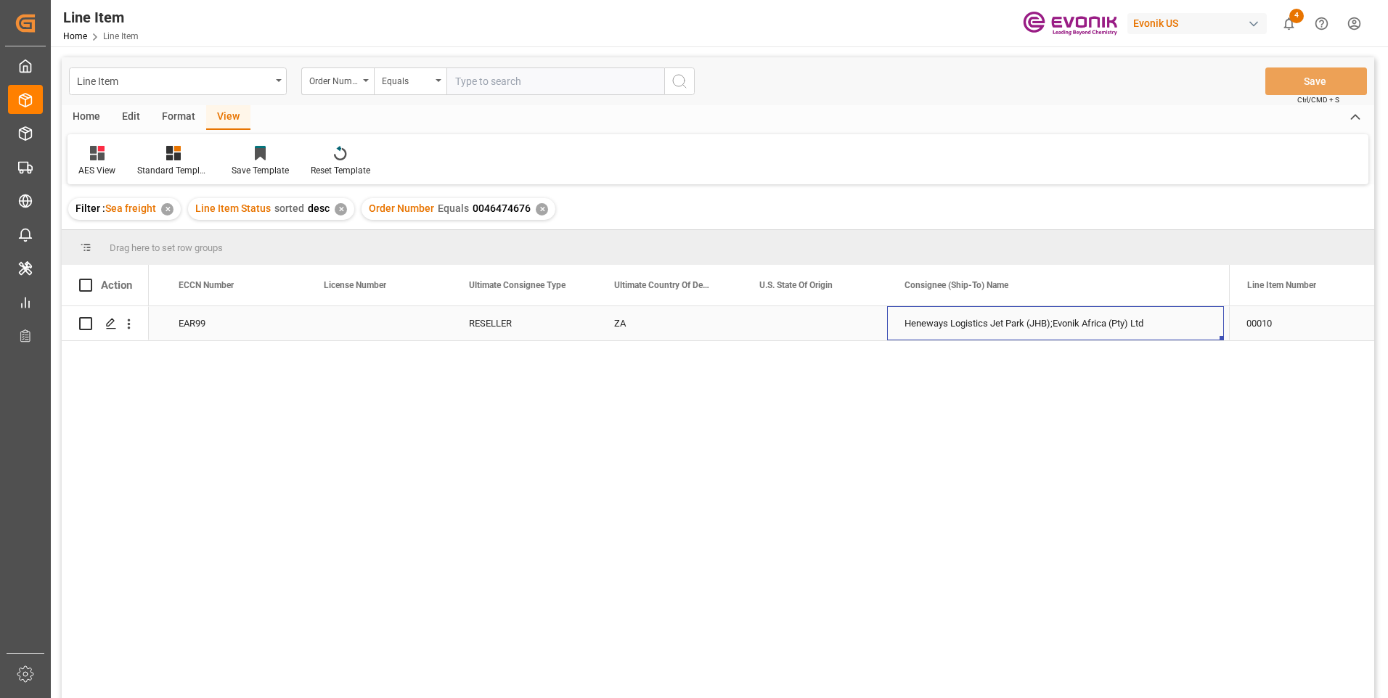
click at [1004, 318] on div "Heneways Logistics Jet Park (JHB);Evonik Africa (Pty) Ltd" at bounding box center [1055, 323] width 337 height 34
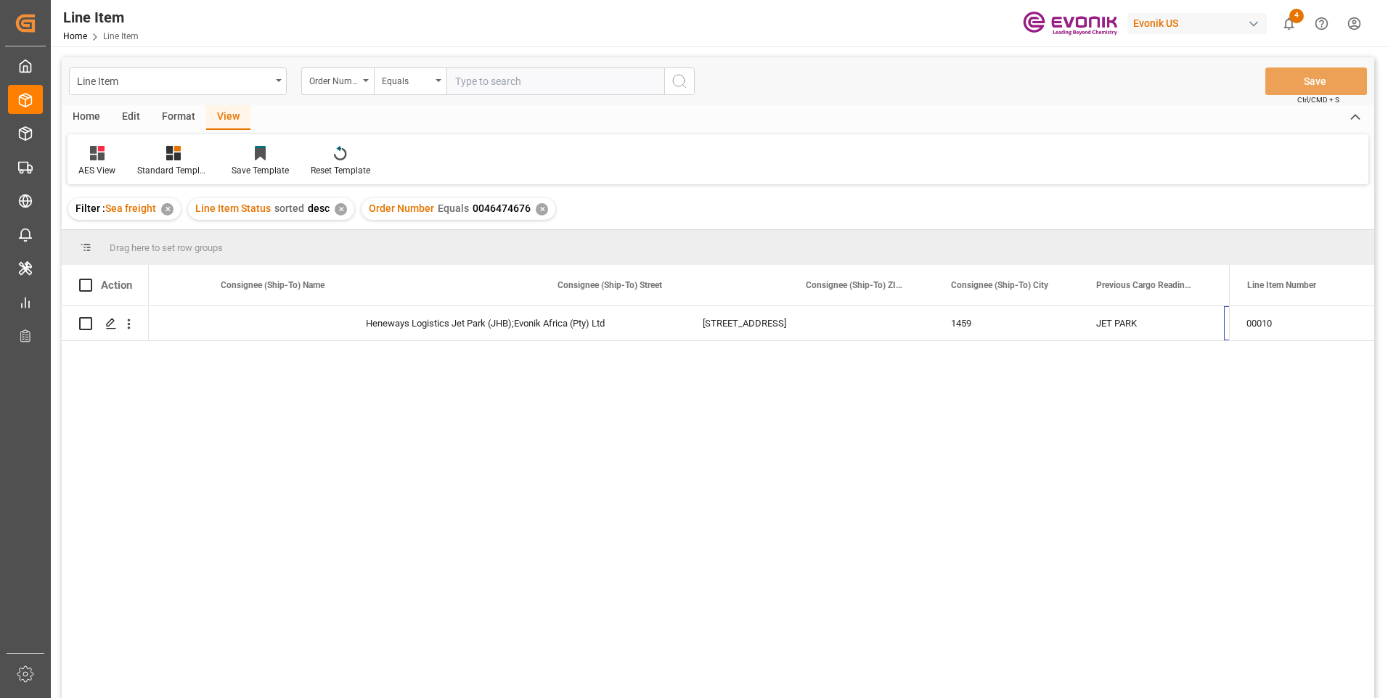
scroll to position [0, 2119]
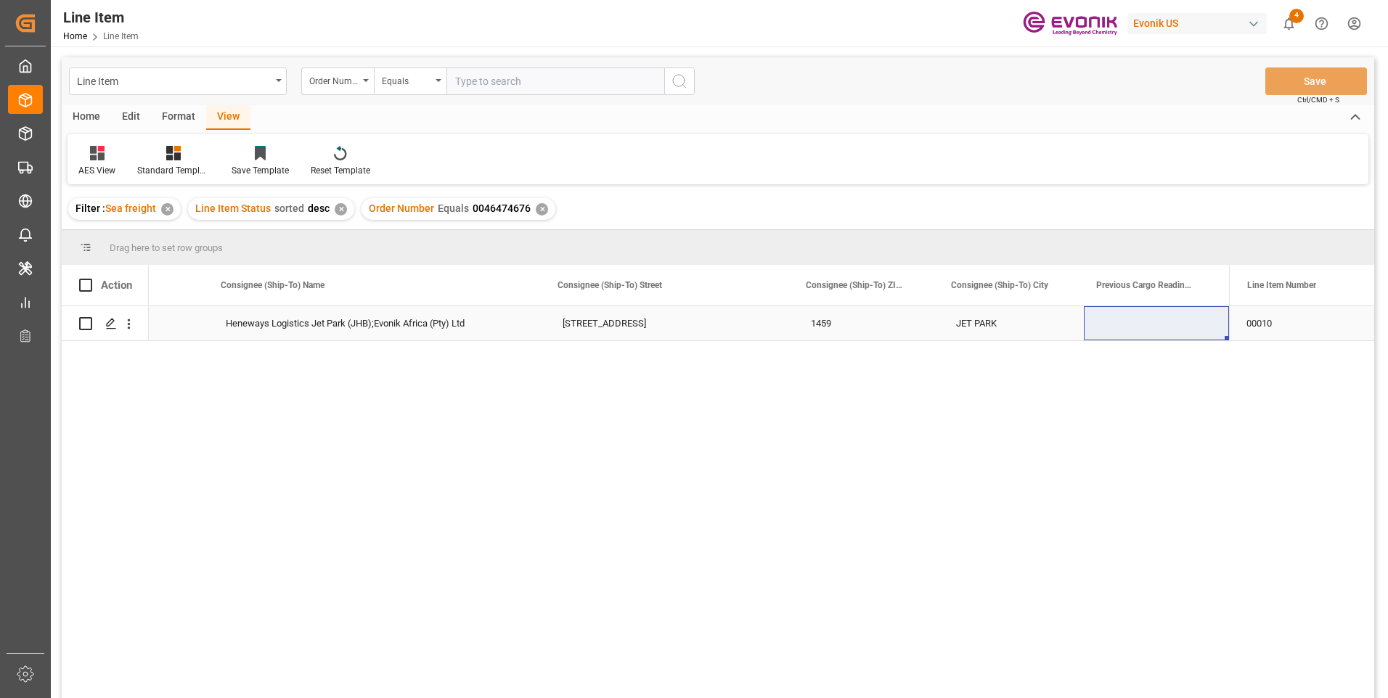
click at [462, 314] on div "Heneways Logistics Jet Park (JHB);Evonik Africa (Pty) Ltd" at bounding box center [376, 323] width 337 height 34
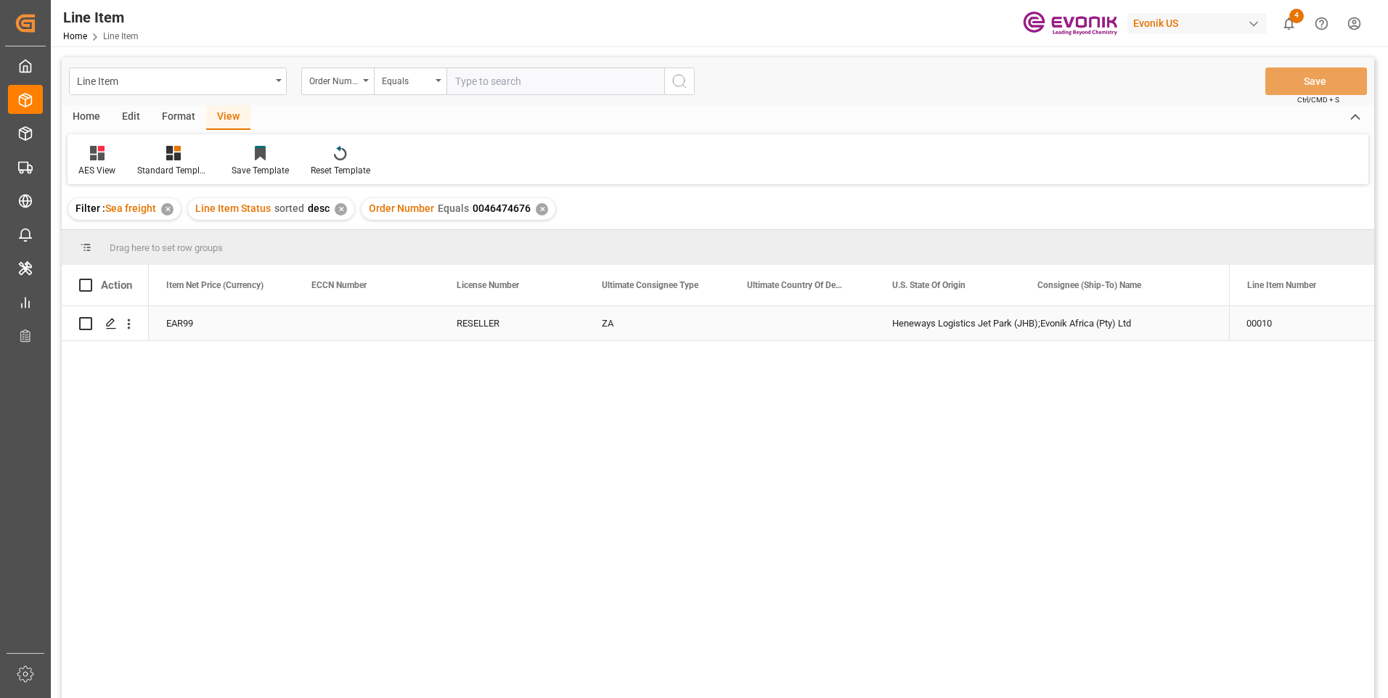
scroll to position [0, 1307]
click at [497, 78] on input "text" at bounding box center [556, 82] width 218 height 28
paste input "0046473646"
type input "0046473646"
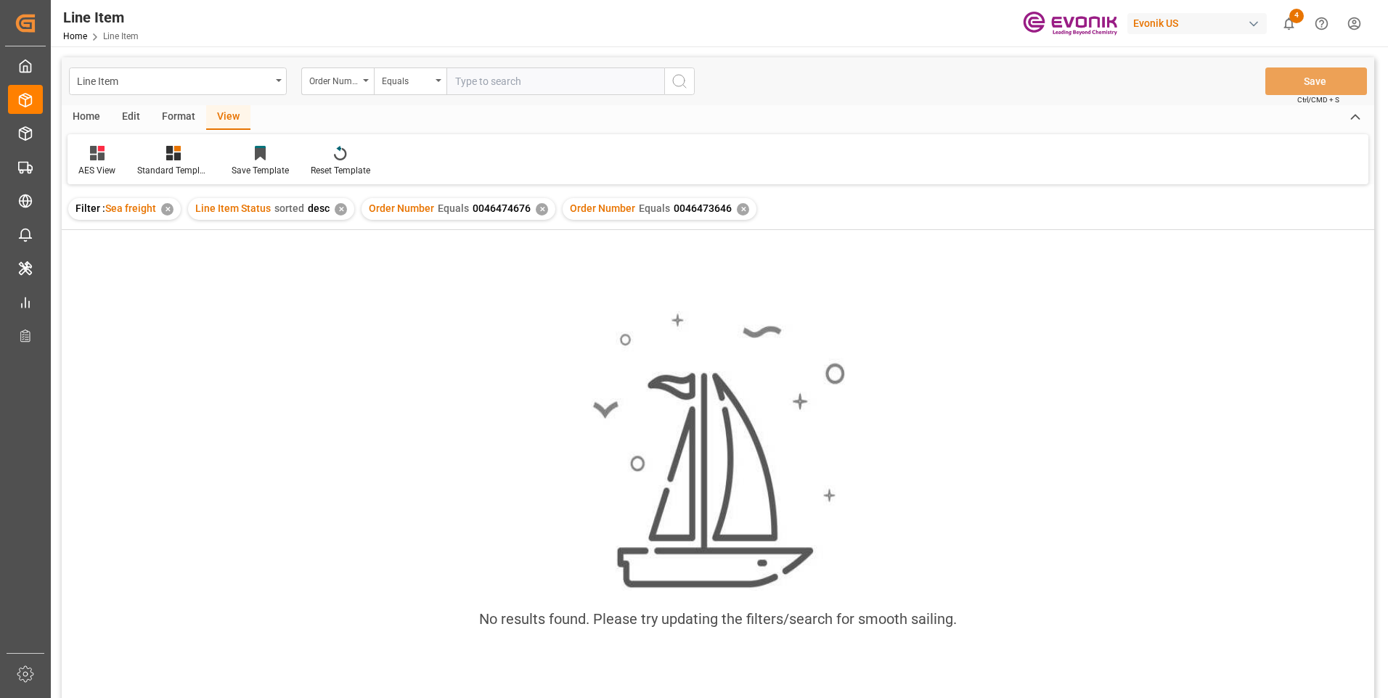
click at [537, 206] on div "✕" at bounding box center [542, 209] width 12 height 12
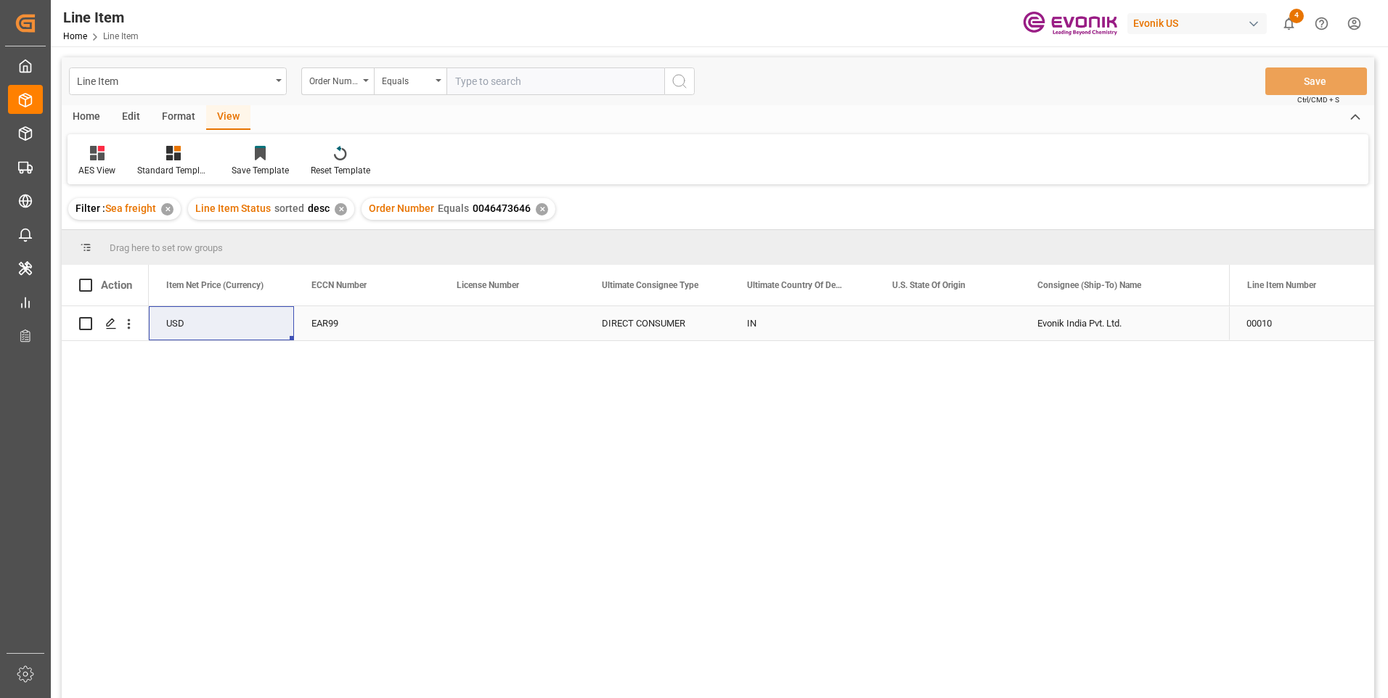
click at [670, 332] on div "DIRECT CONSUMER" at bounding box center [656, 323] width 145 height 34
click at [473, 328] on div "4004.44" at bounding box center [511, 323] width 145 height 34
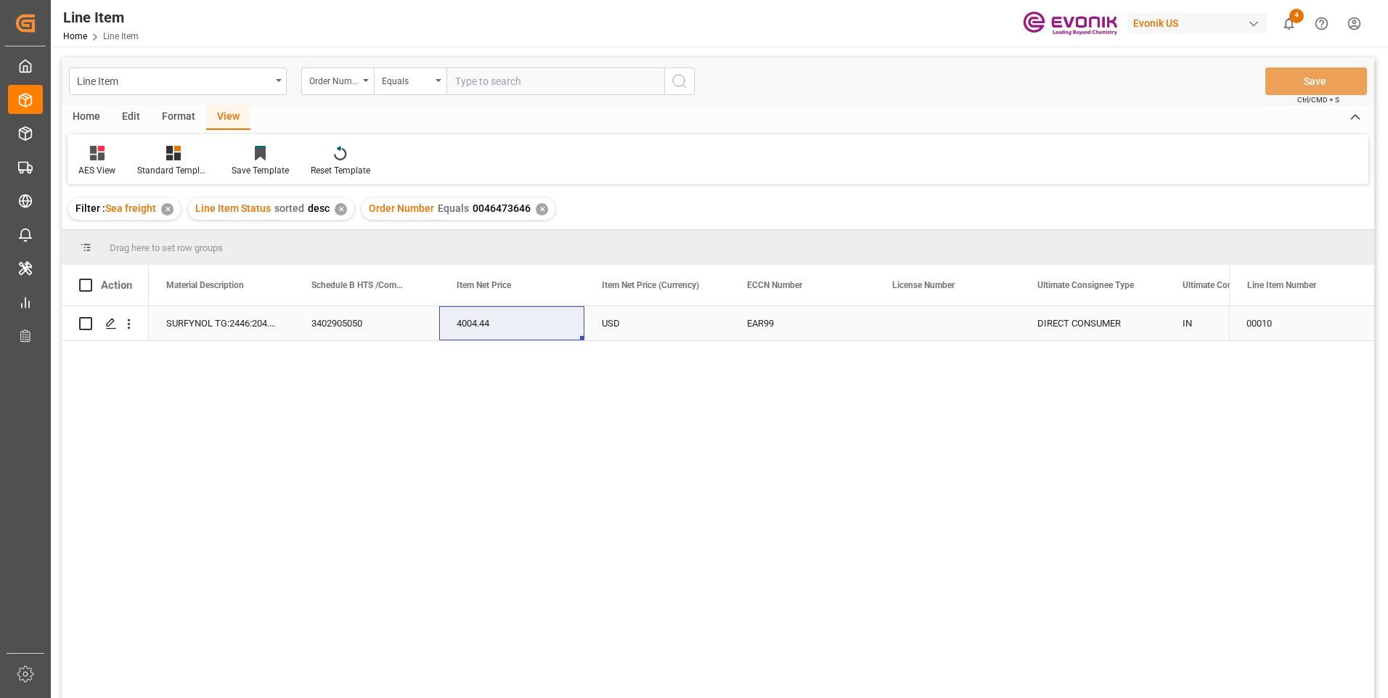
click at [240, 334] on div "SURFYNOL TG:2446:204.1:OI:P" at bounding box center [221, 323] width 145 height 34
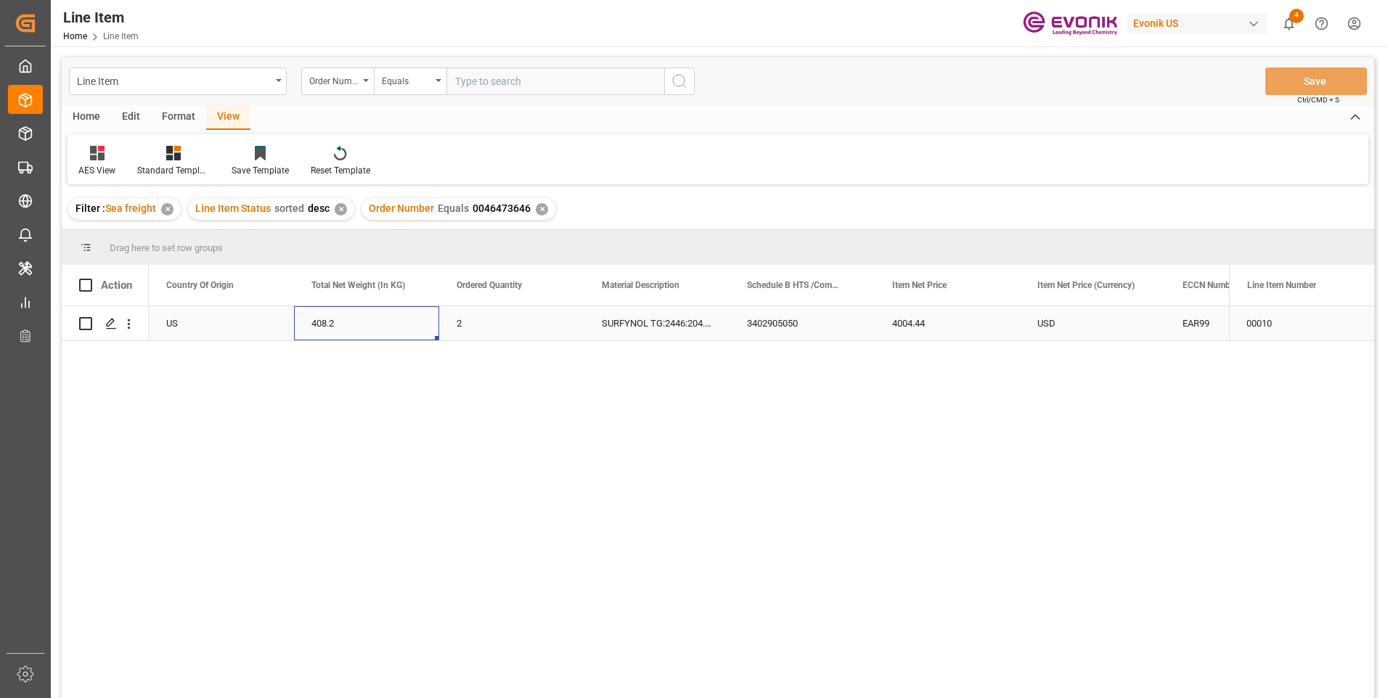
click at [313, 321] on div "408.2" at bounding box center [366, 323] width 145 height 34
click at [762, 320] on div "3402905050" at bounding box center [802, 323] width 145 height 34
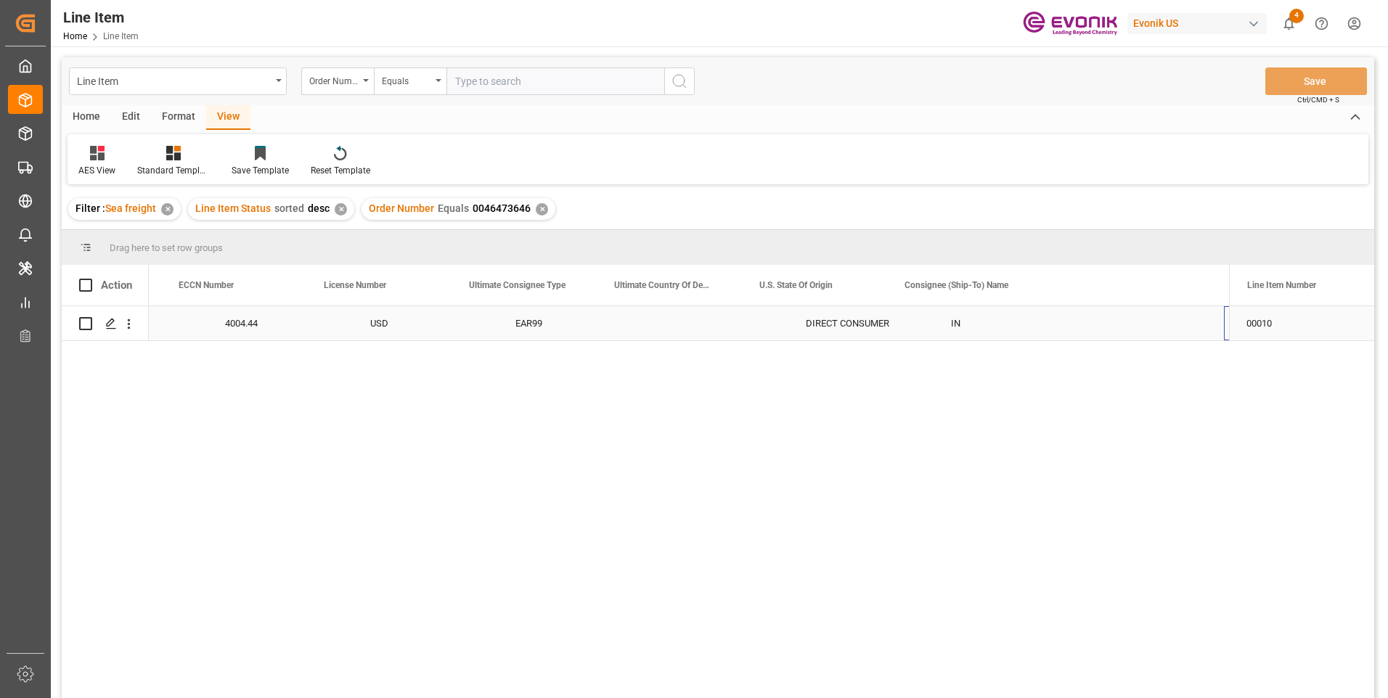
scroll to position [0, 1440]
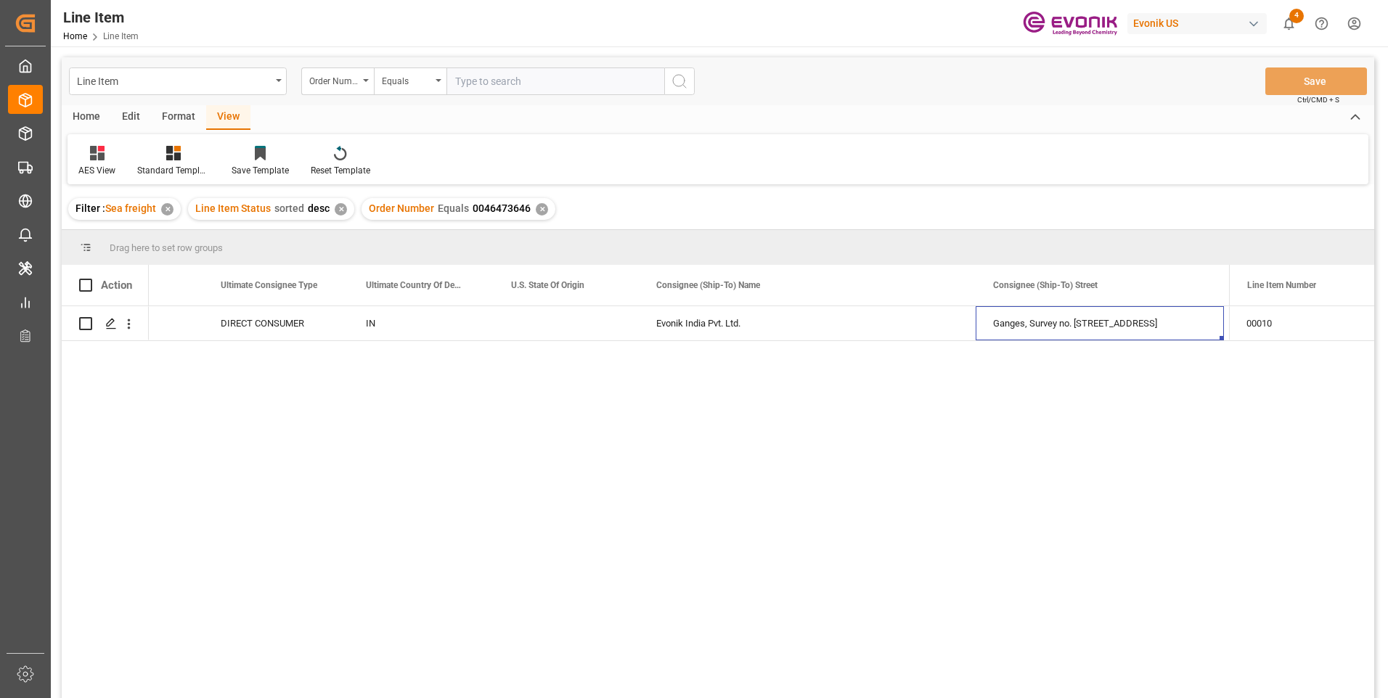
click at [486, 83] on input "text" at bounding box center [556, 82] width 218 height 28
paste input "0046473400"
type input "0046473400"
click at [677, 83] on icon "search button" at bounding box center [679, 81] width 17 height 17
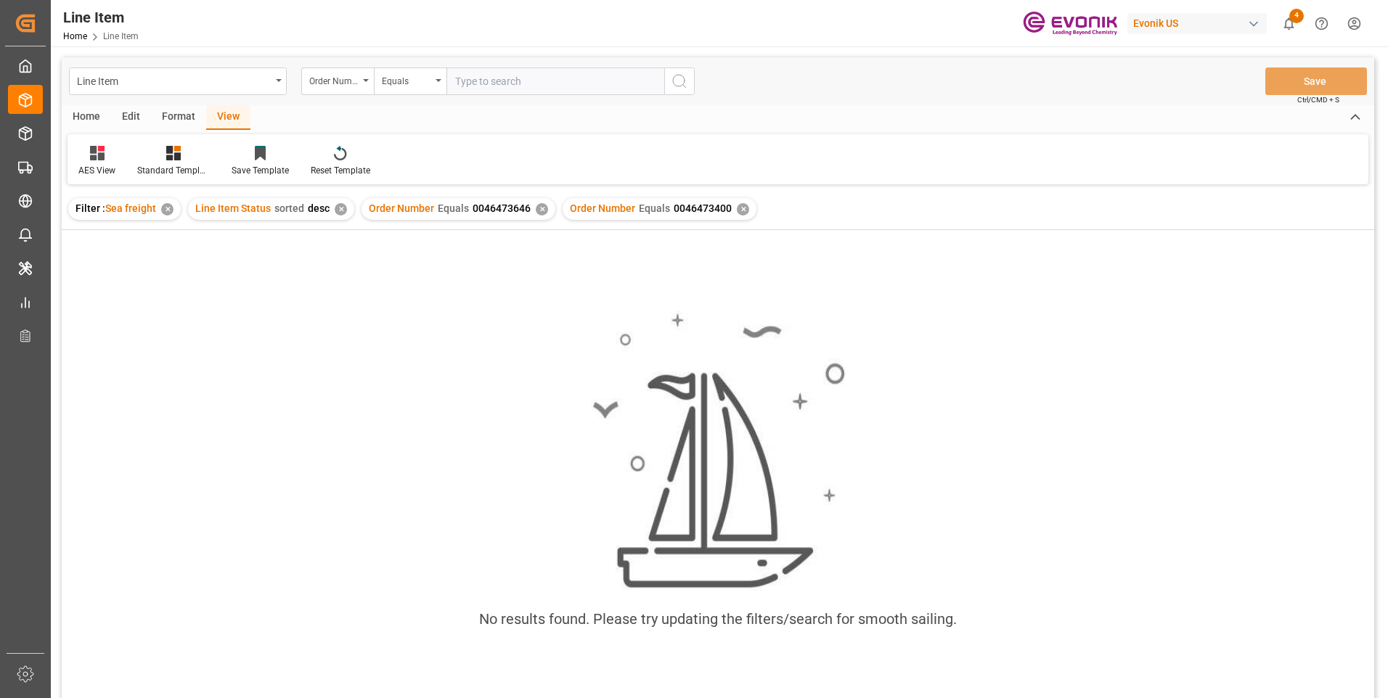
click at [536, 211] on div "✕" at bounding box center [542, 209] width 12 height 12
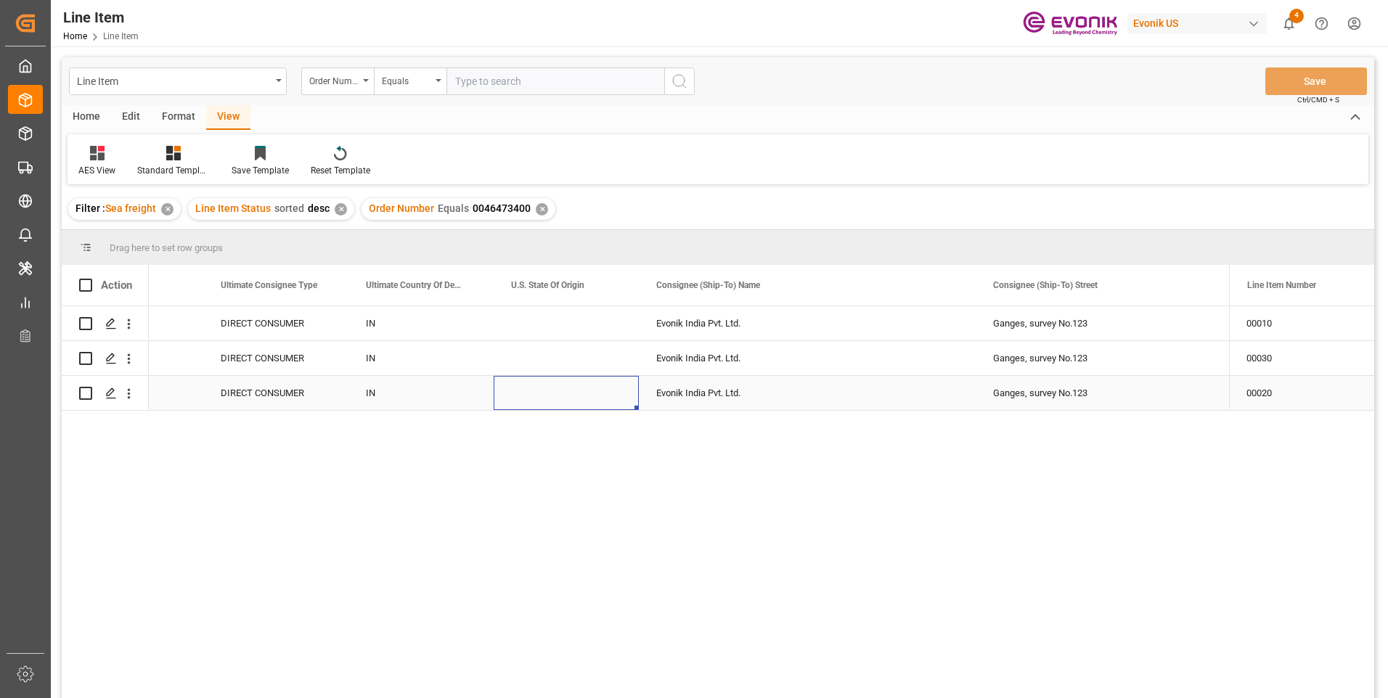
click at [577, 396] on div "Press SPACE to select this row." at bounding box center [566, 393] width 145 height 34
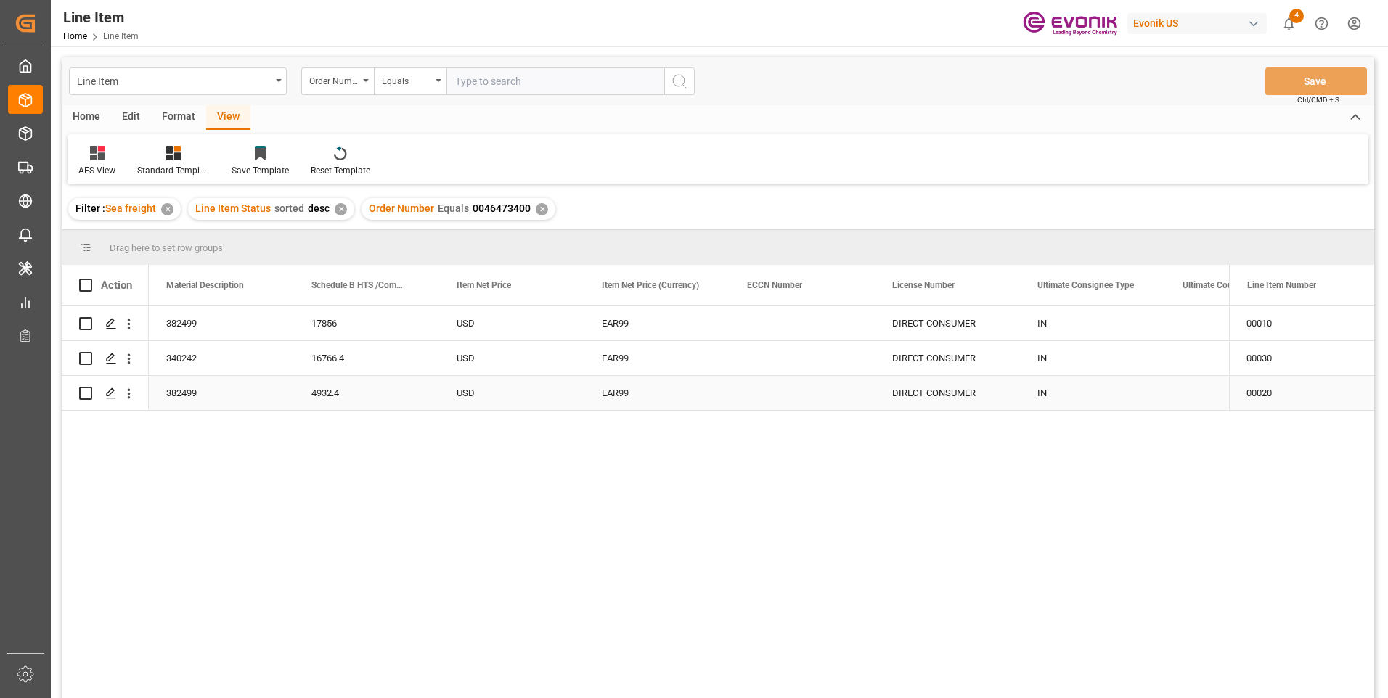
scroll to position [0, 871]
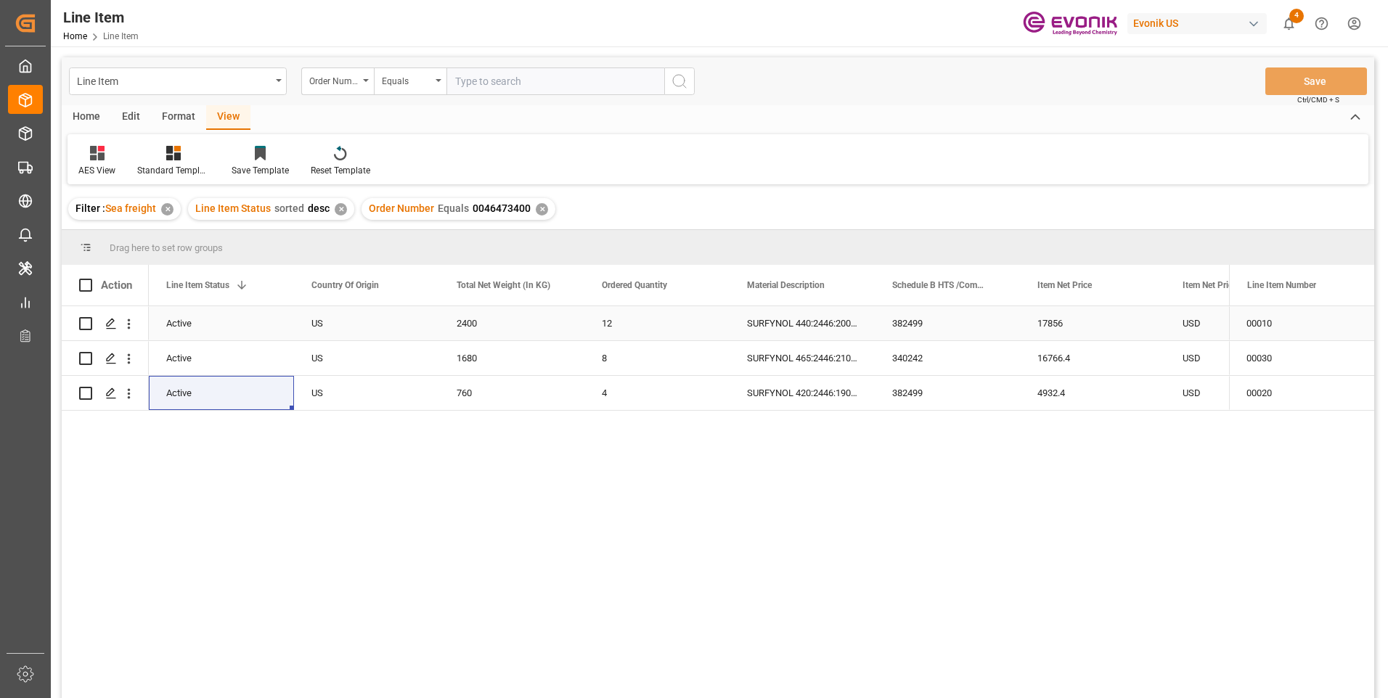
click at [796, 320] on div "SURFYNOL 440:2446:200:OI:AP" at bounding box center [802, 323] width 145 height 34
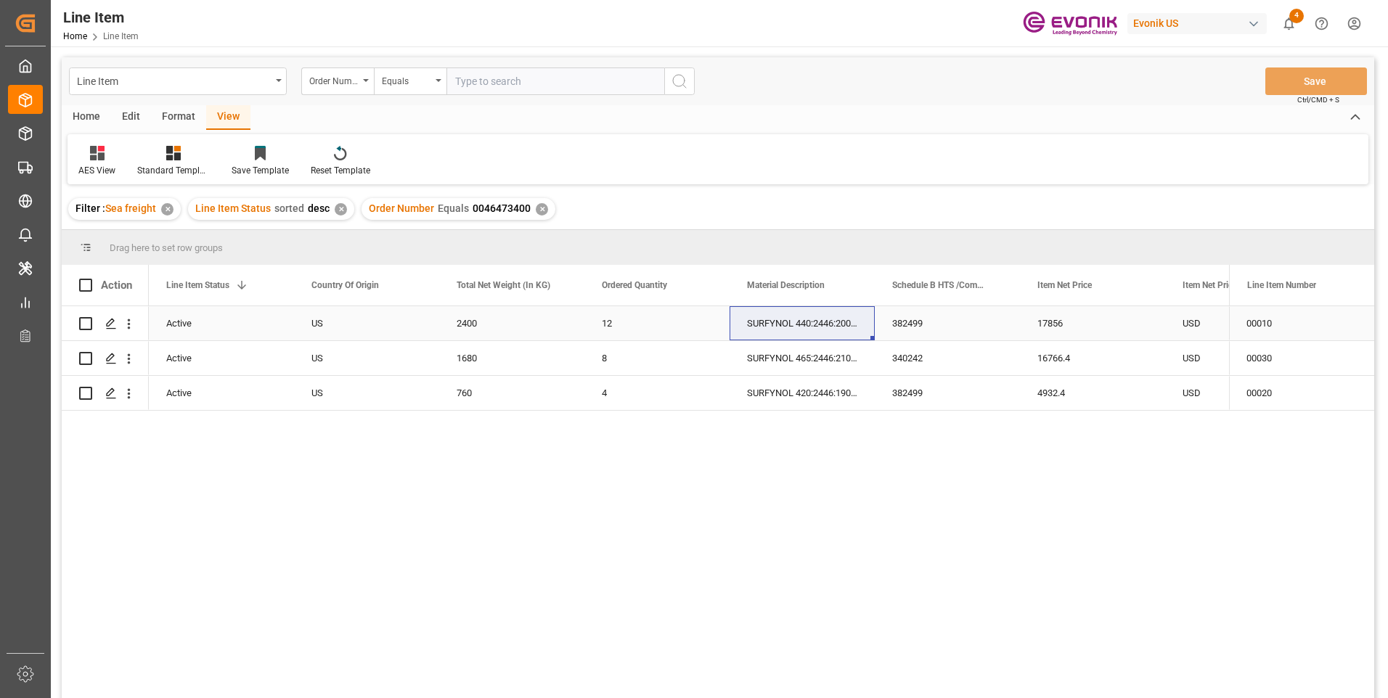
click at [489, 322] on div "2400" at bounding box center [511, 323] width 145 height 34
click at [1059, 321] on div "17856" at bounding box center [1092, 323] width 145 height 34
click at [479, 350] on div "1680" at bounding box center [511, 358] width 145 height 34
click at [1054, 356] on div "16766.4" at bounding box center [1092, 358] width 145 height 34
click at [444, 396] on div "760" at bounding box center [511, 393] width 145 height 34
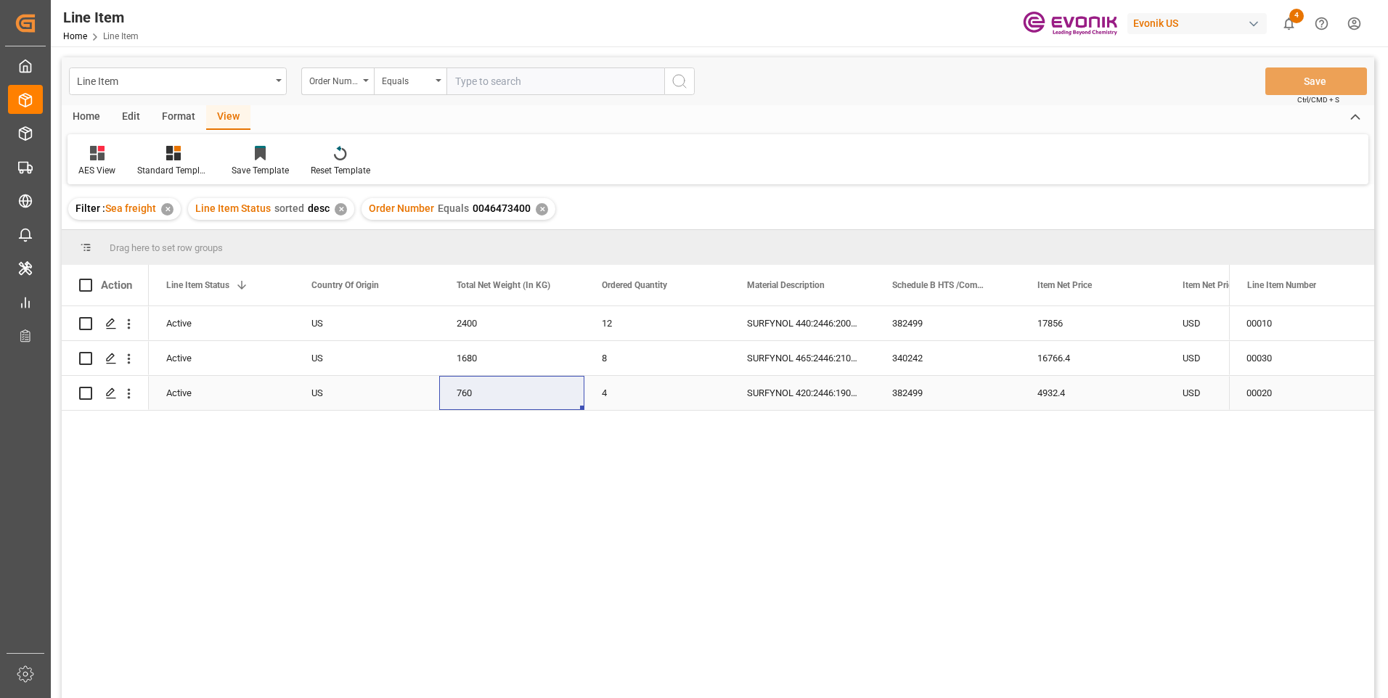
click at [928, 395] on div "382499" at bounding box center [947, 393] width 145 height 34
click at [1061, 399] on div "4932.4" at bounding box center [1092, 393] width 145 height 34
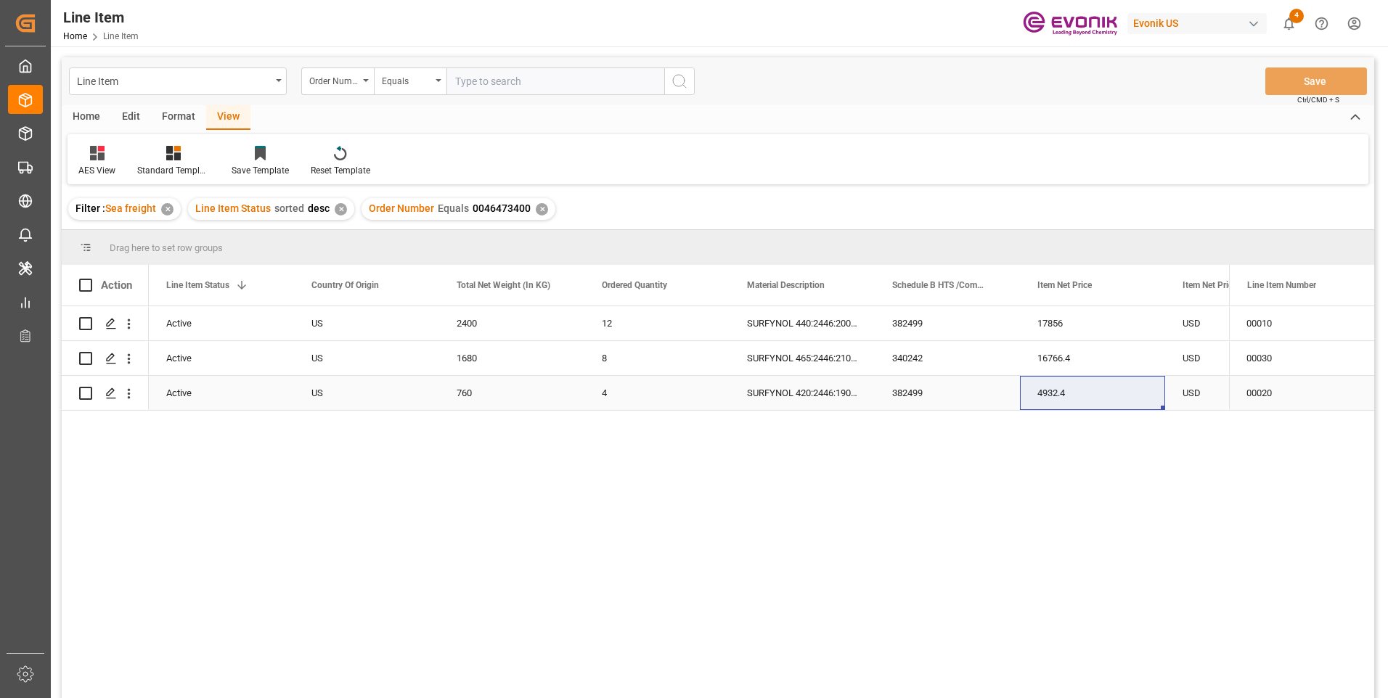
click at [1182, 399] on div "USD" at bounding box center [1237, 393] width 145 height 34
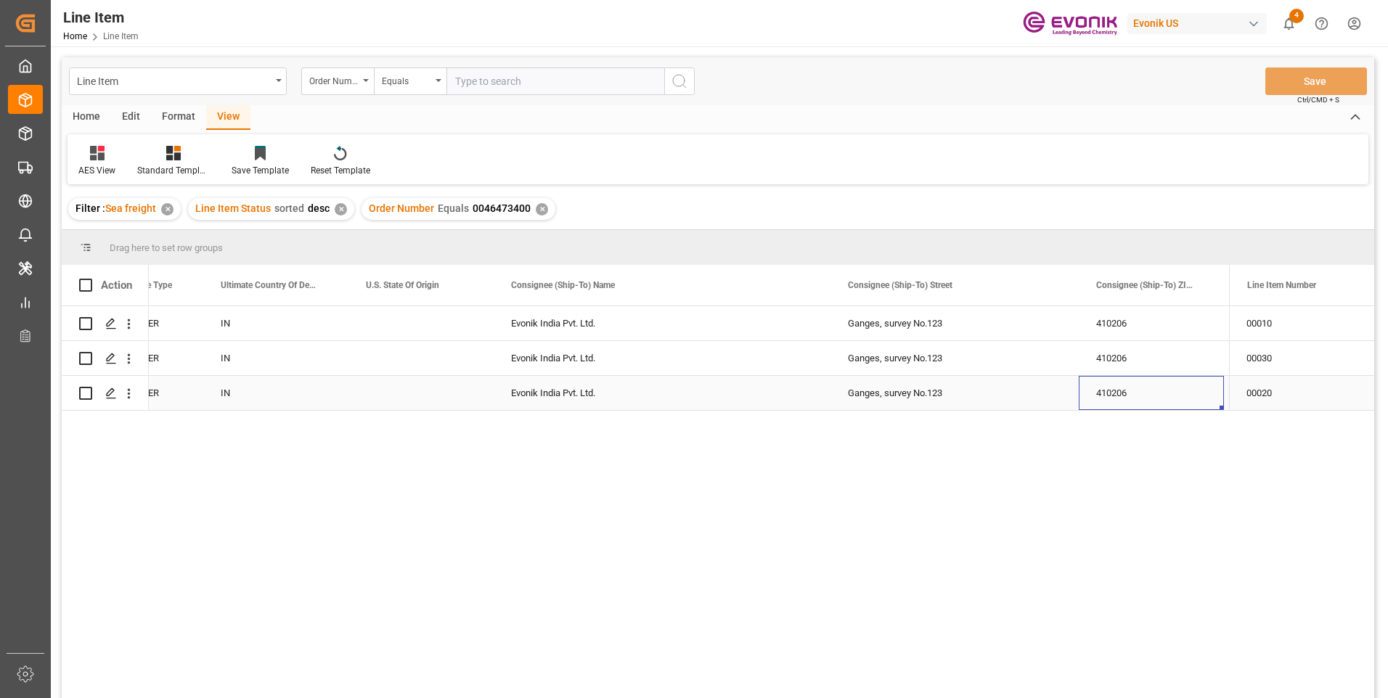
scroll to position [0, 1978]
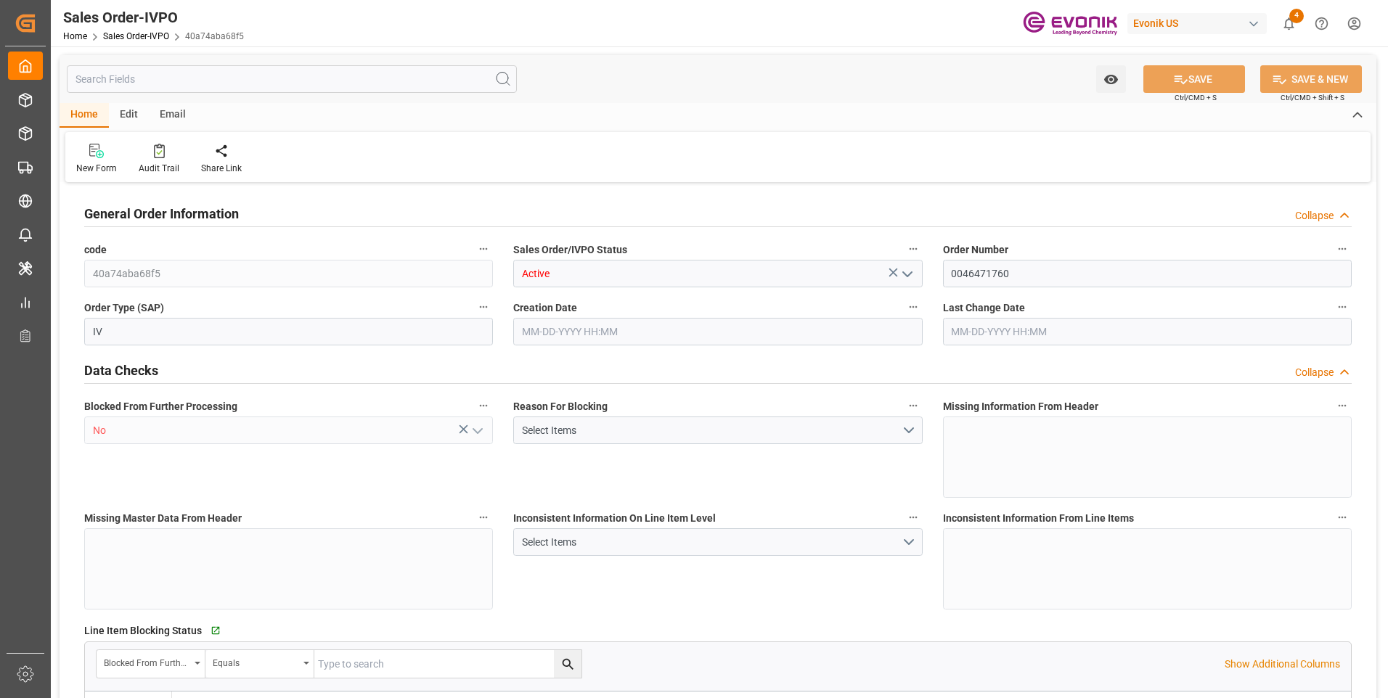
type input "BRSSZ"
type input "0"
type input "1"
type input "1784"
type input "09-04-2025 13:27"
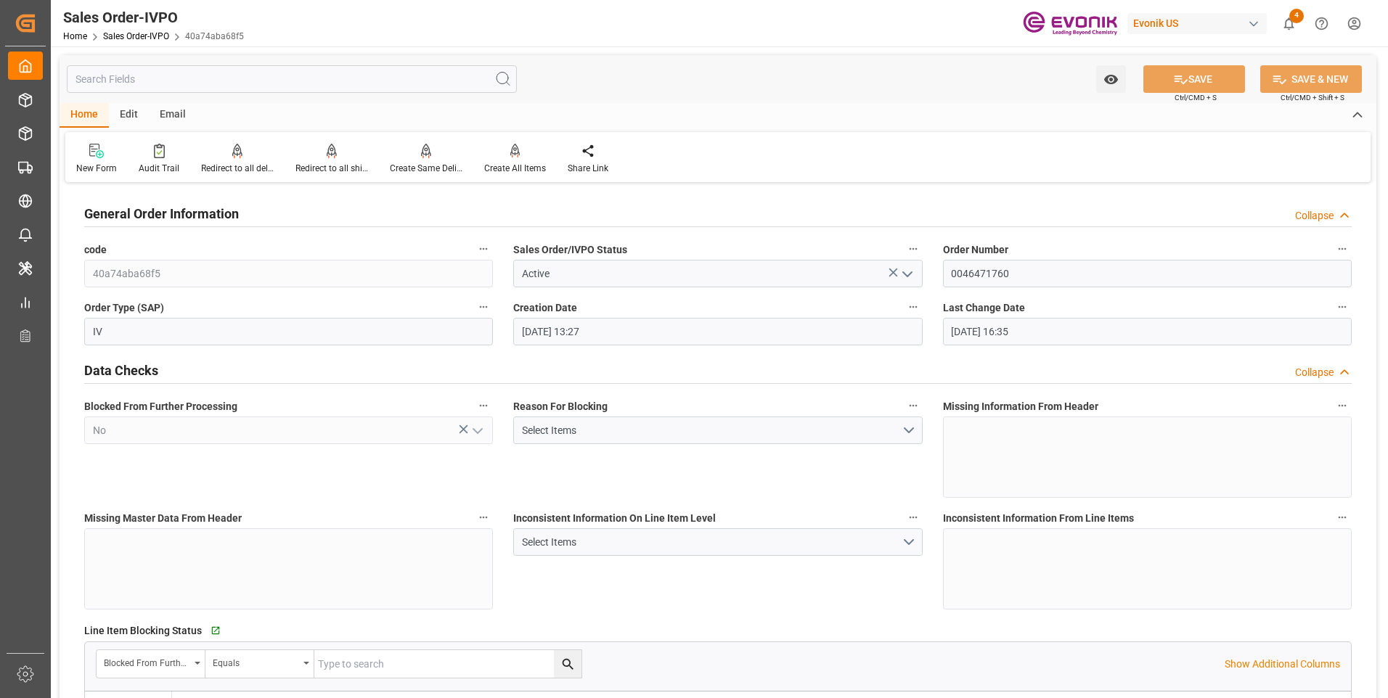
type input "09-24-2025 16:35"
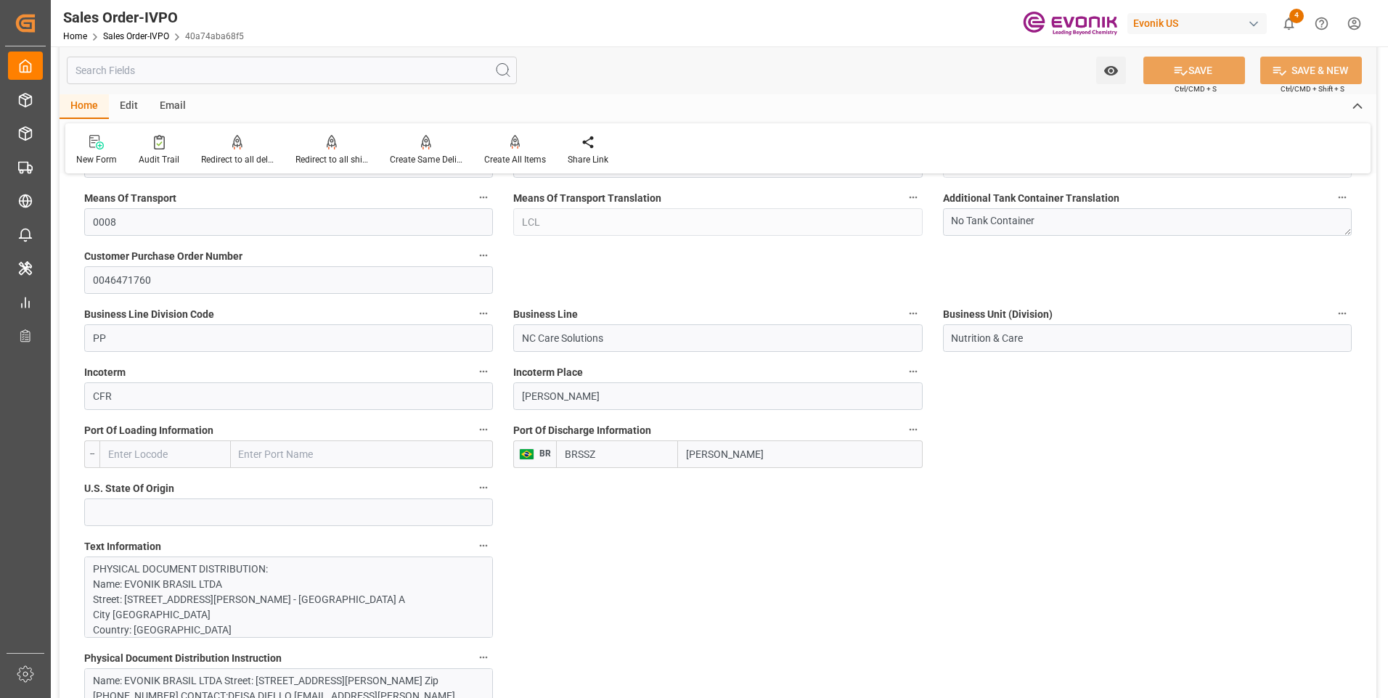
scroll to position [871, 0]
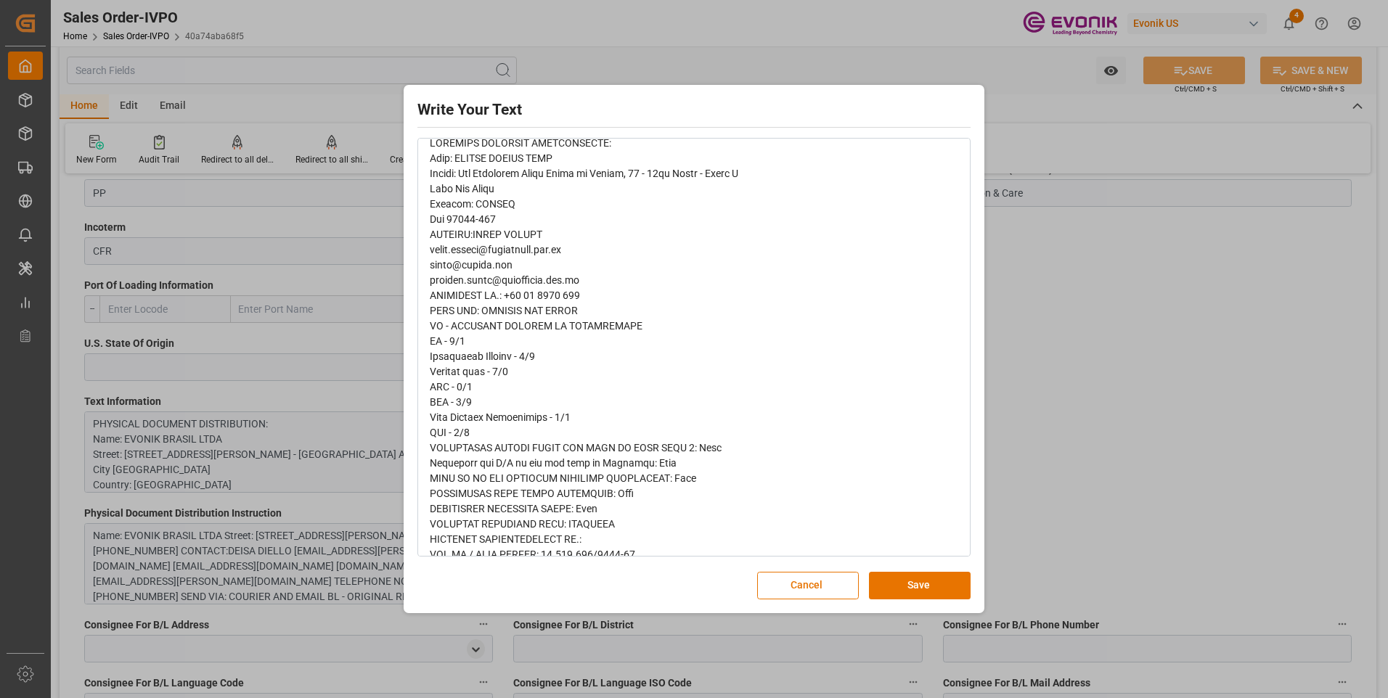
scroll to position [145, 0]
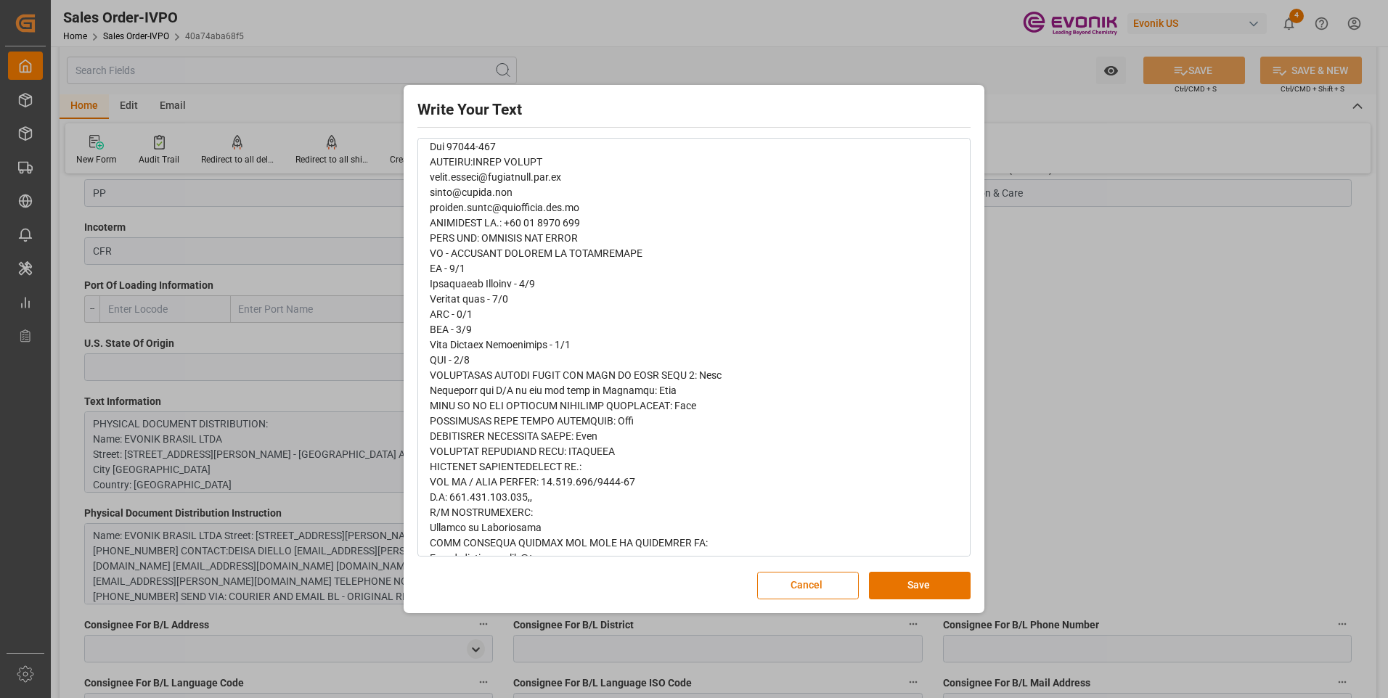
click at [1175, 411] on div "Write Your Text Normal 14 Font Cancel Save" at bounding box center [694, 349] width 1388 height 698
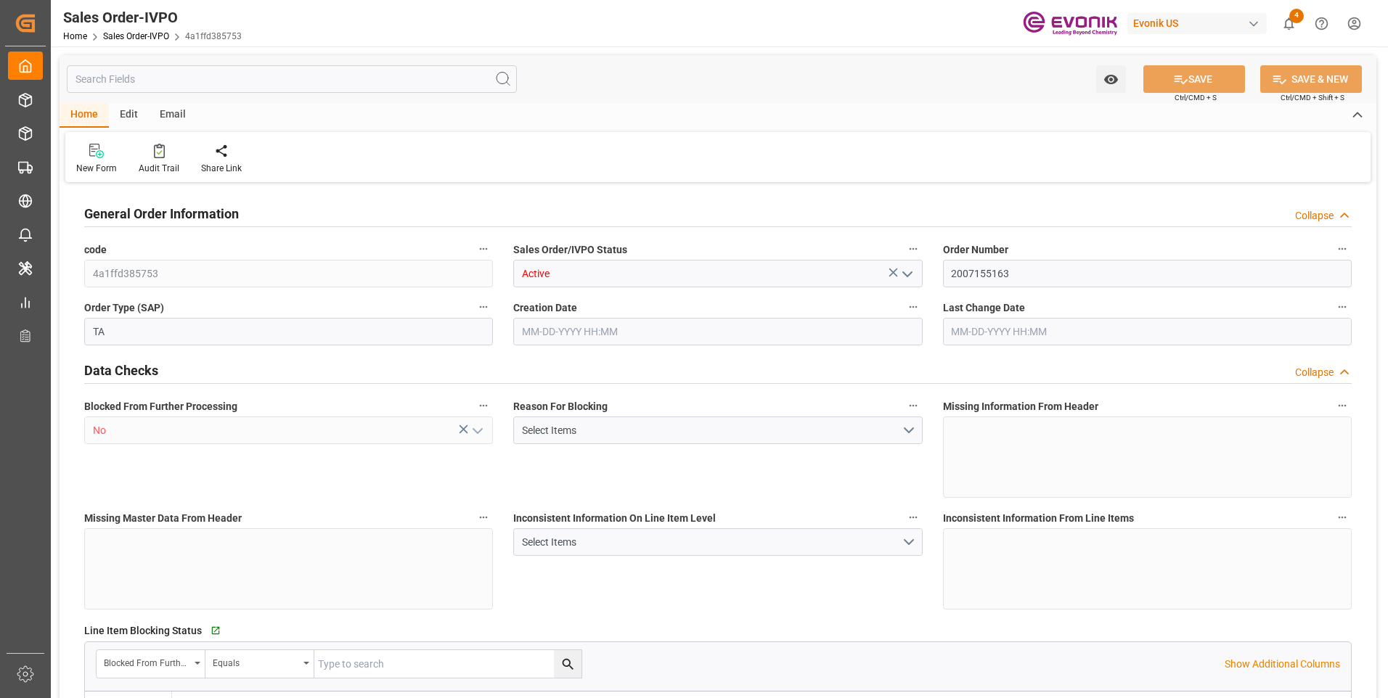
type input "ITGOA"
type input "0"
type input "1"
type input "2"
type input "1"
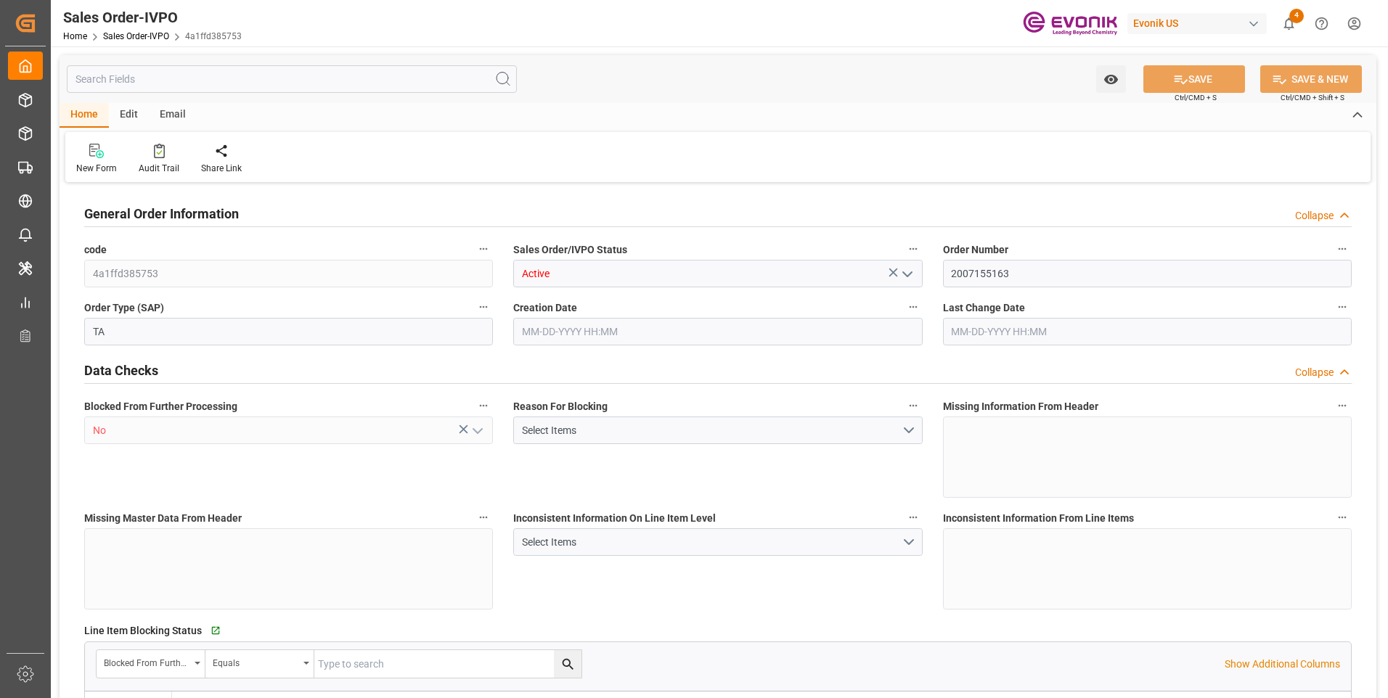
type input "19511.456"
type input "51.1212"
type input "19000"
type input "60"
type input "[DATE] 15:28"
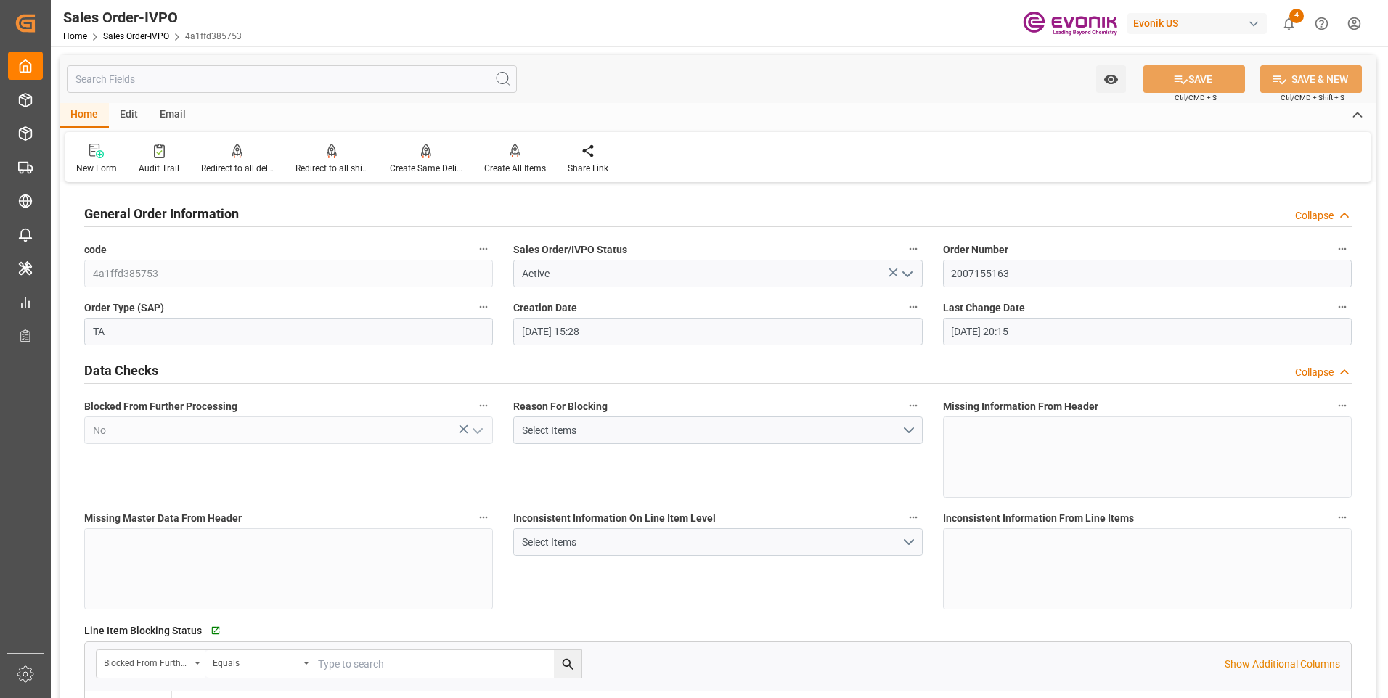
type input "[DATE] 20:15"
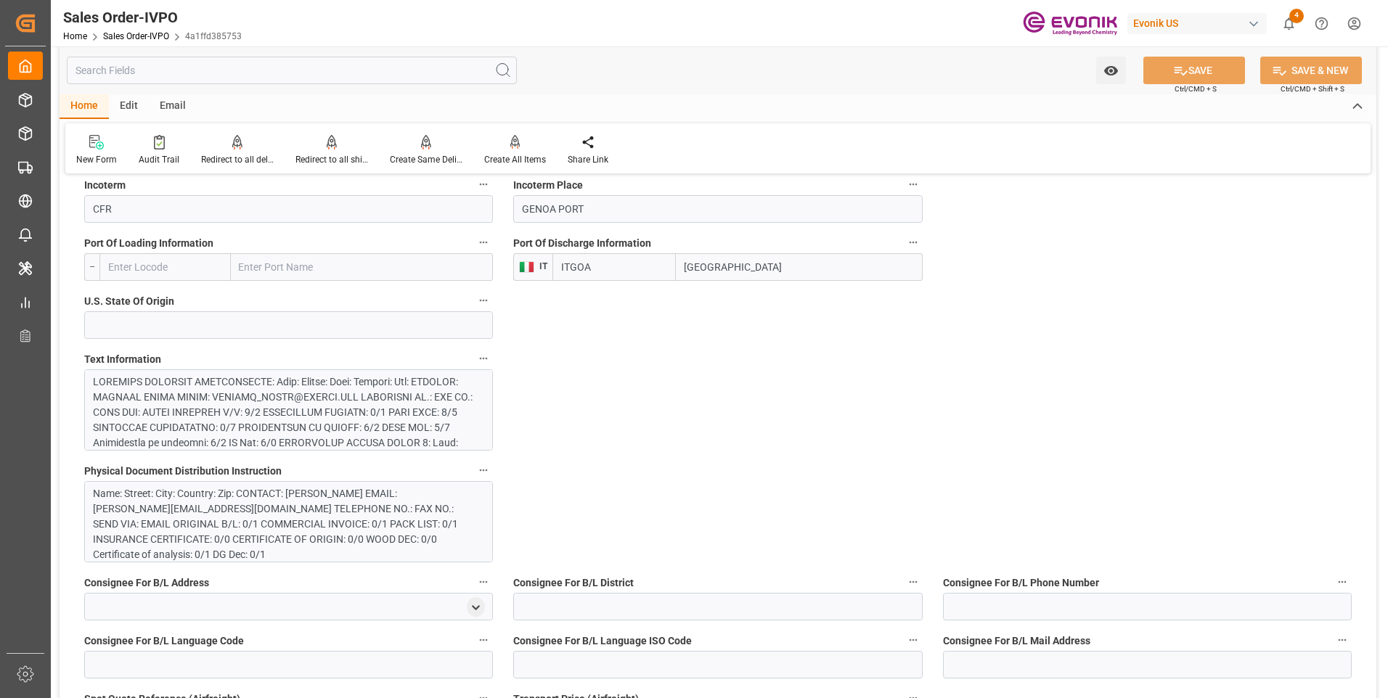
scroll to position [871, 0]
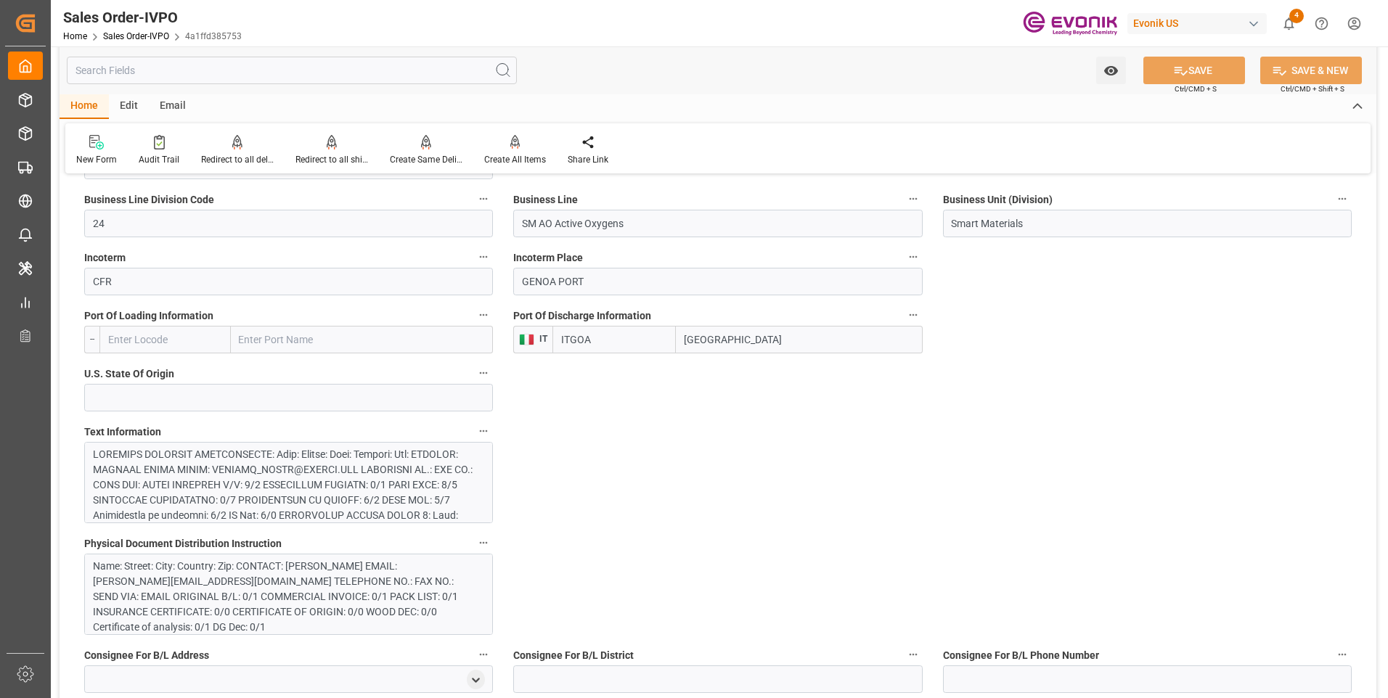
click at [330, 467] on div at bounding box center [283, 576] width 380 height 259
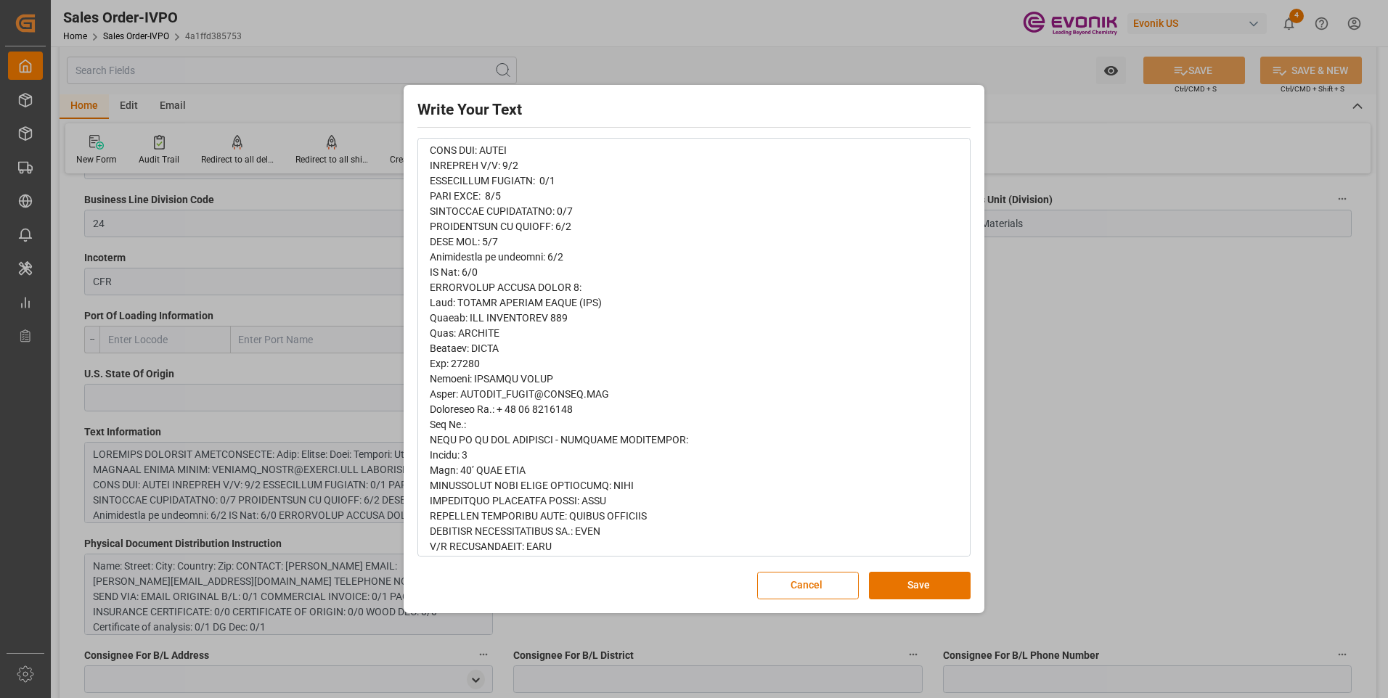
scroll to position [290, 0]
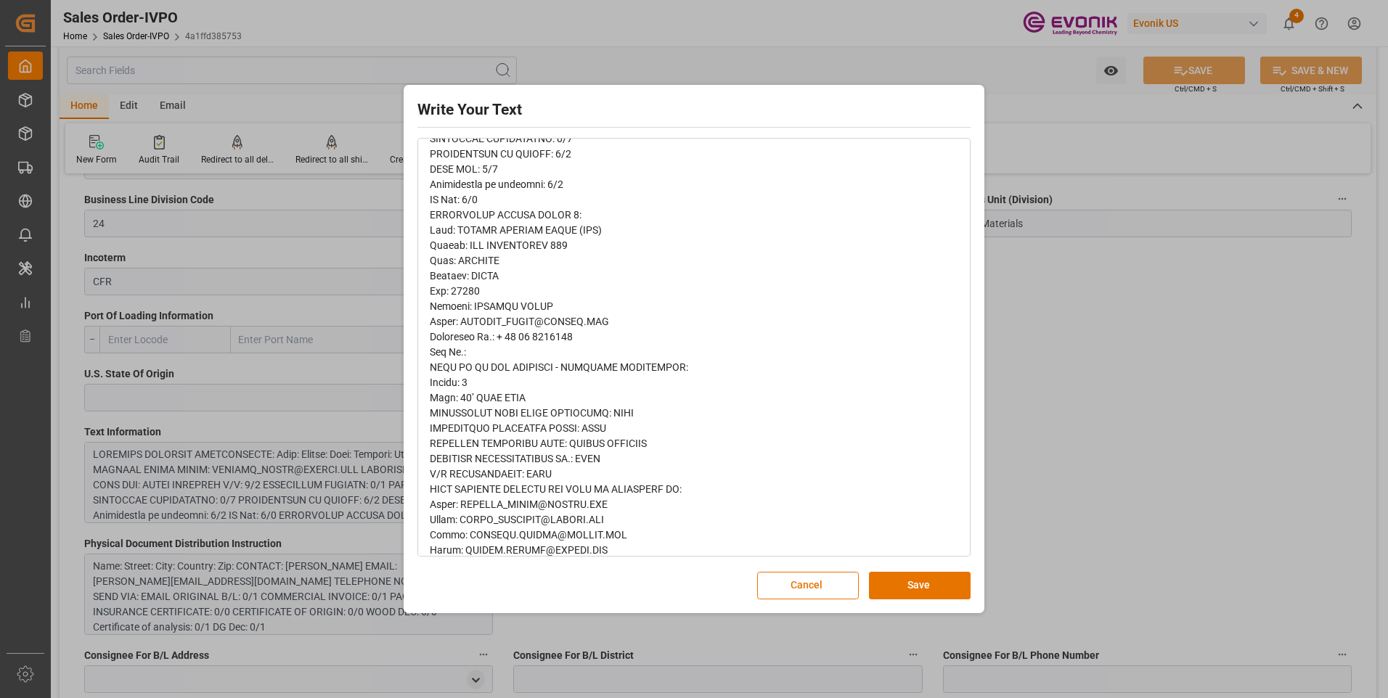
click at [1191, 414] on div "Write Your Text Normal 14 Font Cancel Save" at bounding box center [694, 349] width 1388 height 698
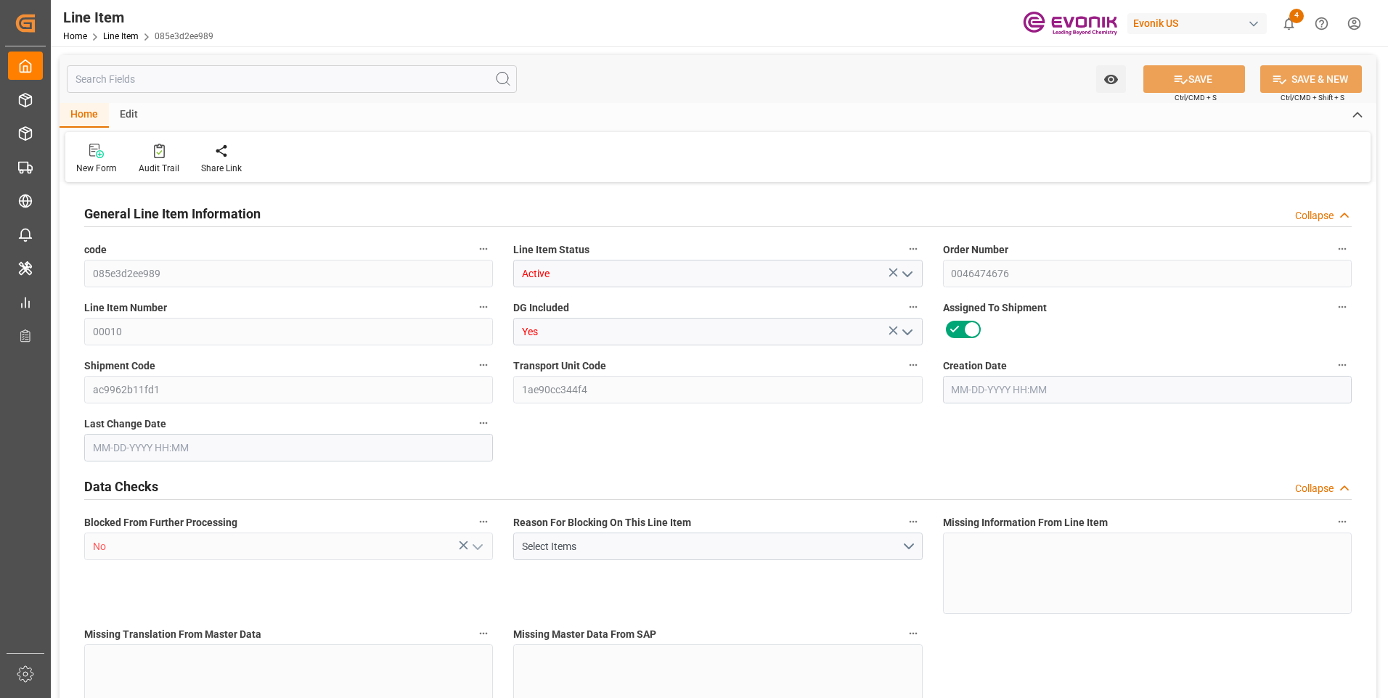
type input "19"
type input "19342"
type input "19000"
type input "17.86"
type input "760"
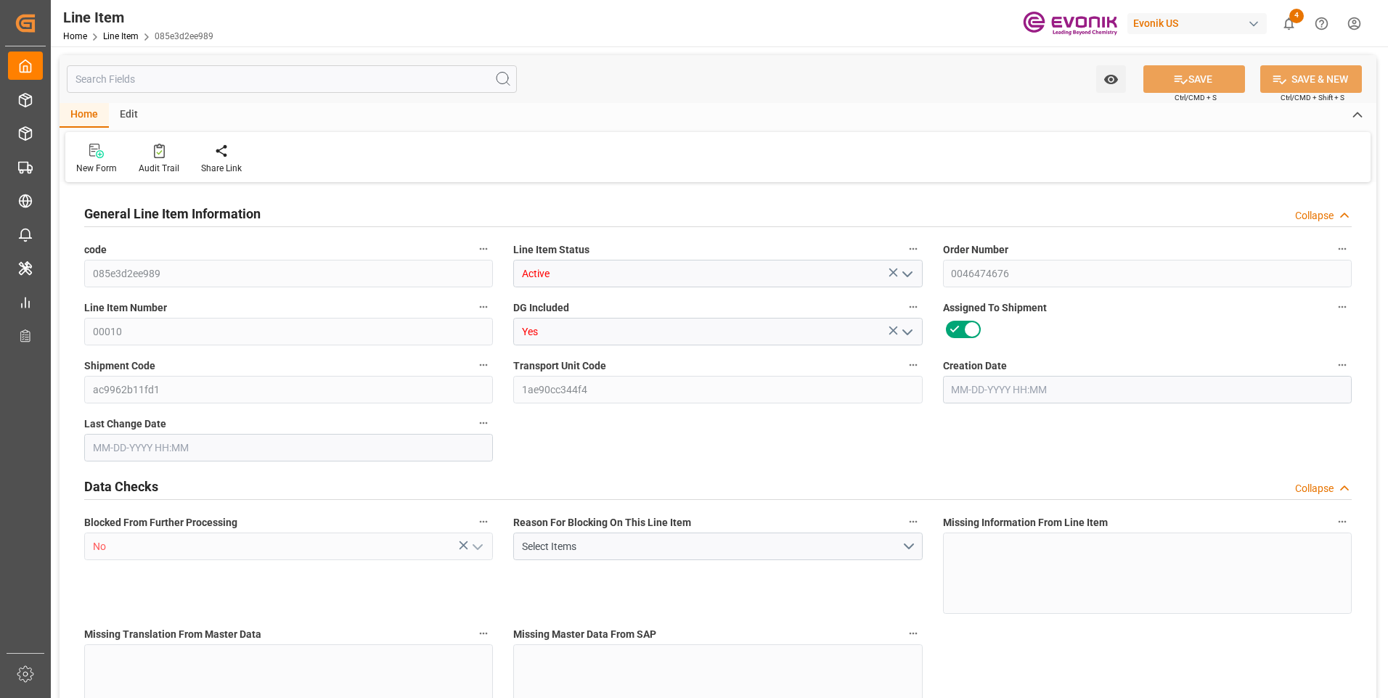
type input "278920"
type input "760"
type input "19000"
type input "19342"
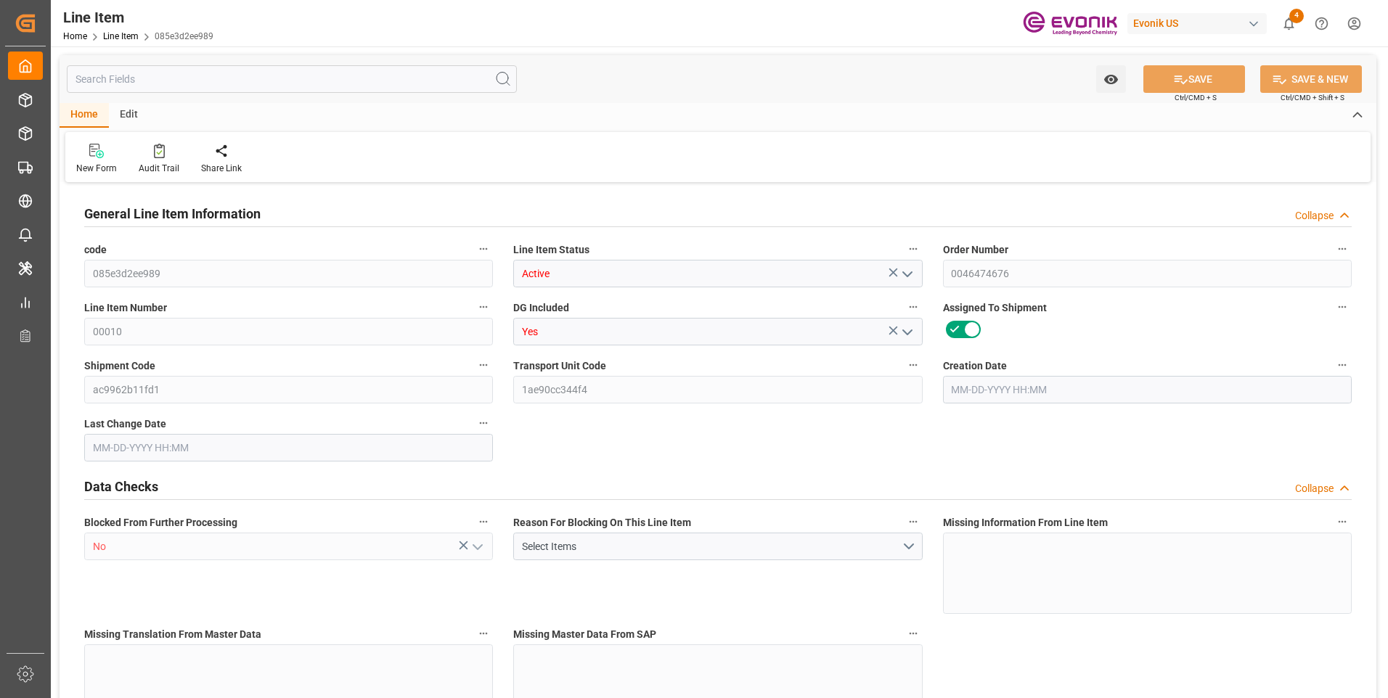
type input "19798"
type input "19000"
type input "17.86"
type input "17860"
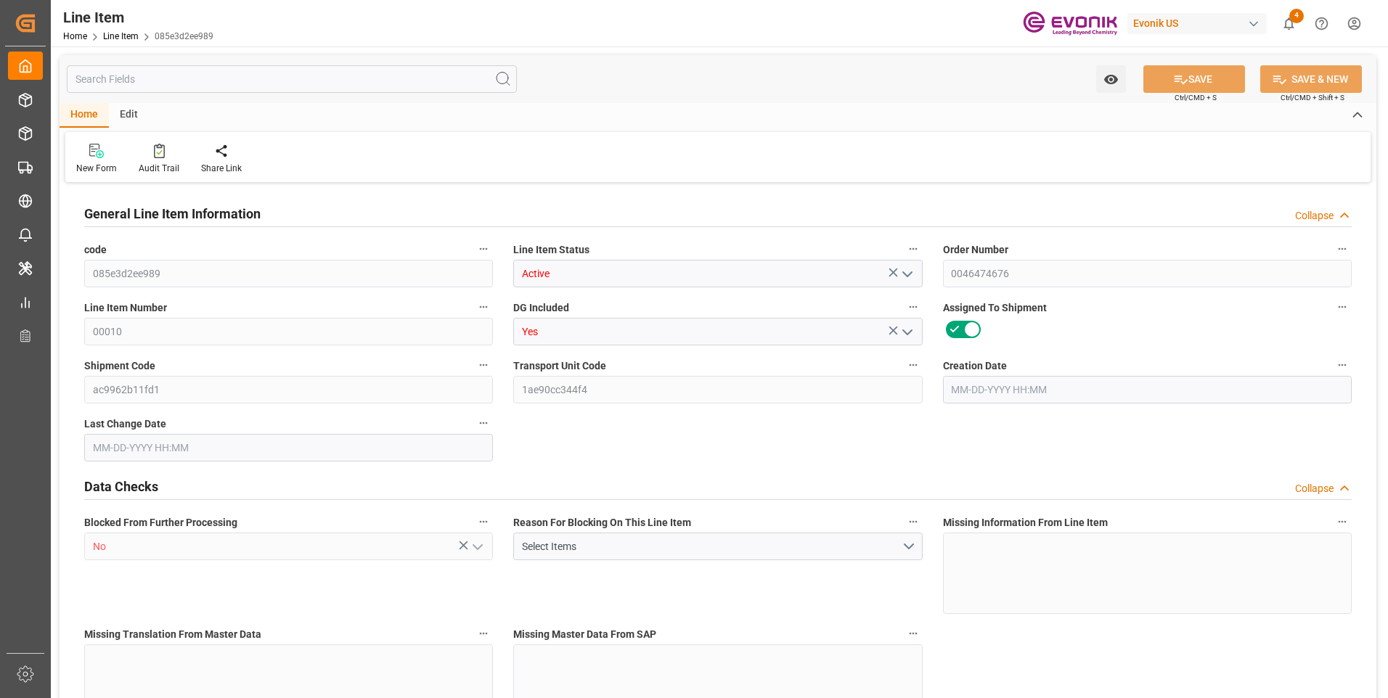
type input "0"
type input "[DATE] 18:22"
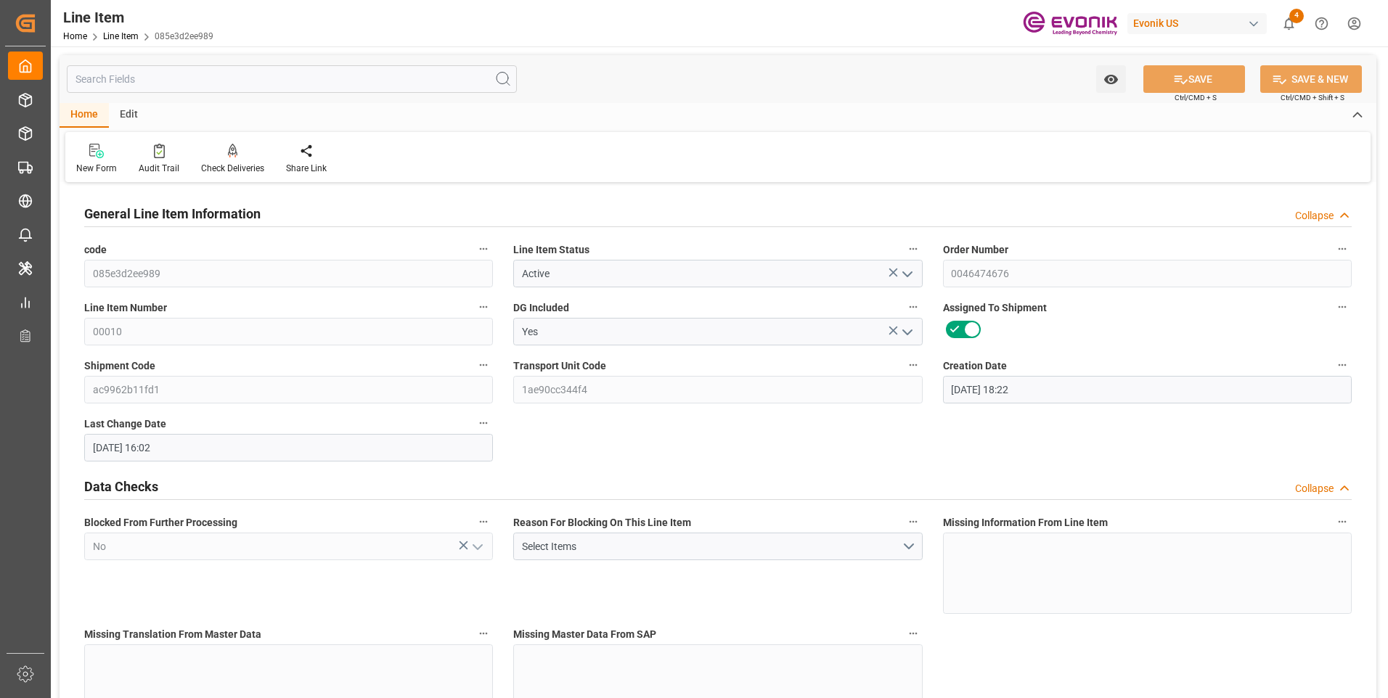
type input "[DATE] 16:02"
type input "[DATE]"
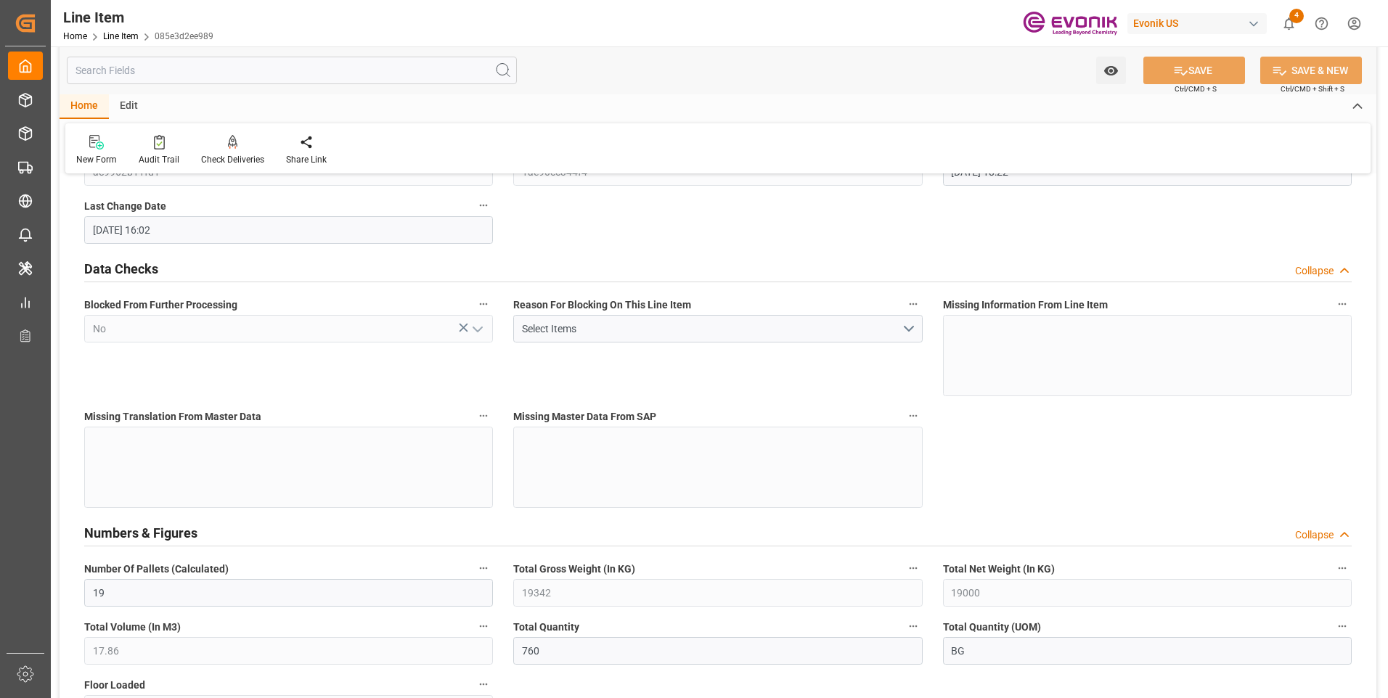
scroll to position [436, 0]
